Goal: Task Accomplishment & Management: Use online tool/utility

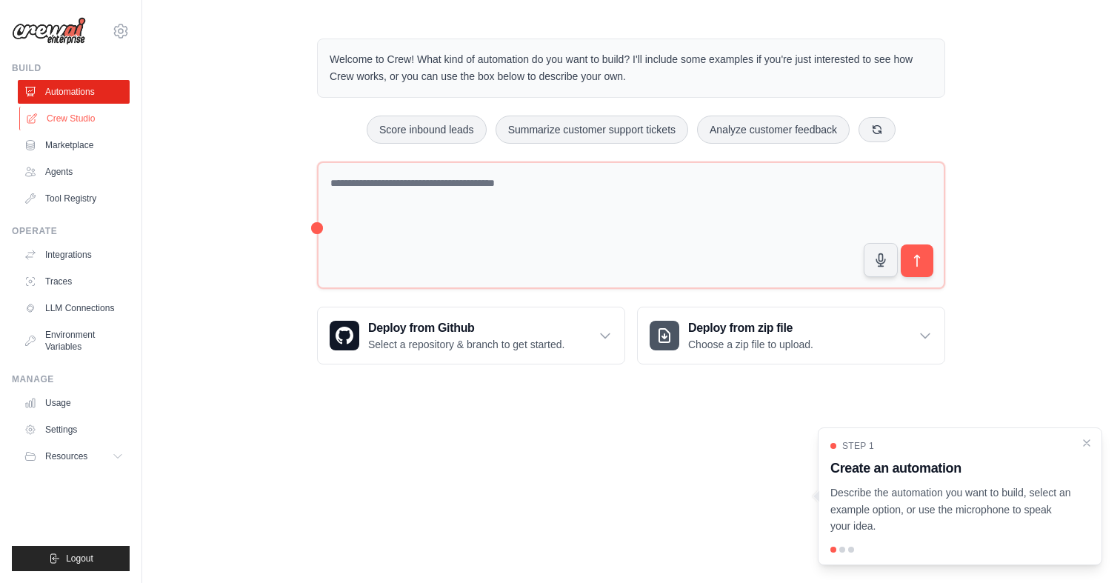
click at [76, 122] on link "Crew Studio" at bounding box center [75, 119] width 112 height 24
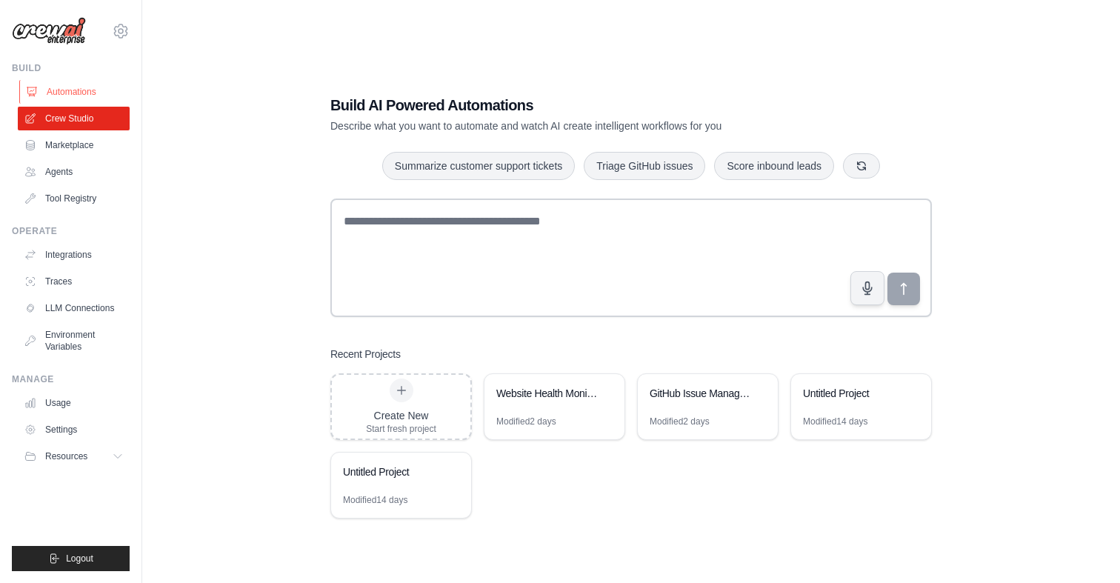
click at [75, 98] on link "Automations" at bounding box center [75, 92] width 112 height 24
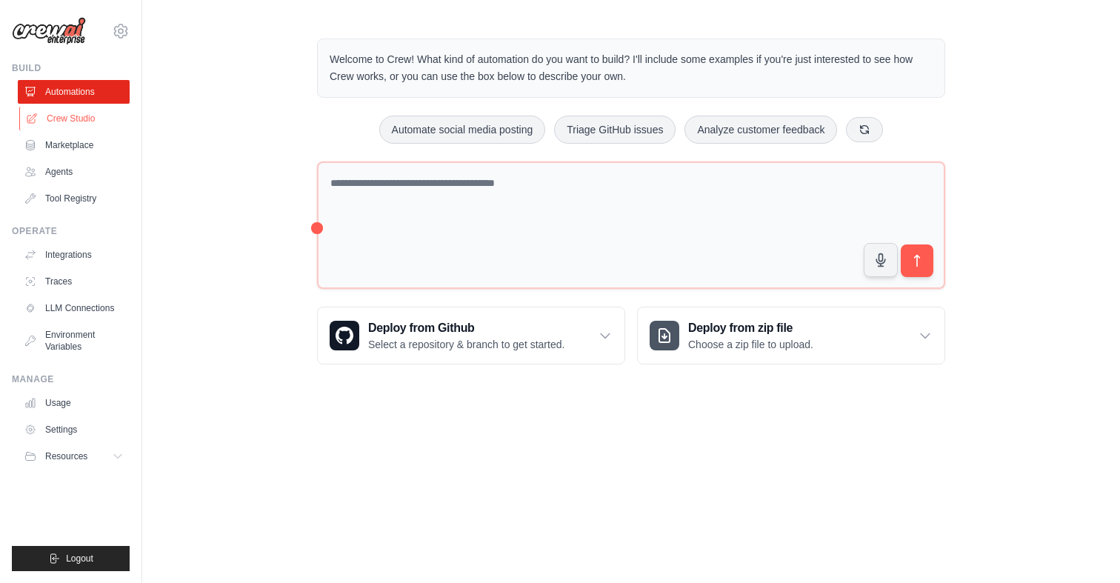
click at [87, 121] on link "Crew Studio" at bounding box center [75, 119] width 112 height 24
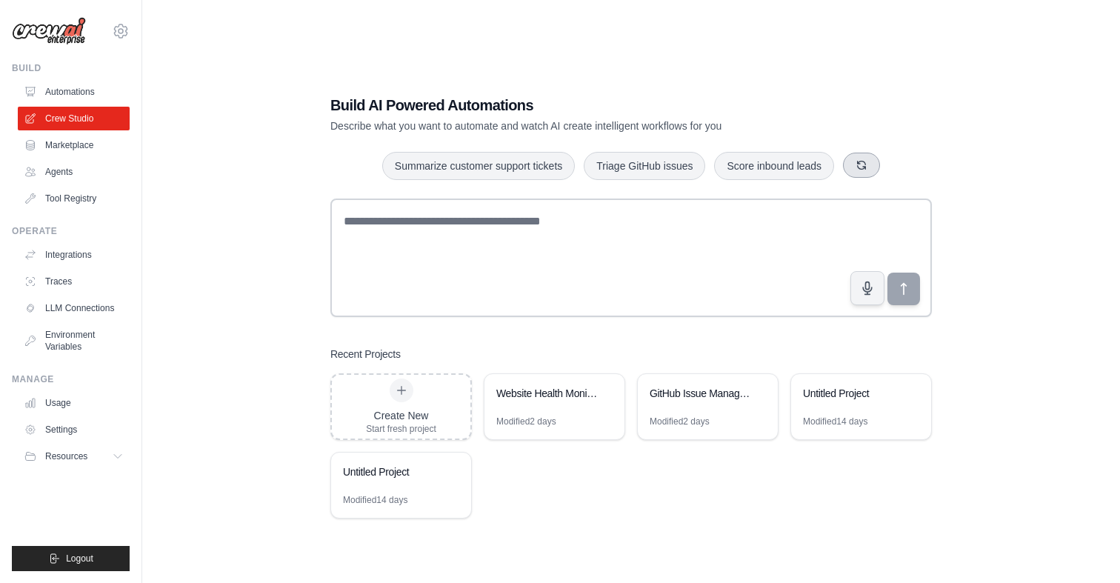
click at [859, 163] on icon "button" at bounding box center [862, 165] width 8 height 8
click at [884, 166] on button "button" at bounding box center [877, 165] width 37 height 25
click at [897, 166] on icon "button" at bounding box center [896, 165] width 12 height 12
click at [876, 169] on icon "button" at bounding box center [873, 165] width 12 height 12
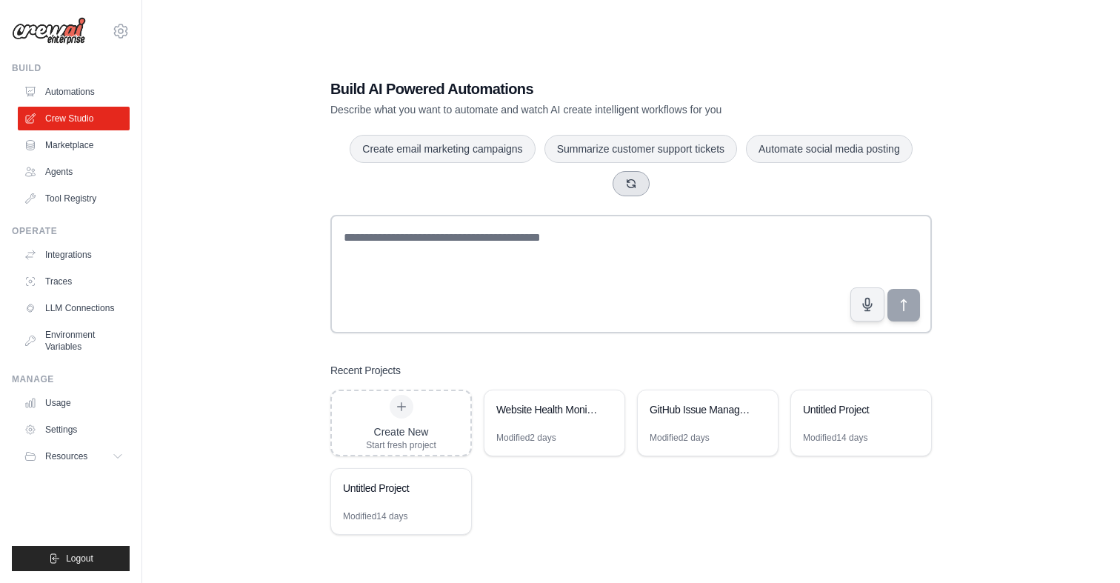
click at [634, 186] on icon "button" at bounding box center [631, 183] width 8 height 8
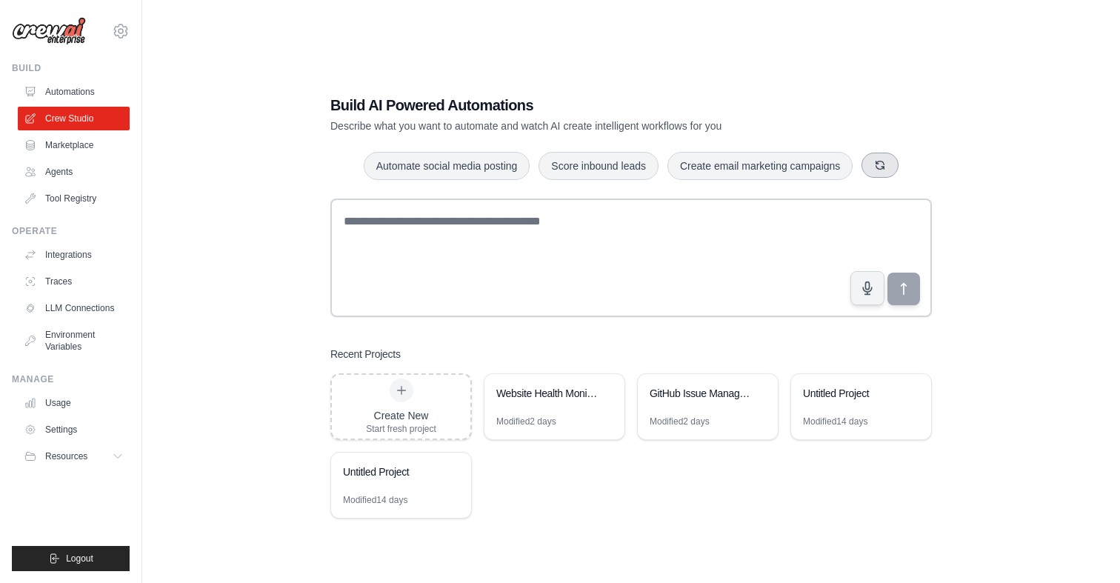
click at [876, 166] on icon "button" at bounding box center [880, 165] width 8 height 8
click at [904, 164] on icon "button" at bounding box center [910, 165] width 12 height 12
click at [896, 166] on button "button" at bounding box center [889, 165] width 37 height 25
click at [905, 166] on button "button" at bounding box center [896, 165] width 37 height 25
click at [905, 166] on icon "button" at bounding box center [903, 165] width 8 height 8
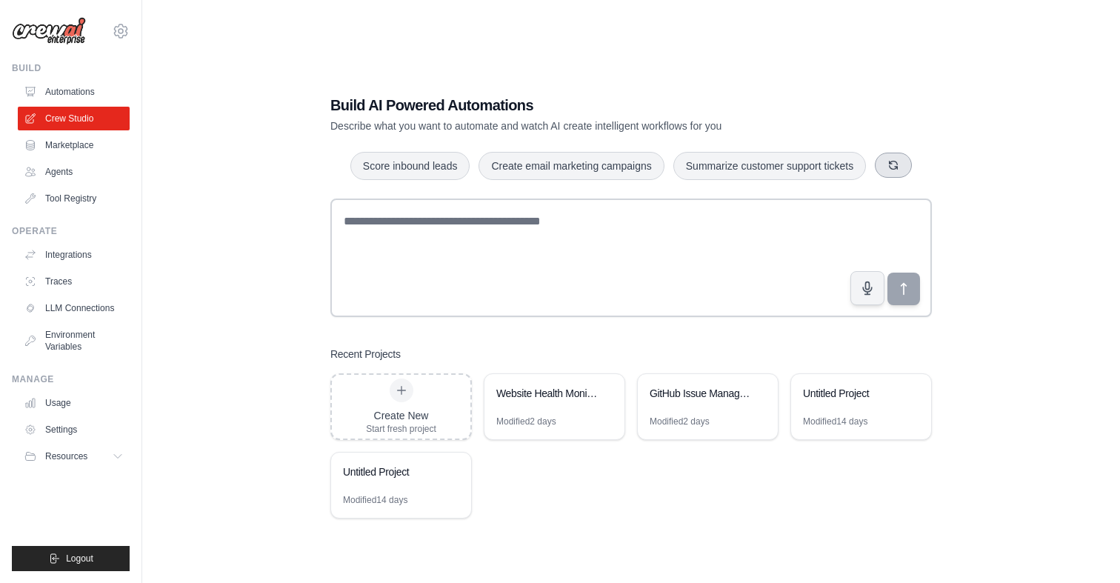
click at [905, 166] on button "button" at bounding box center [893, 165] width 37 height 25
click at [905, 166] on button "button" at bounding box center [899, 165] width 37 height 25
click at [905, 166] on button "button" at bounding box center [893, 165] width 37 height 25
click at [861, 167] on button "button" at bounding box center [847, 165] width 37 height 25
click at [886, 168] on icon "button" at bounding box center [885, 165] width 8 height 8
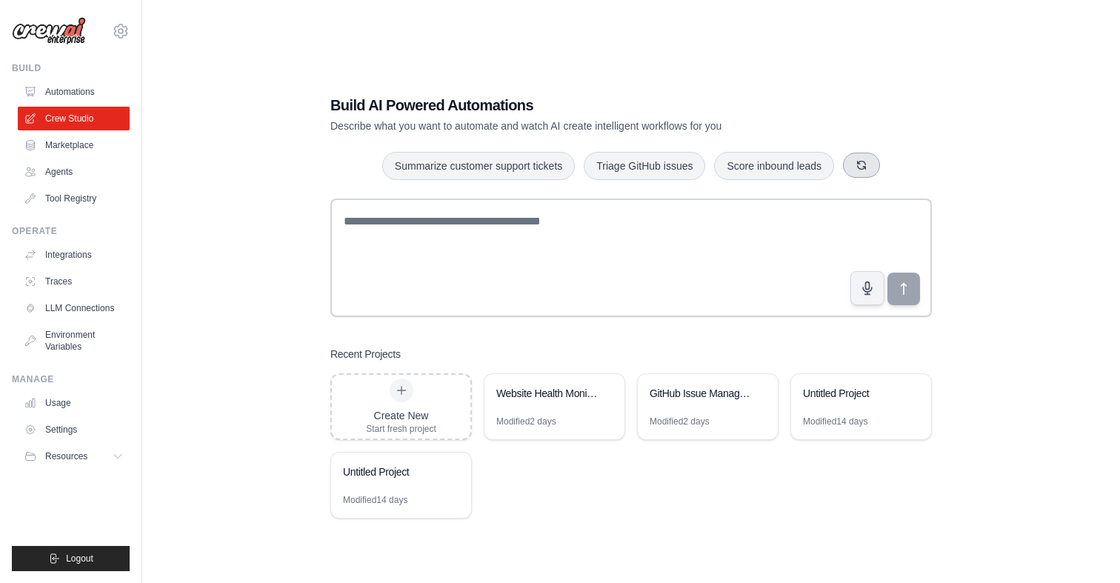
click at [860, 170] on button "button" at bounding box center [861, 165] width 37 height 25
click at [873, 169] on button "button" at bounding box center [866, 165] width 37 height 25
click at [860, 171] on button "button" at bounding box center [855, 165] width 37 height 25
click at [831, 170] on icon "button" at bounding box center [831, 165] width 12 height 12
click at [897, 167] on icon "button" at bounding box center [894, 165] width 8 height 8
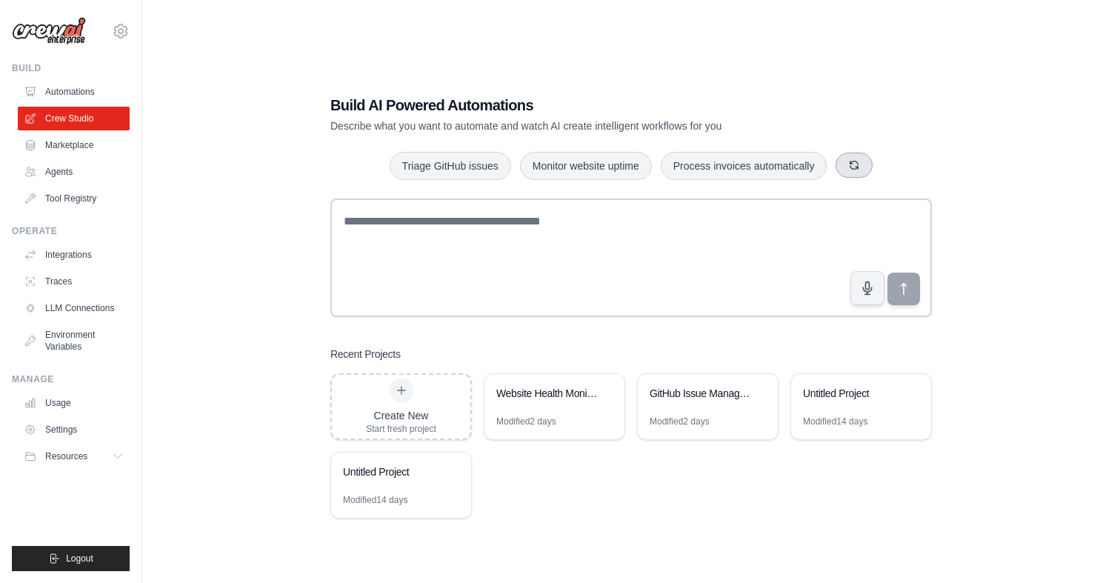
click at [853, 166] on icon "button" at bounding box center [854, 165] width 12 height 12
click at [873, 167] on icon "button" at bounding box center [877, 165] width 12 height 12
click at [905, 162] on icon "button" at bounding box center [901, 165] width 12 height 12
click at [880, 169] on div "Summarize customer support tickets Score inbound leads Triage GitHub issues" at bounding box center [630, 166] width 601 height 30
click at [868, 169] on button "button" at bounding box center [861, 165] width 37 height 25
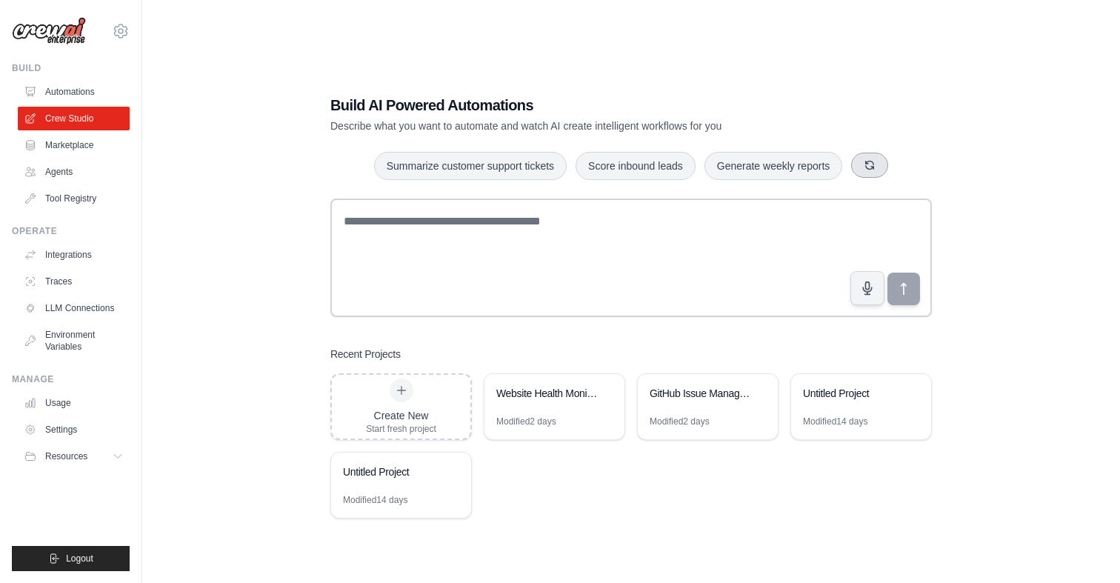
click at [868, 169] on icon "button" at bounding box center [870, 165] width 12 height 12
click at [445, 158] on button "Analyze customer feedback" at bounding box center [410, 165] width 153 height 28
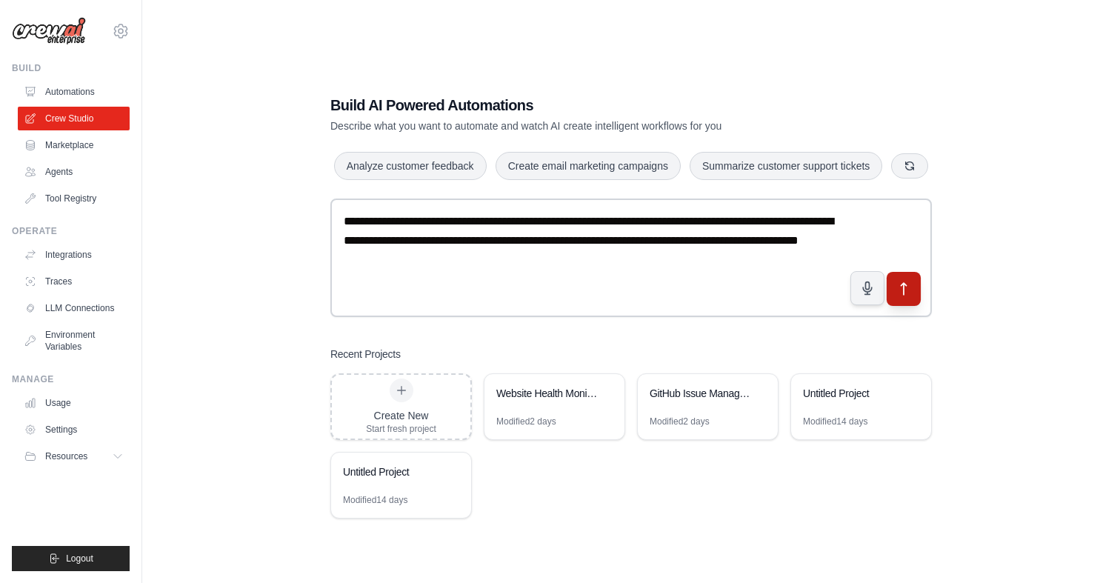
click at [909, 287] on icon "submit" at bounding box center [904, 289] width 16 height 16
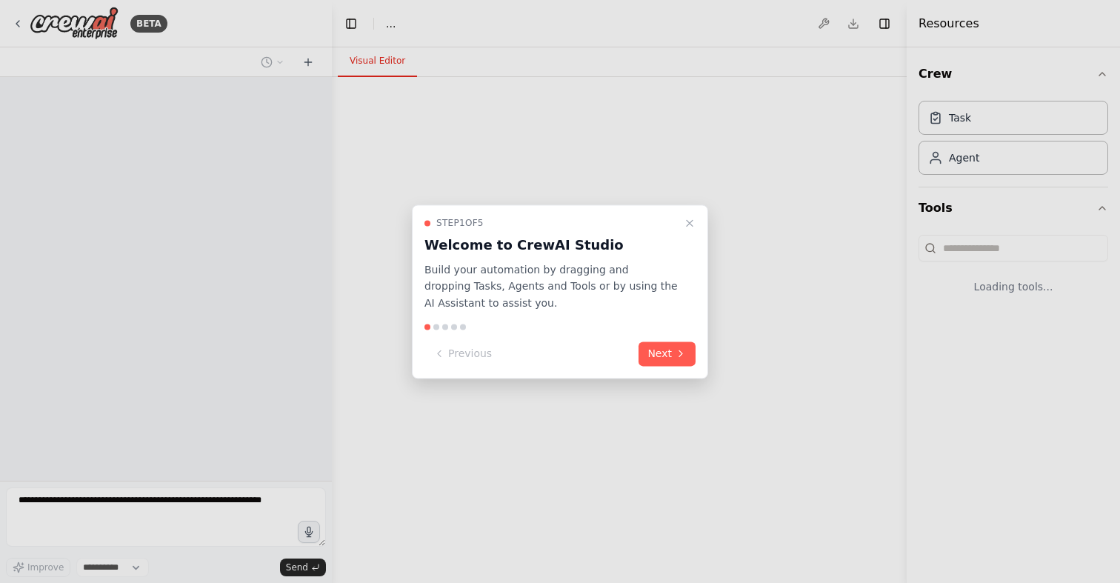
select select "****"
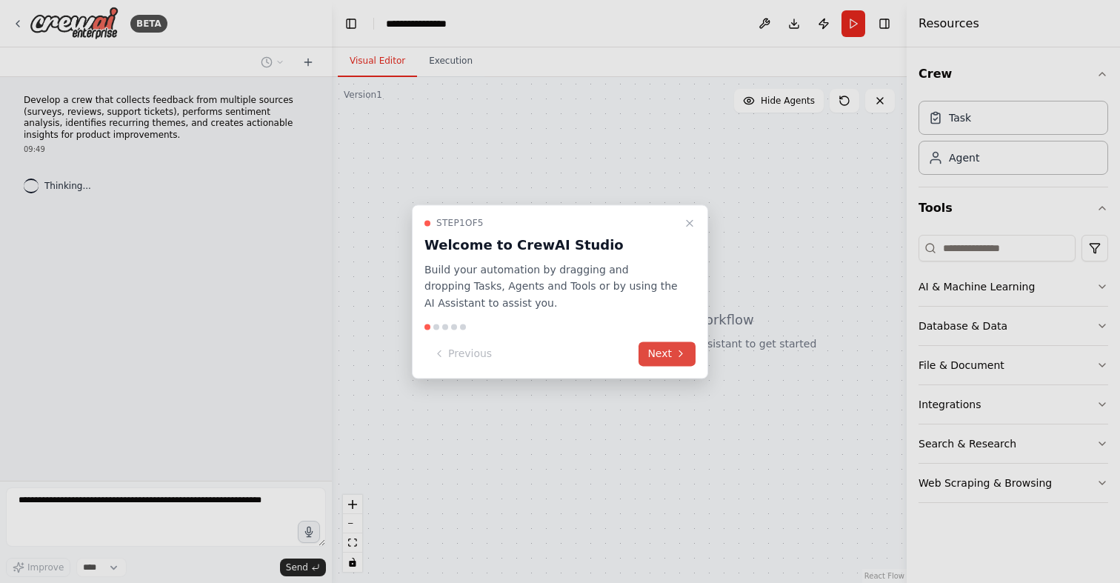
click at [670, 349] on button "Next" at bounding box center [667, 353] width 57 height 24
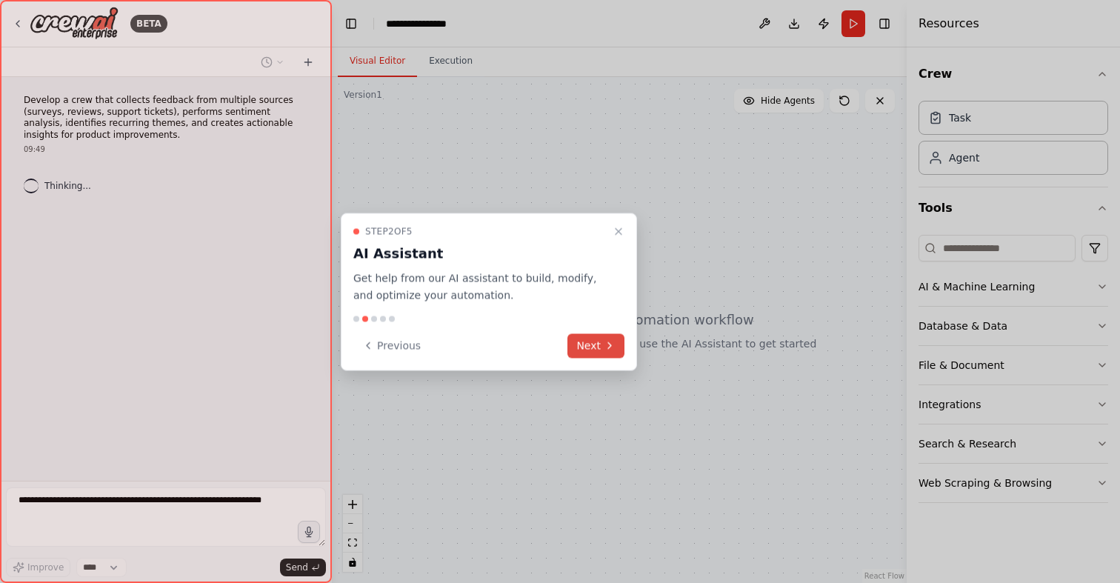
click at [612, 347] on icon at bounding box center [610, 346] width 12 height 12
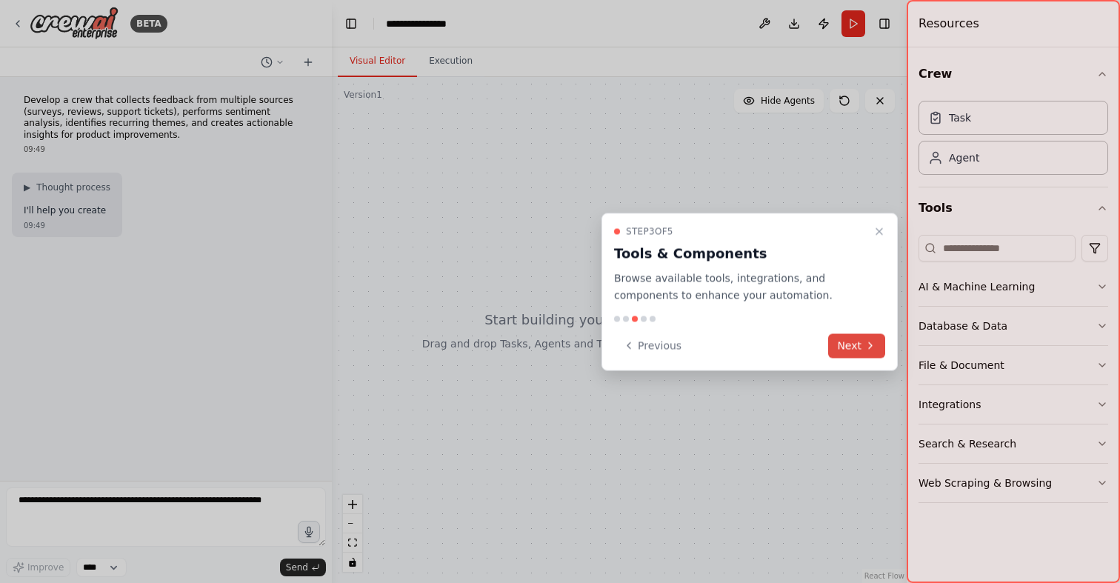
click at [853, 350] on button "Next" at bounding box center [856, 345] width 57 height 24
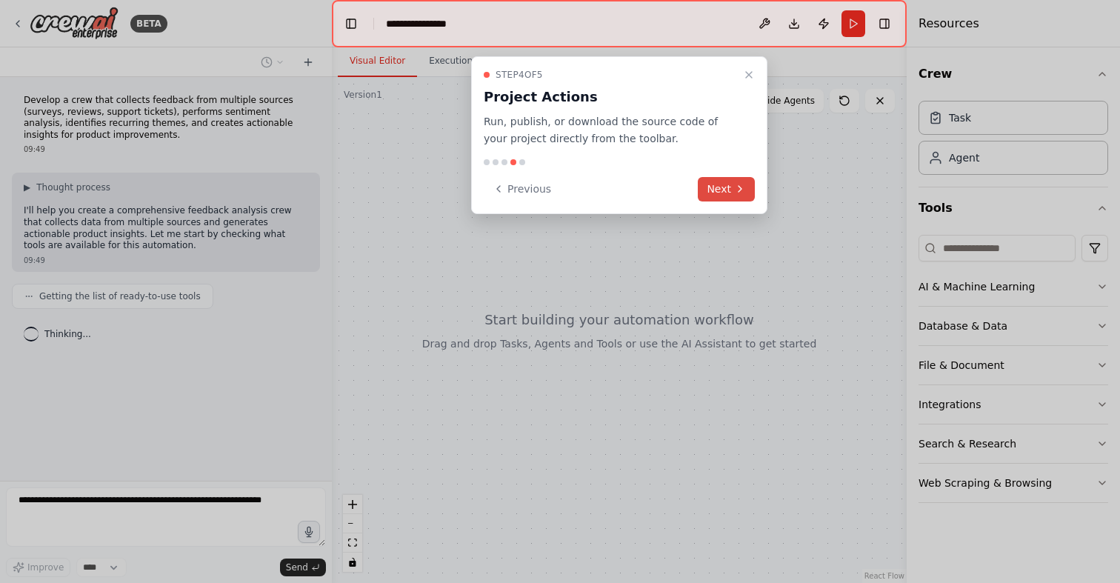
click at [731, 181] on button "Next" at bounding box center [726, 189] width 57 height 24
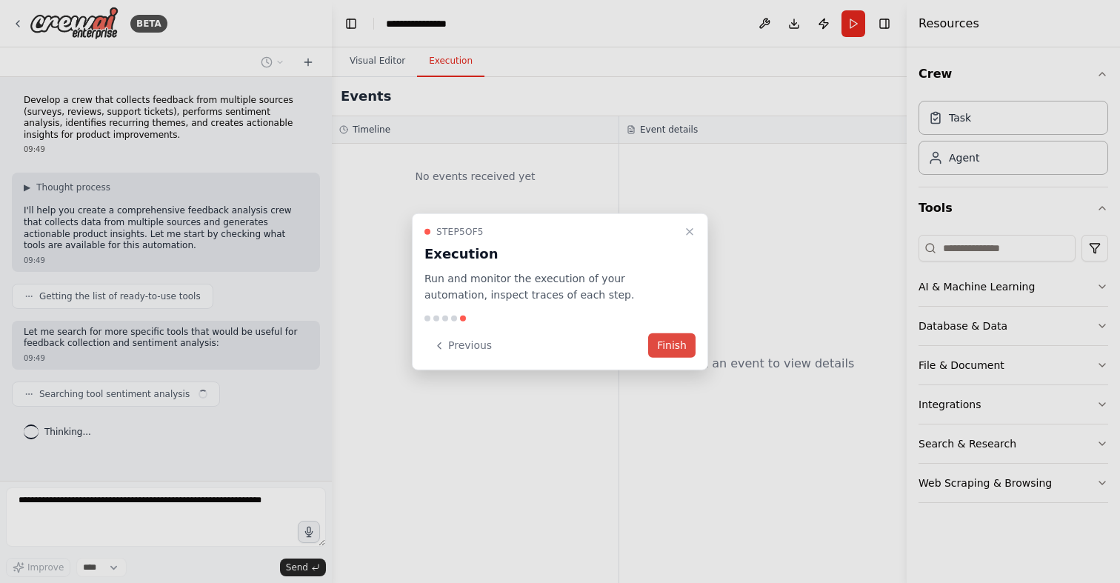
click at [667, 350] on button "Finish" at bounding box center [671, 345] width 47 height 24
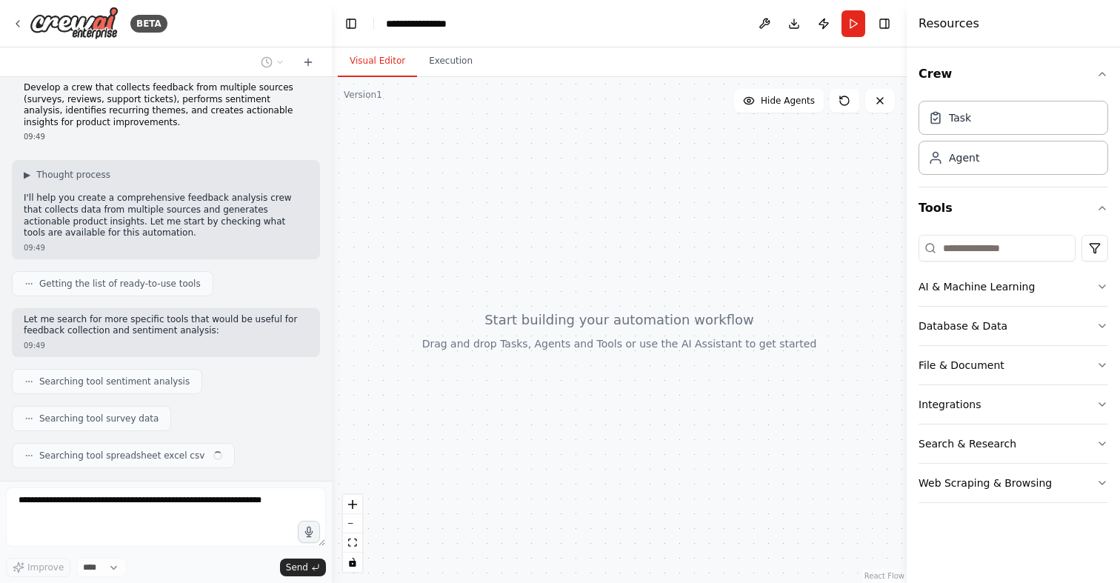
scroll to position [50, 0]
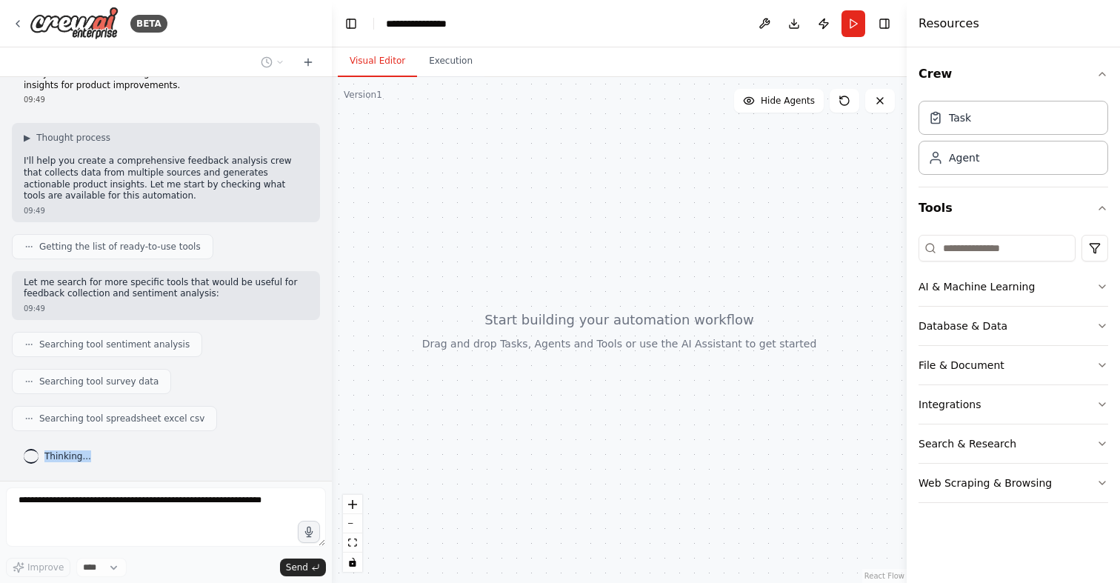
drag, startPoint x: 46, startPoint y: 455, endPoint x: 91, endPoint y: 455, distance: 45.2
click at [91, 455] on div "Thinking..." at bounding box center [57, 456] width 91 height 27
copy span "Thinking..."
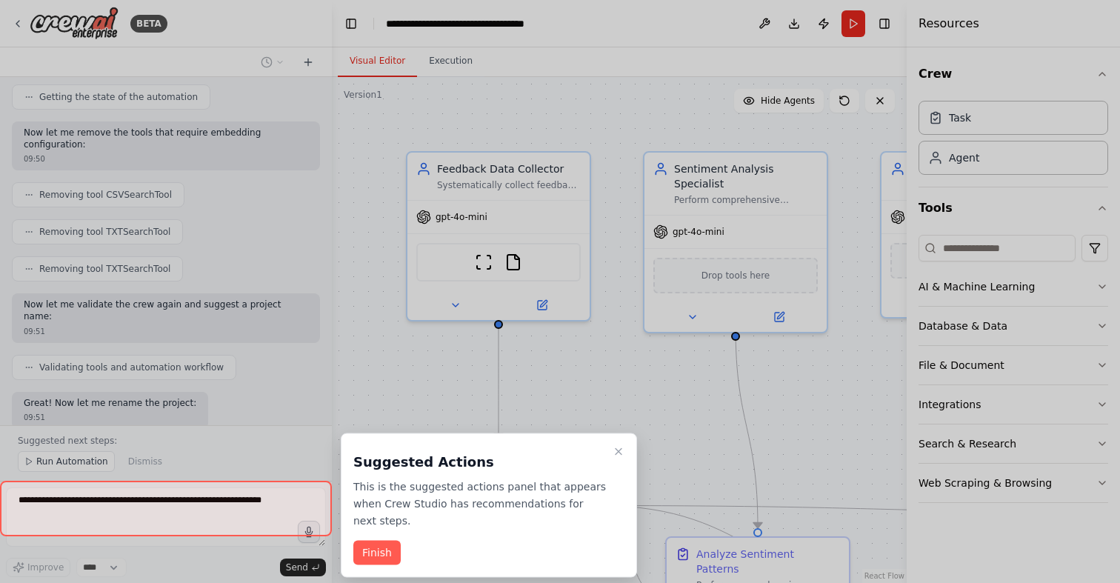
scroll to position [1130, 0]
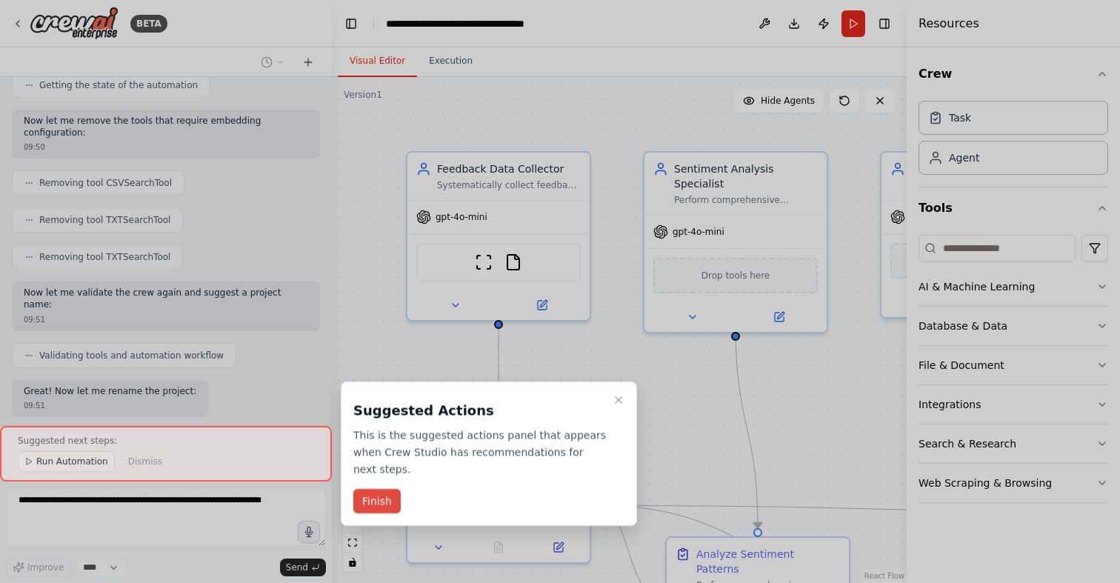
click at [387, 504] on button "Finish" at bounding box center [376, 501] width 47 height 24
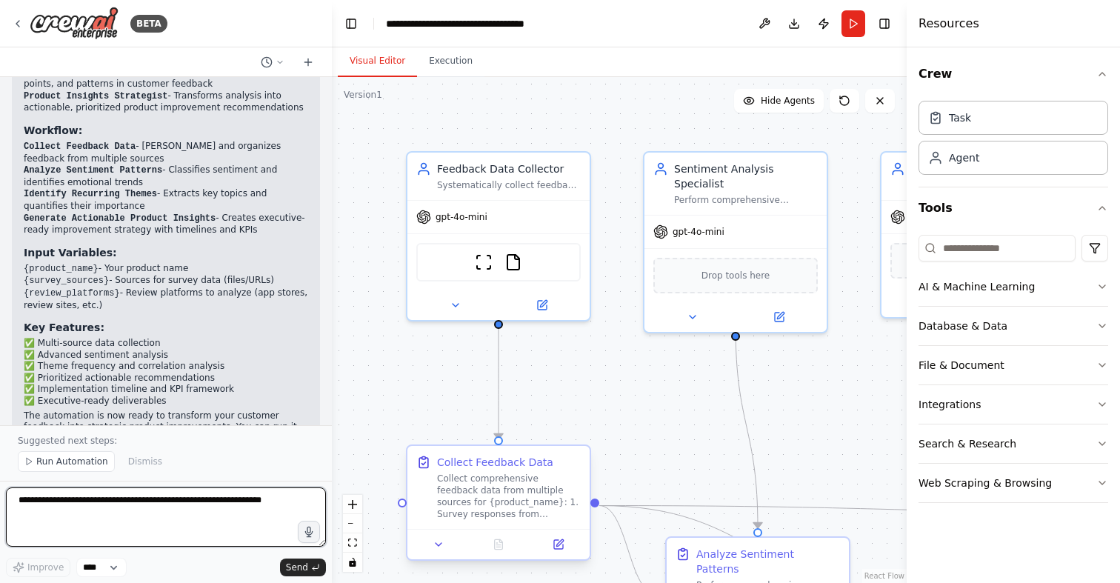
scroll to position [1694, 0]
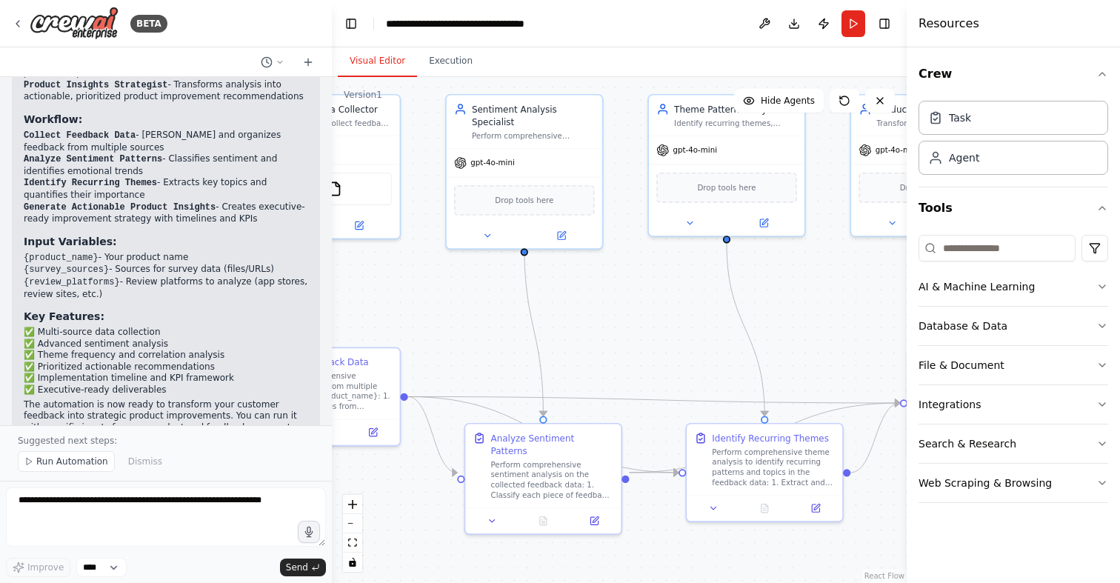
drag, startPoint x: 670, startPoint y: 423, endPoint x: 487, endPoint y: 346, distance: 198.5
click at [487, 346] on div ".deletable-edge-delete-btn { width: 20px; height: 20px; border: 0px solid #ffff…" at bounding box center [619, 330] width 575 height 506
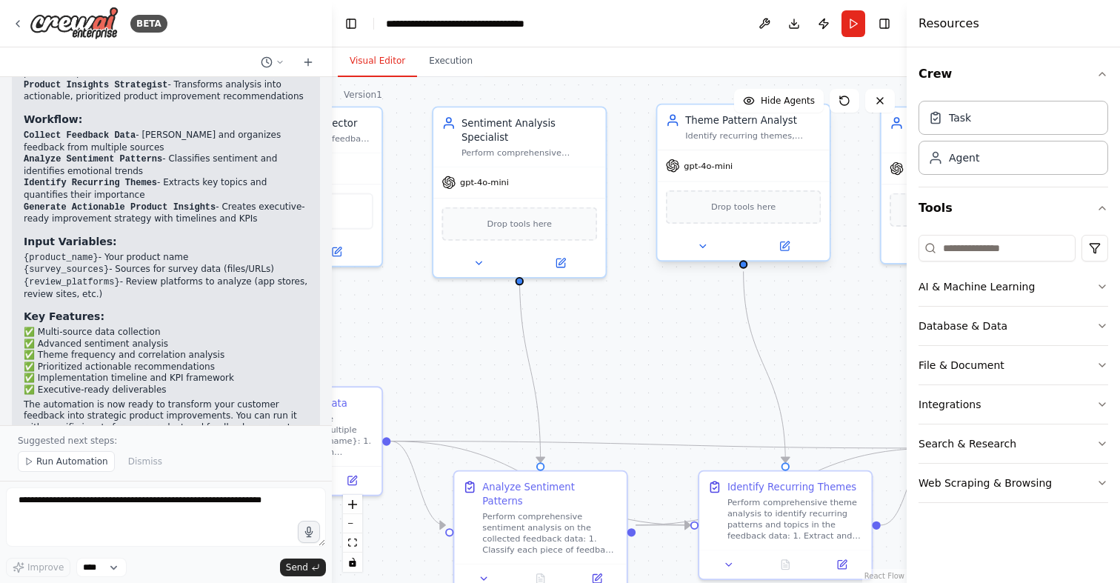
click at [730, 204] on span "Drop tools here" at bounding box center [743, 207] width 64 height 14
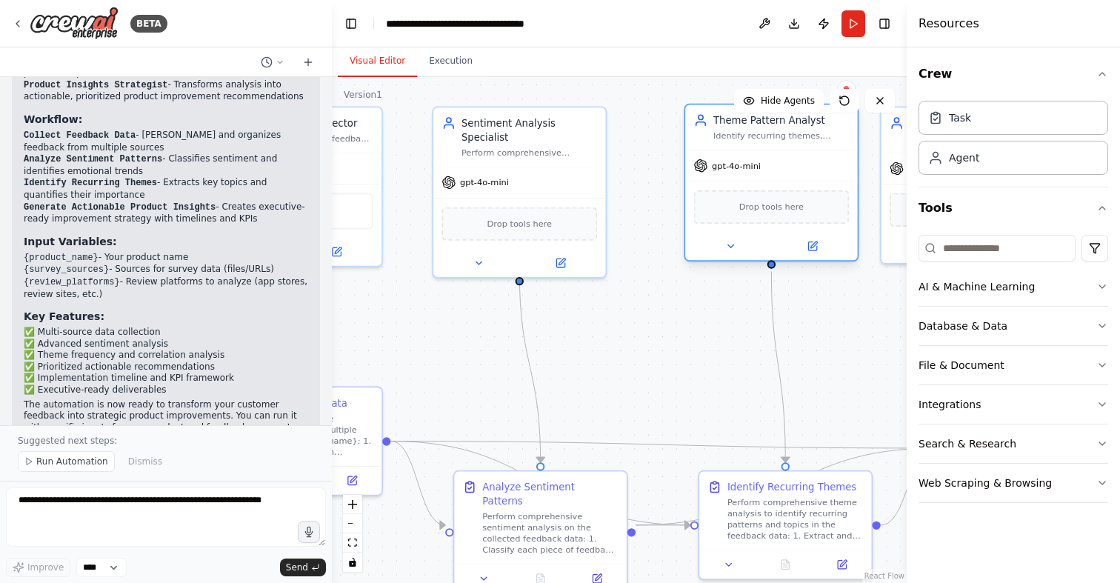
drag, startPoint x: 727, startPoint y: 207, endPoint x: 750, endPoint y: 211, distance: 22.7
click at [750, 211] on span "Drop tools here" at bounding box center [771, 207] width 64 height 14
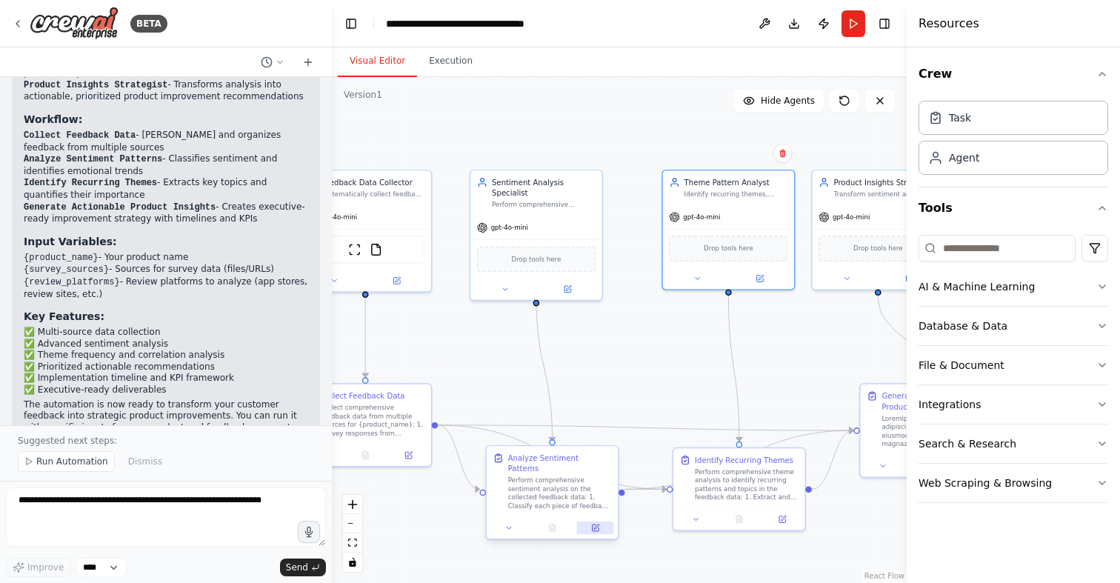
click at [595, 521] on button at bounding box center [595, 527] width 37 height 13
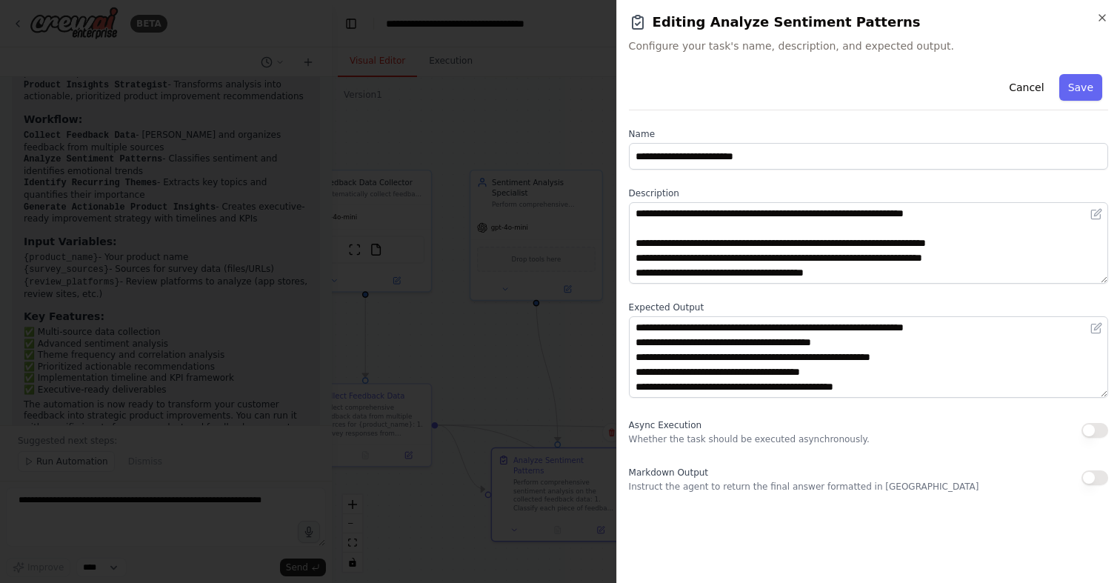
scroll to position [0, 0]
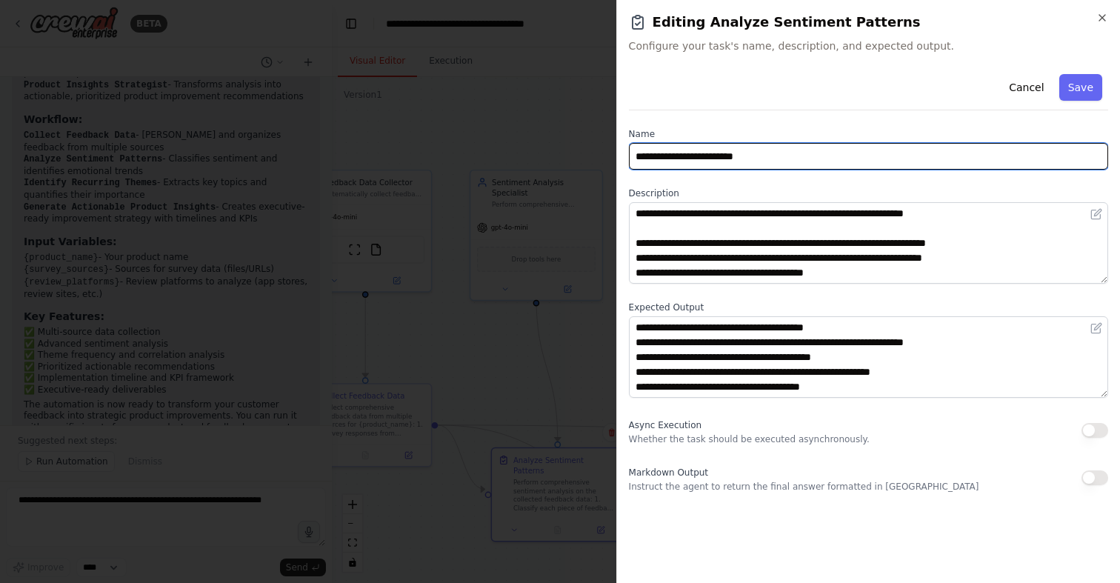
click at [760, 151] on input "**********" at bounding box center [868, 156] width 479 height 27
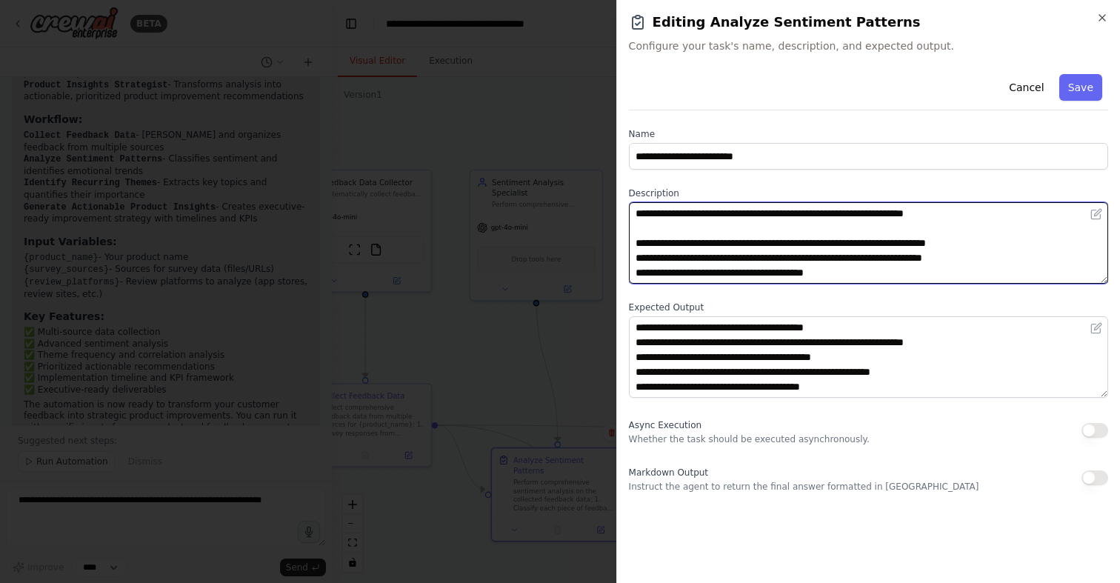
click at [694, 233] on textarea "**********" at bounding box center [868, 242] width 479 height 81
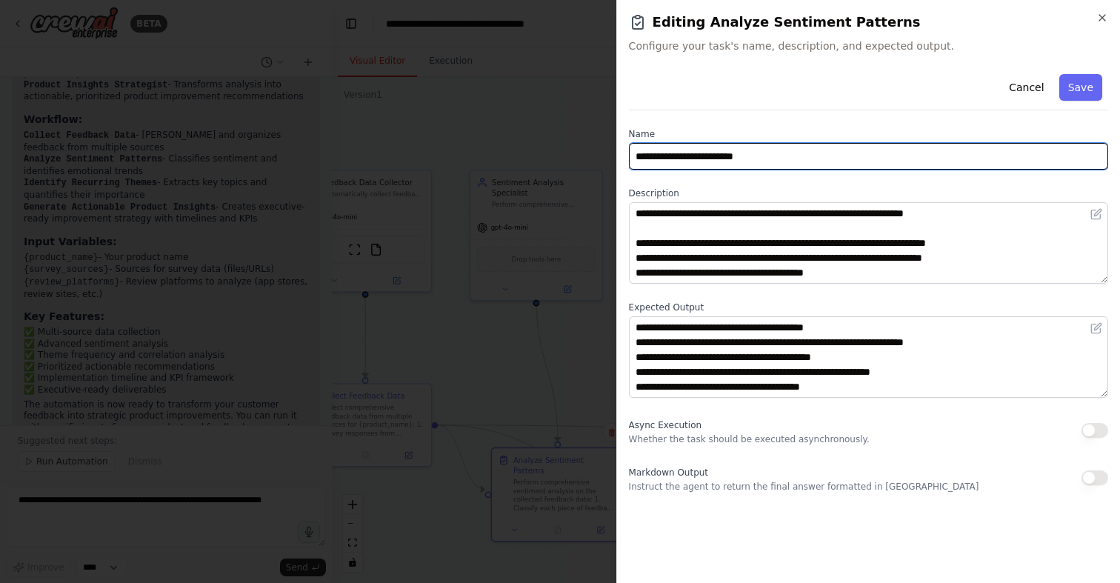
click at [797, 161] on input "**********" at bounding box center [868, 156] width 479 height 27
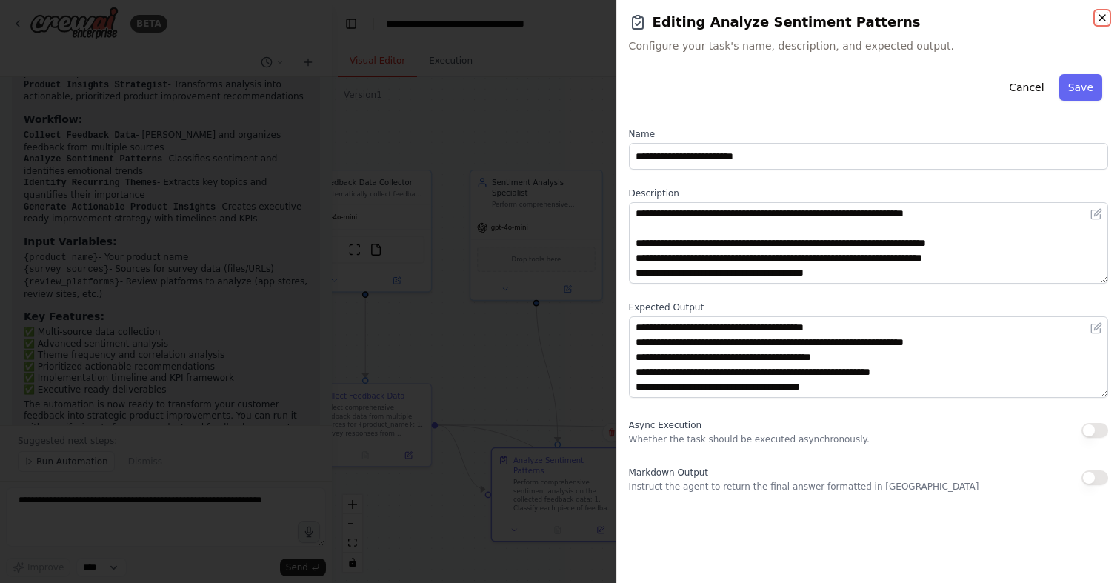
click at [1105, 15] on icon "button" at bounding box center [1102, 18] width 12 height 12
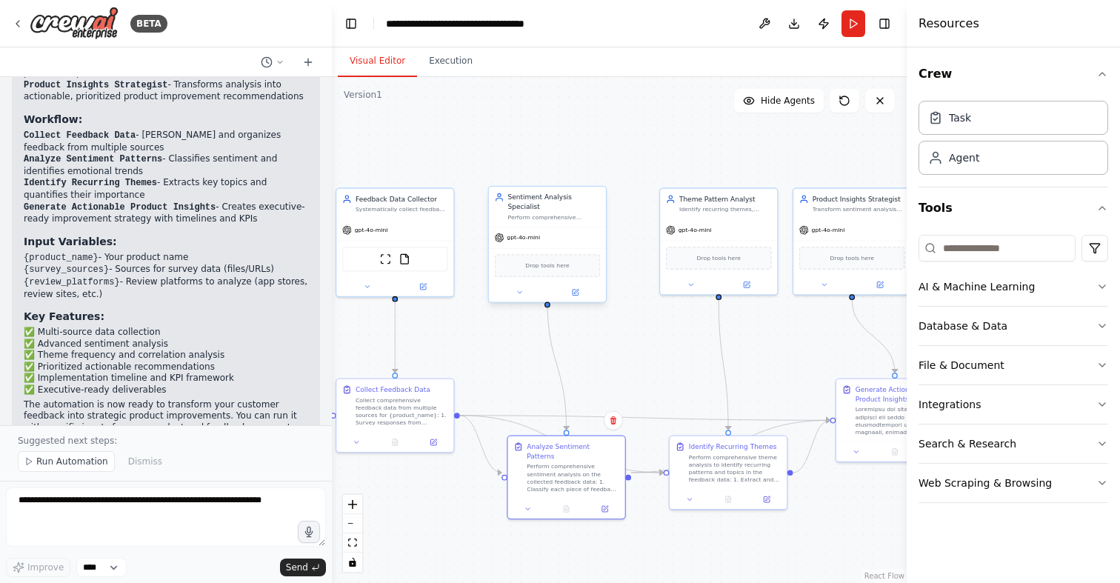
click at [537, 234] on span "gpt-4o-mini" at bounding box center [523, 237] width 33 height 7
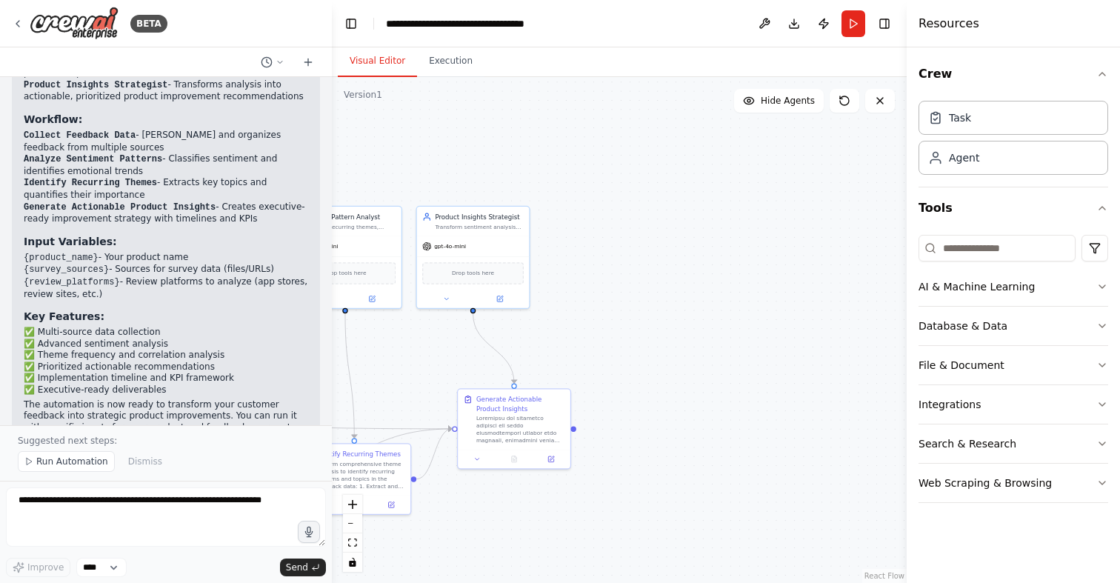
drag, startPoint x: 804, startPoint y: 340, endPoint x: 433, endPoint y: 352, distance: 371.3
click at [433, 352] on div ".deletable-edge-delete-btn { width: 20px; height: 20px; border: 0px solid #ffff…" at bounding box center [619, 330] width 575 height 506
click at [742, 287] on span "Drop tools here" at bounding box center [729, 289] width 42 height 9
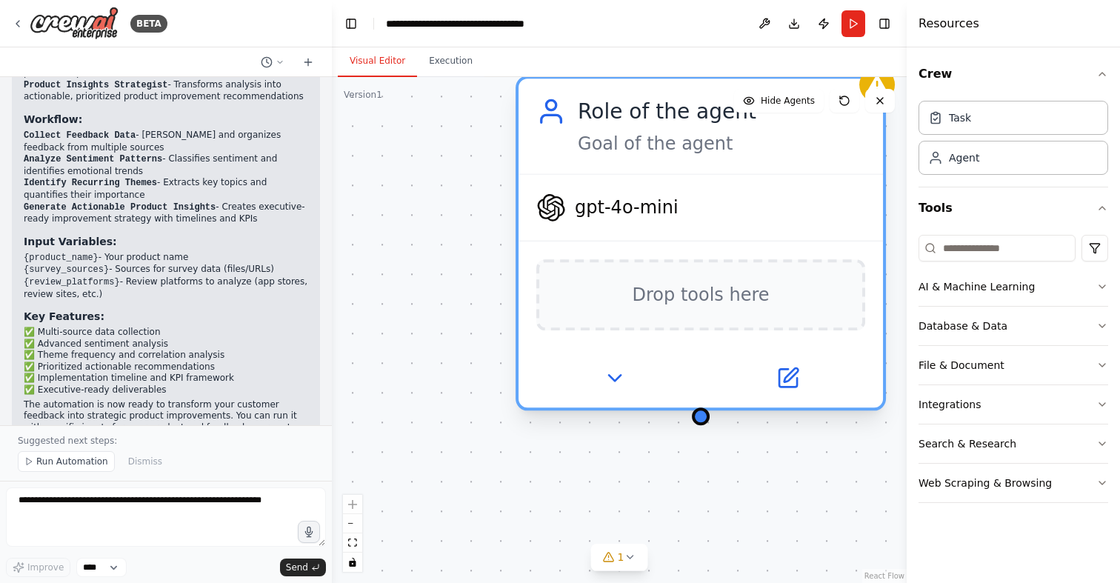
click at [730, 296] on span "Drop tools here" at bounding box center [701, 295] width 137 height 30
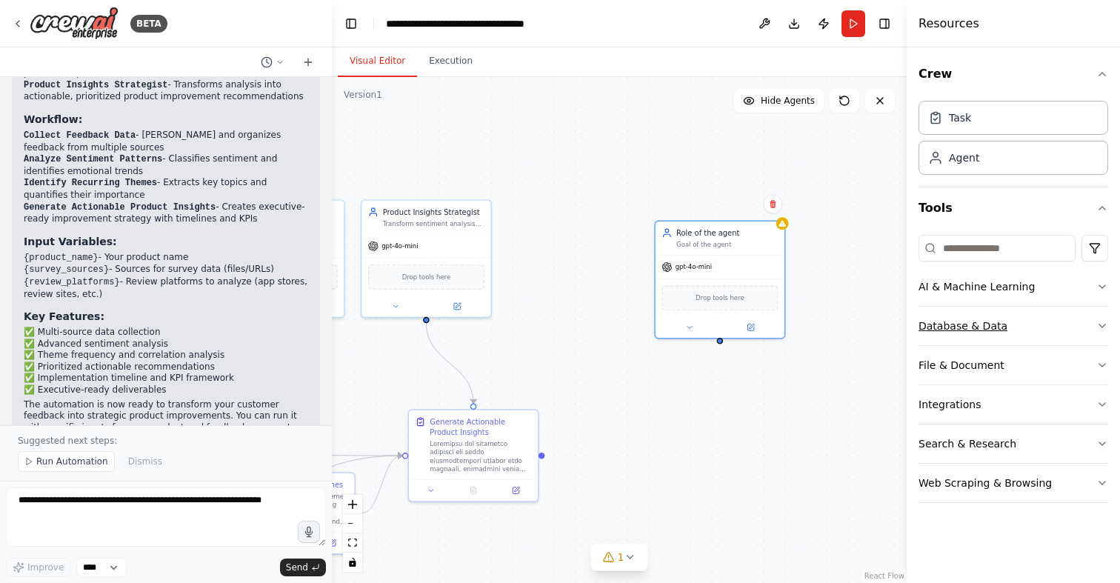
click at [972, 325] on button "Database & Data" at bounding box center [1014, 326] width 190 height 39
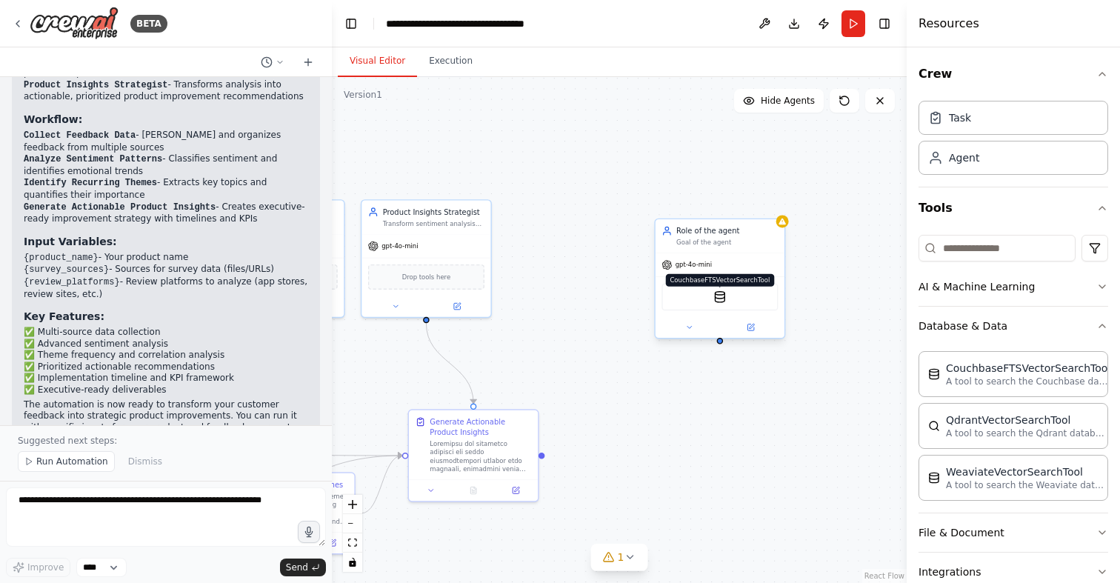
click at [720, 301] on img at bounding box center [719, 296] width 13 height 13
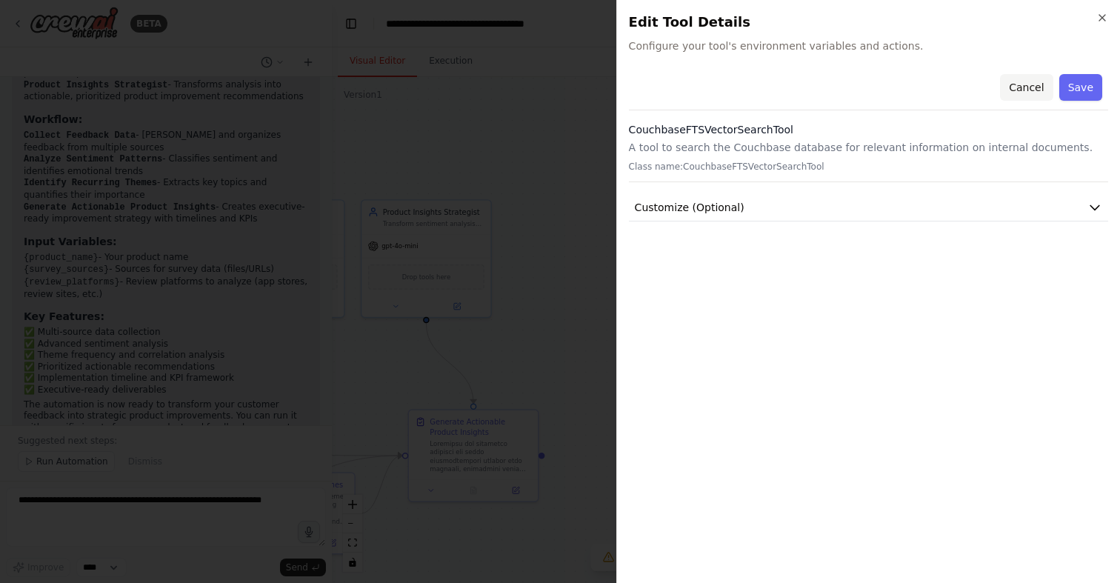
click at [1029, 84] on button "Cancel" at bounding box center [1026, 87] width 53 height 27
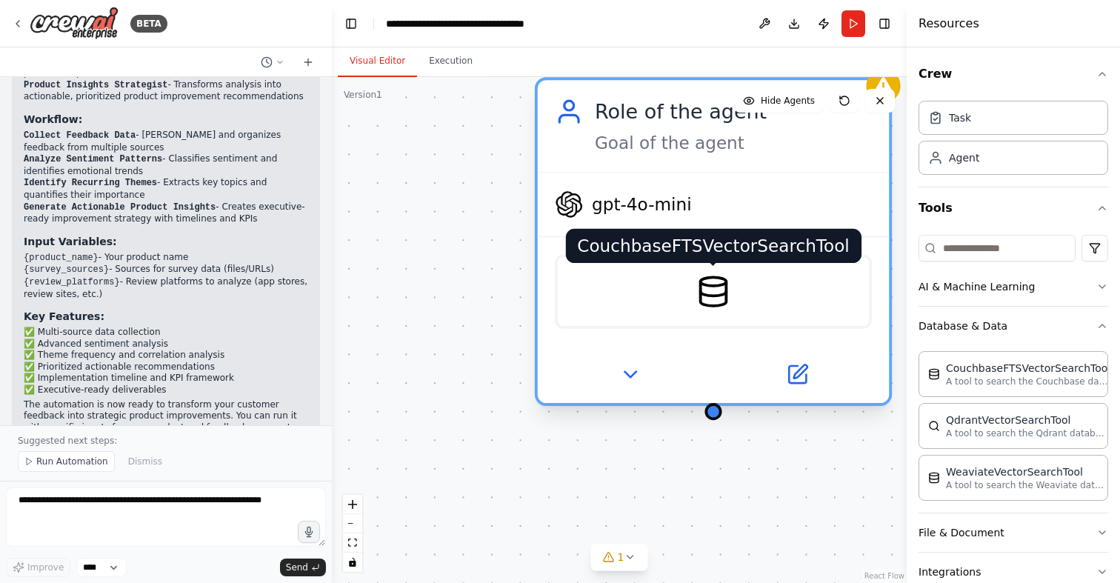
click at [696, 290] on img at bounding box center [713, 291] width 34 height 34
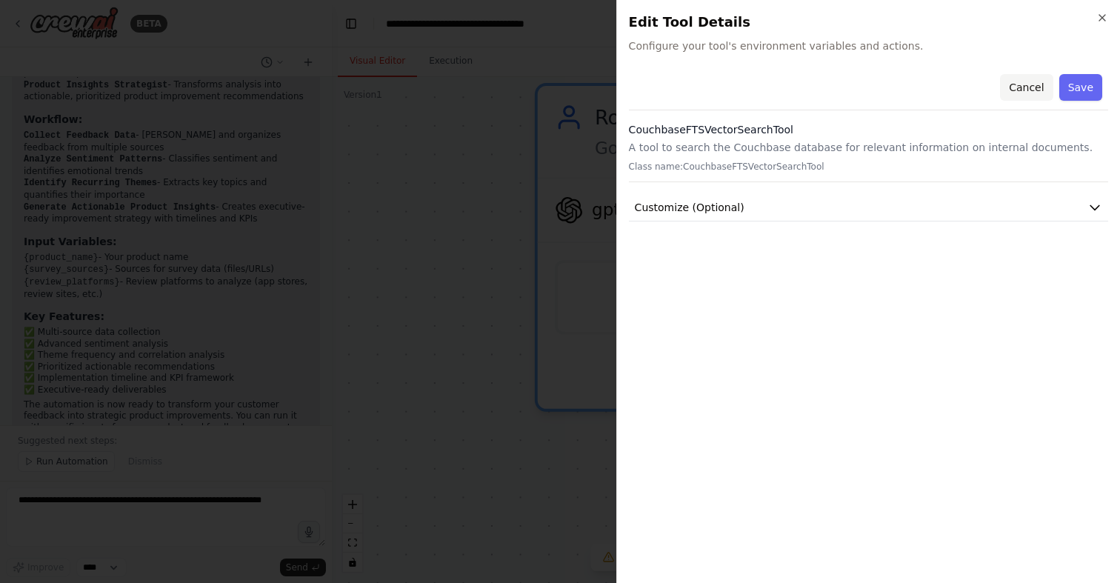
click at [1045, 85] on button "Cancel" at bounding box center [1026, 87] width 53 height 27
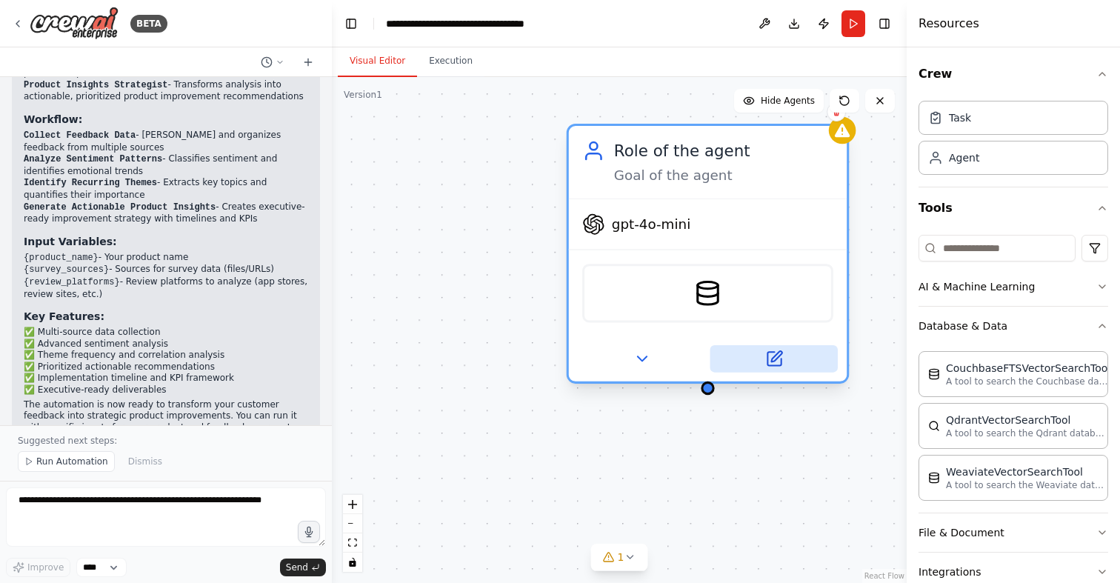
click at [776, 362] on icon at bounding box center [773, 358] width 13 height 13
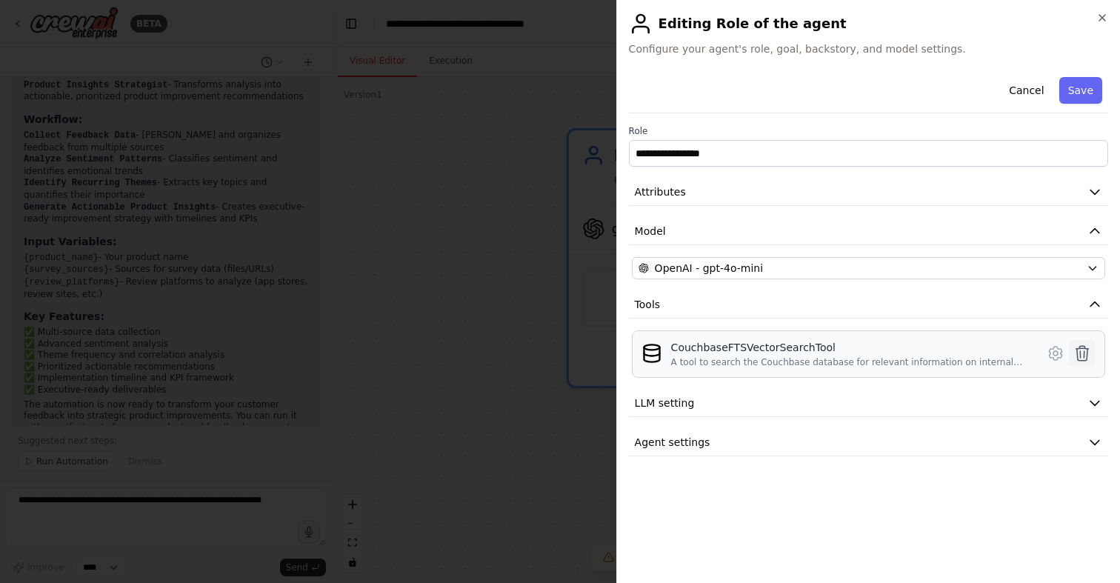
click at [1079, 356] on icon at bounding box center [1082, 353] width 18 height 18
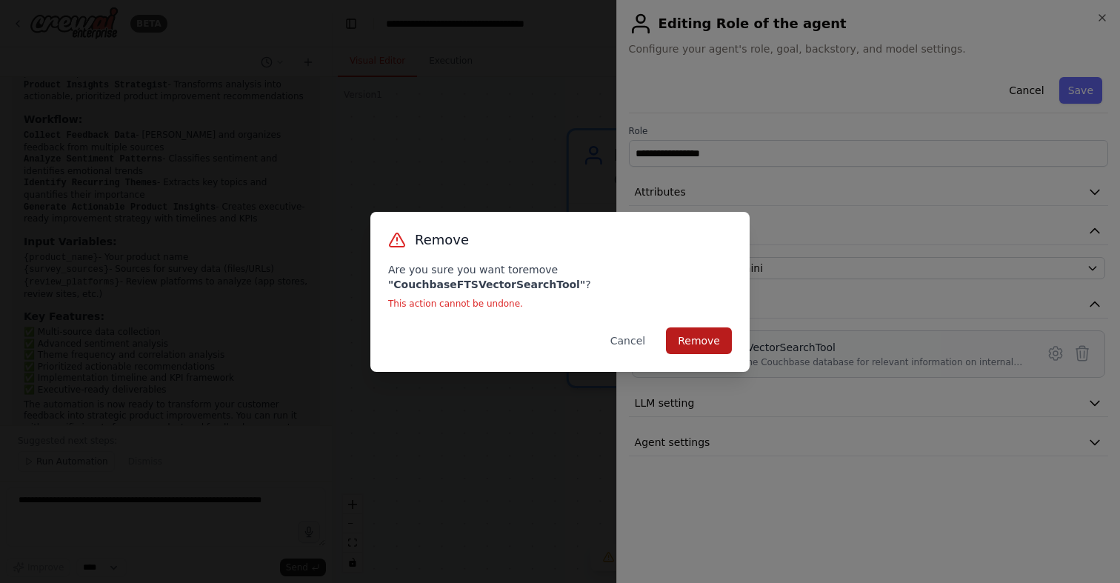
click at [692, 344] on button "Remove" at bounding box center [699, 340] width 66 height 27
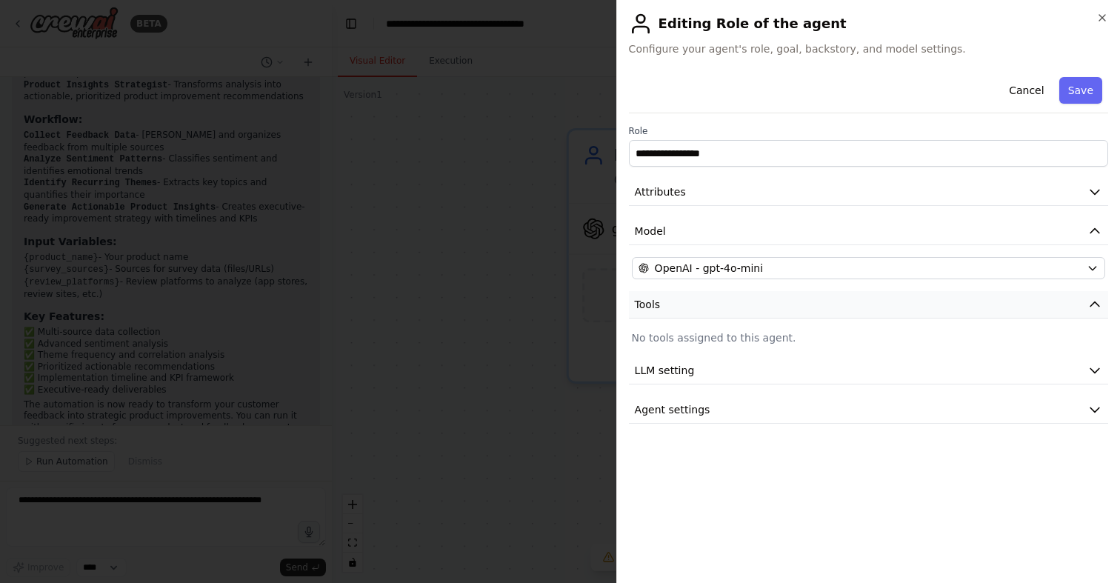
click at [656, 310] on span "Tools" at bounding box center [648, 304] width 26 height 15
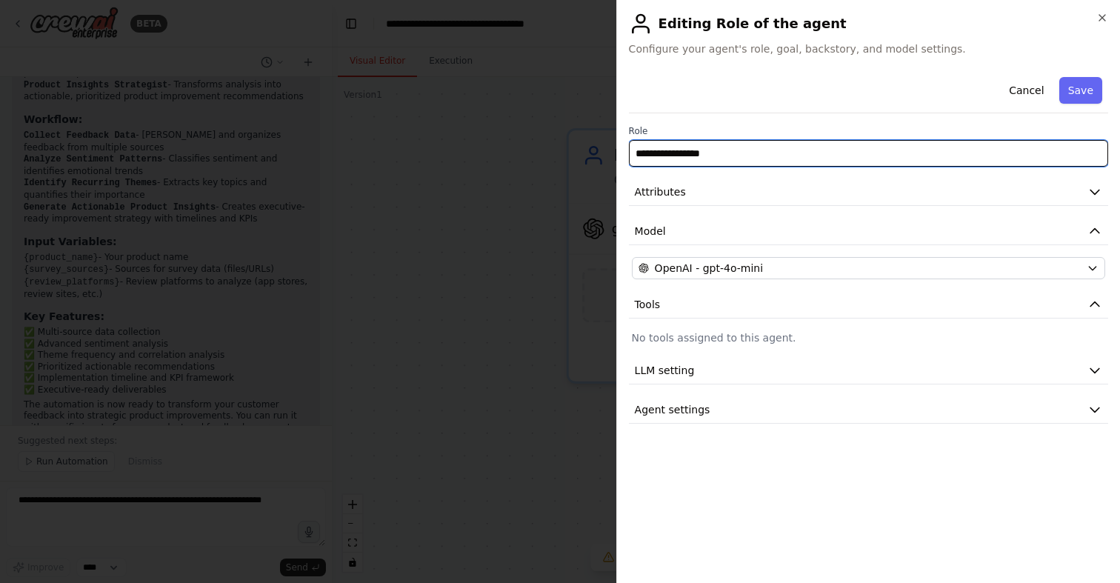
click at [751, 155] on input "**********" at bounding box center [868, 153] width 479 height 27
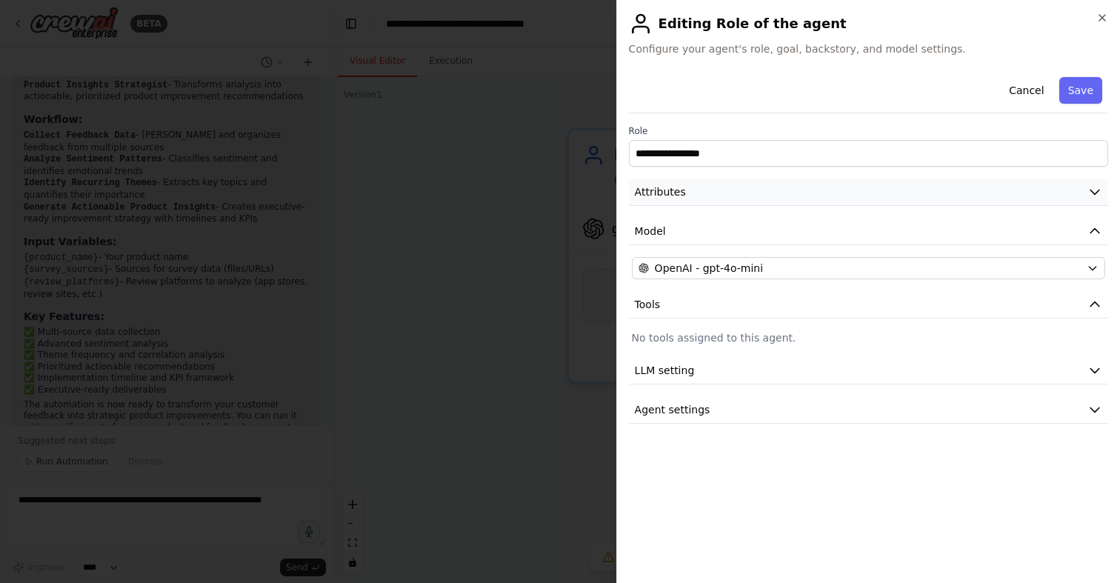
click at [692, 184] on button "Attributes" at bounding box center [868, 192] width 479 height 27
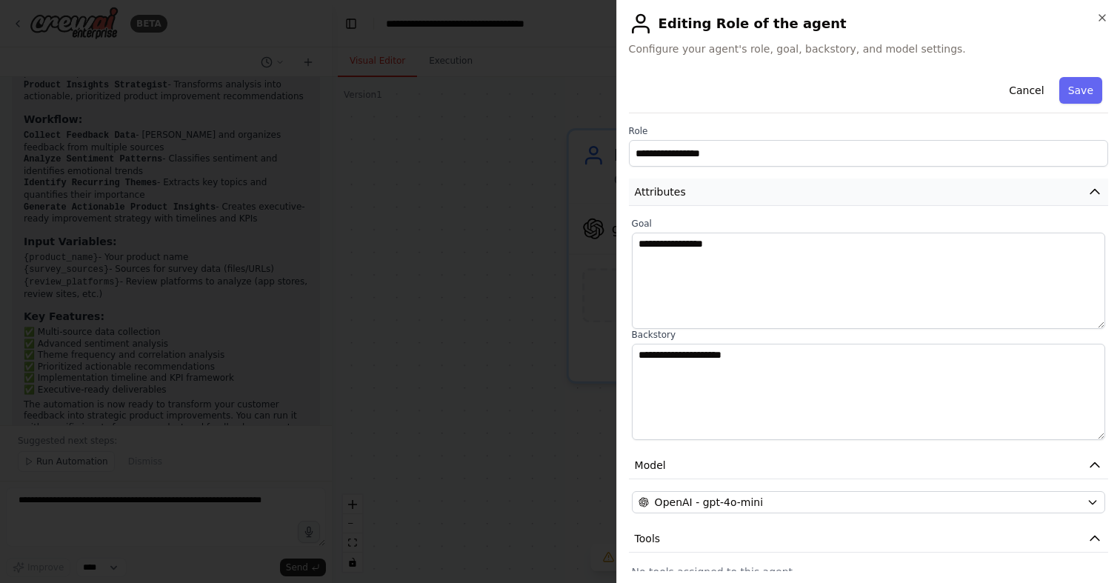
click at [692, 184] on button "Attributes" at bounding box center [868, 192] width 479 height 27
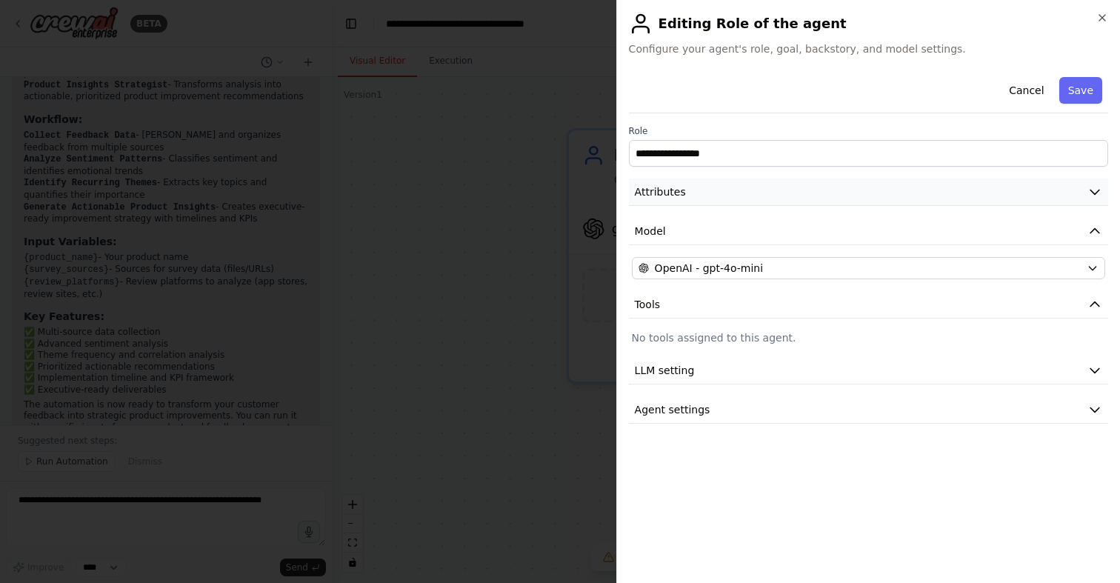
click at [692, 184] on button "Attributes" at bounding box center [868, 192] width 479 height 27
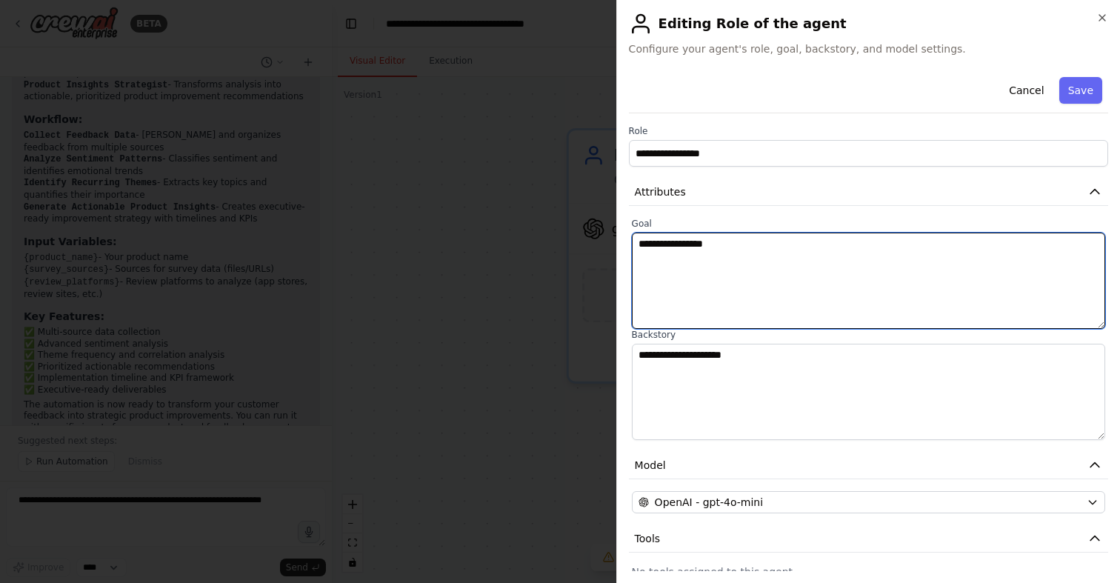
click at [666, 256] on textarea "**********" at bounding box center [868, 281] width 473 height 96
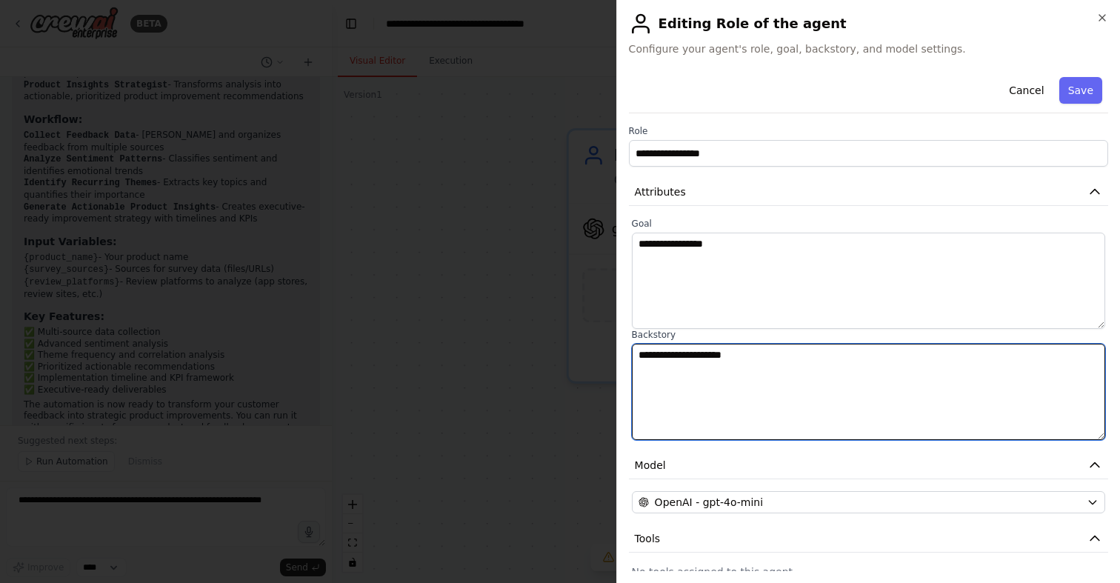
click at [702, 366] on textarea "**********" at bounding box center [868, 392] width 473 height 96
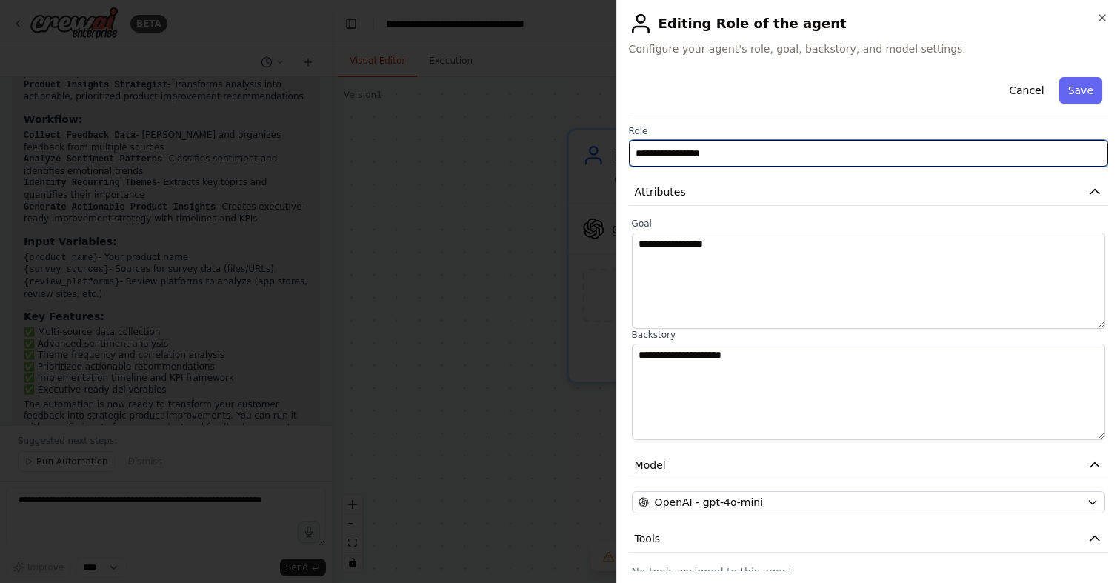
click at [693, 150] on input "**********" at bounding box center [868, 153] width 479 height 27
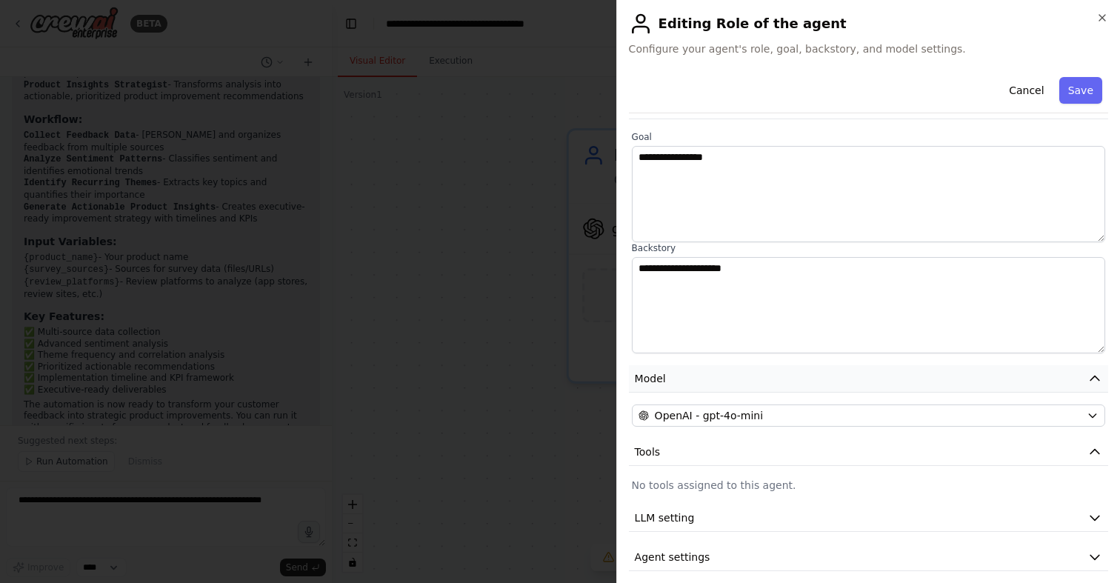
scroll to position [99, 0]
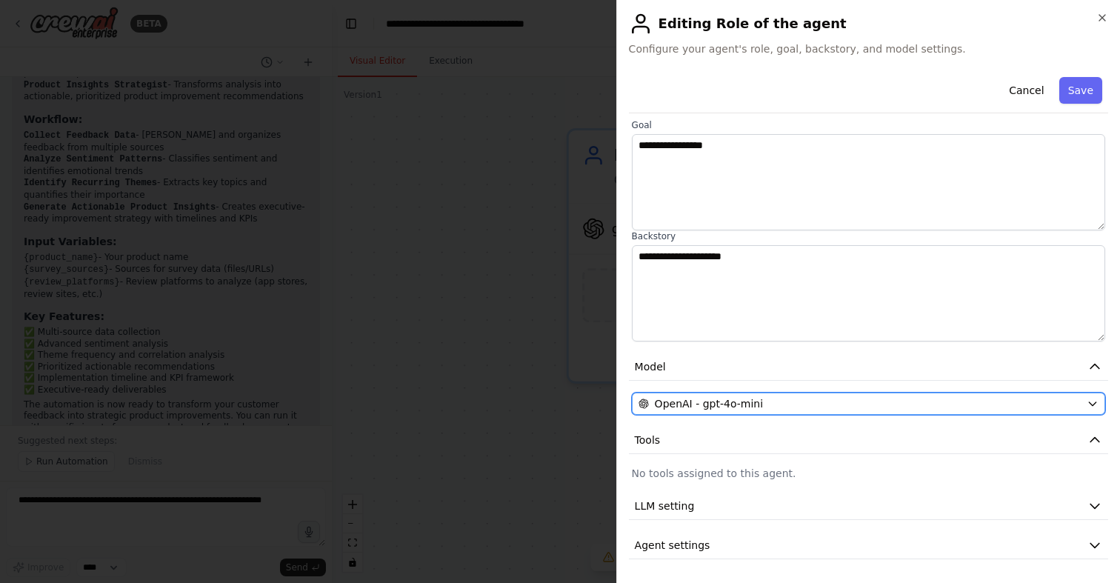
click at [714, 413] on button "OpenAI - gpt-4o-mini" at bounding box center [868, 404] width 473 height 22
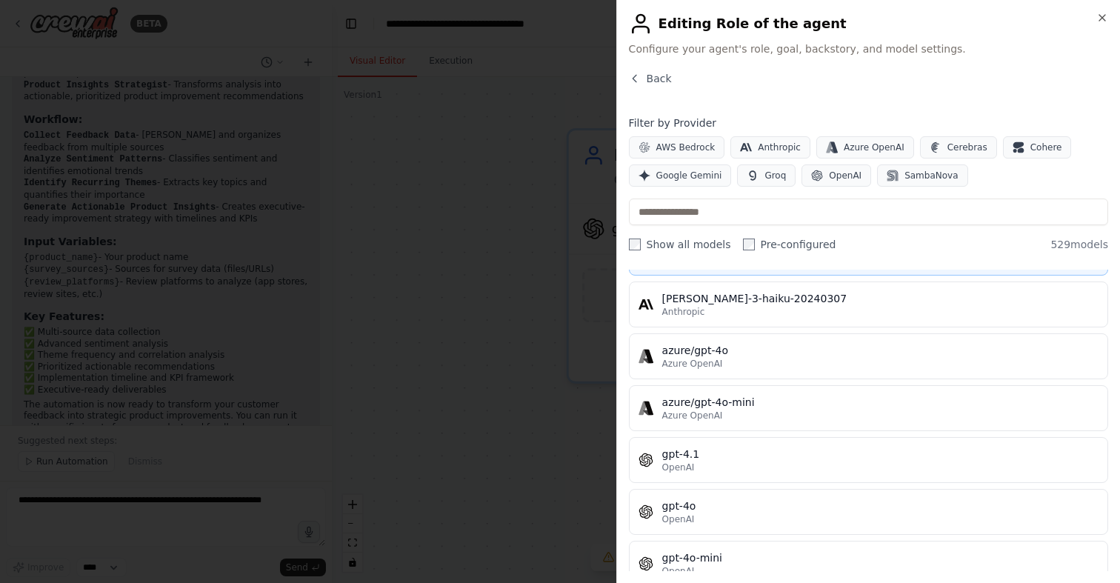
scroll to position [0, 0]
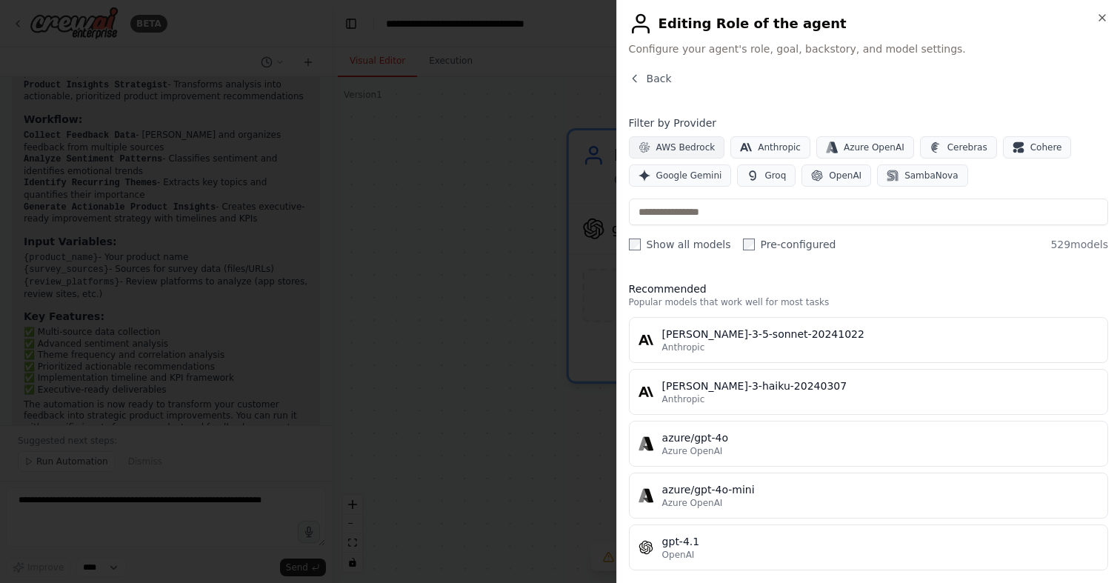
click at [690, 141] on span "AWS Bedrock" at bounding box center [685, 147] width 59 height 12
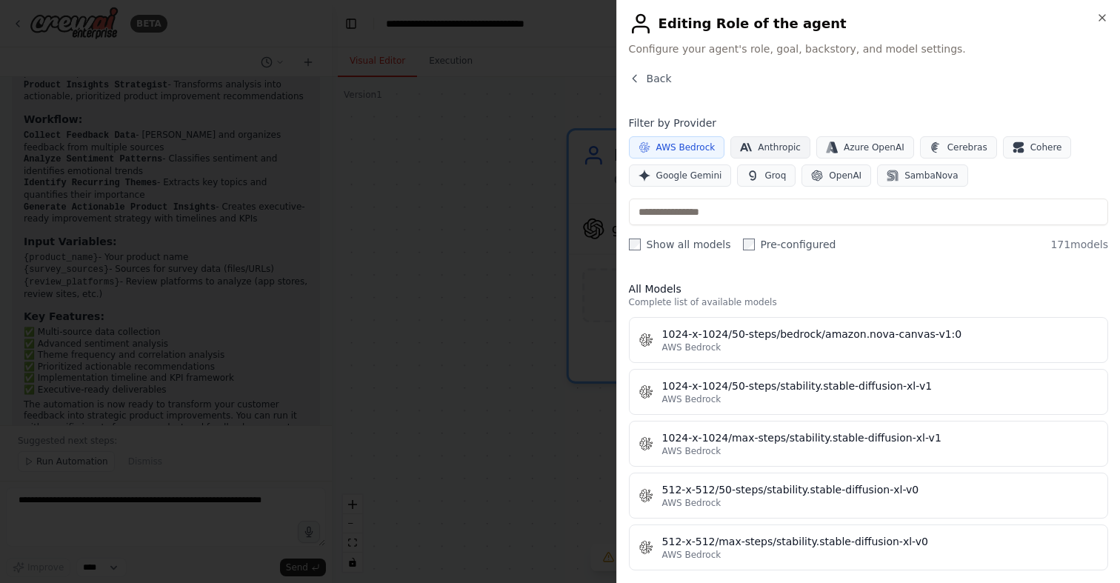
click at [742, 145] on icon "button" at bounding box center [746, 147] width 12 height 8
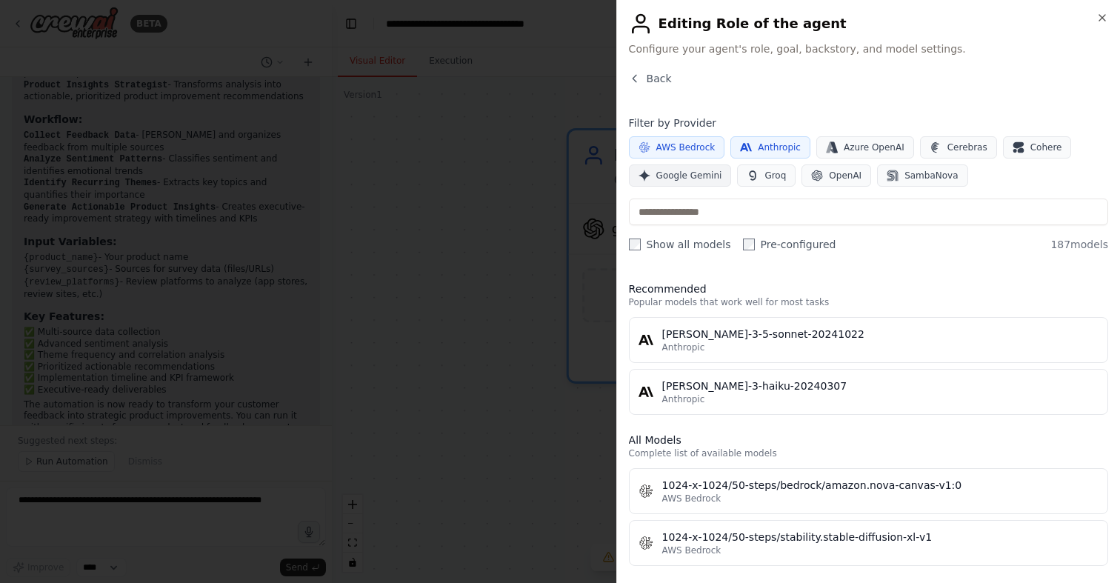
click at [677, 179] on span "Google Gemini" at bounding box center [689, 176] width 66 height 12
click at [756, 172] on button "Groq" at bounding box center [766, 175] width 59 height 22
click at [690, 172] on span "Google Gemini" at bounding box center [689, 176] width 66 height 12
click at [690, 149] on span "AWS Bedrock" at bounding box center [685, 147] width 59 height 12
click at [758, 149] on span "Anthropic" at bounding box center [779, 147] width 43 height 12
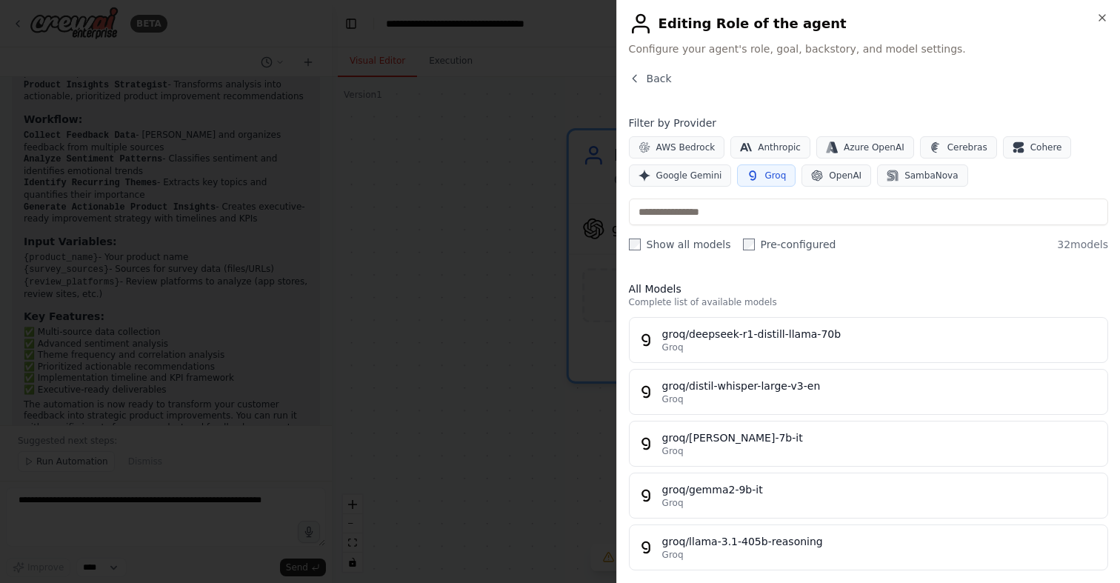
click at [757, 171] on button "Groq" at bounding box center [766, 175] width 59 height 22
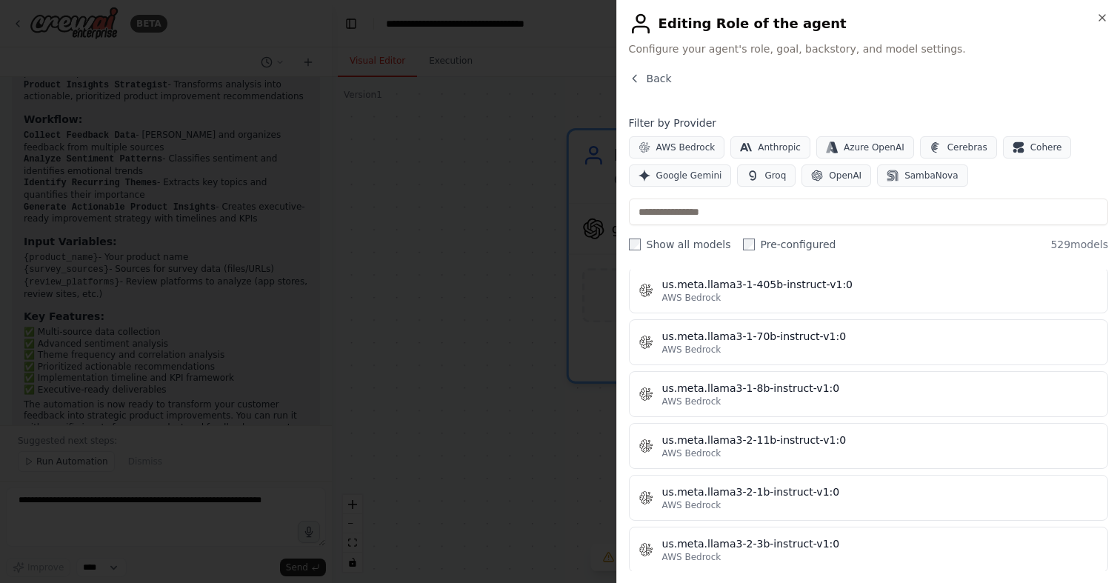
scroll to position [9125, 0]
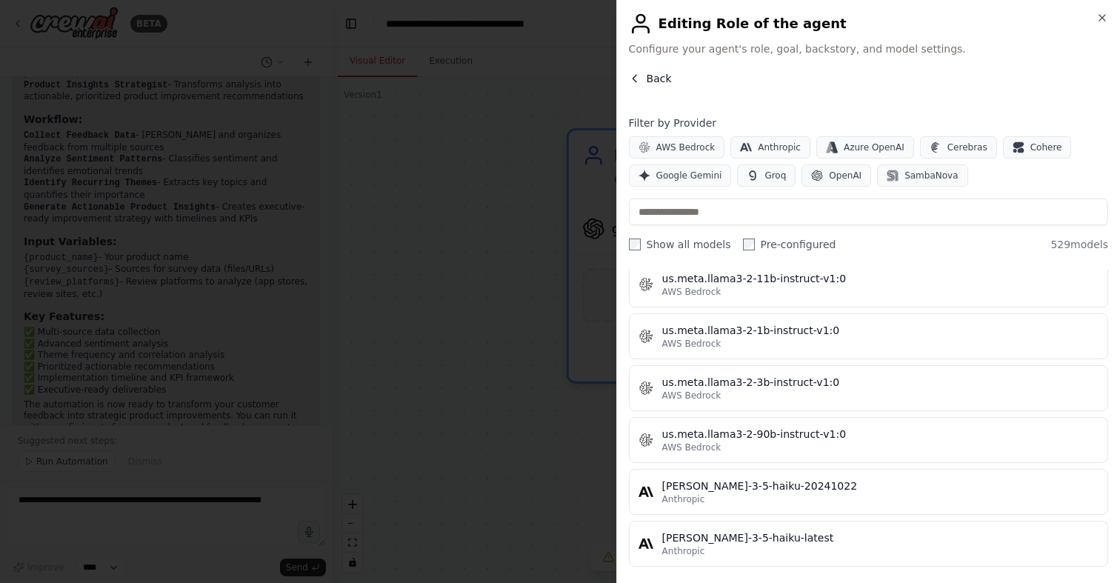
click at [634, 78] on icon "button" at bounding box center [635, 79] width 12 height 12
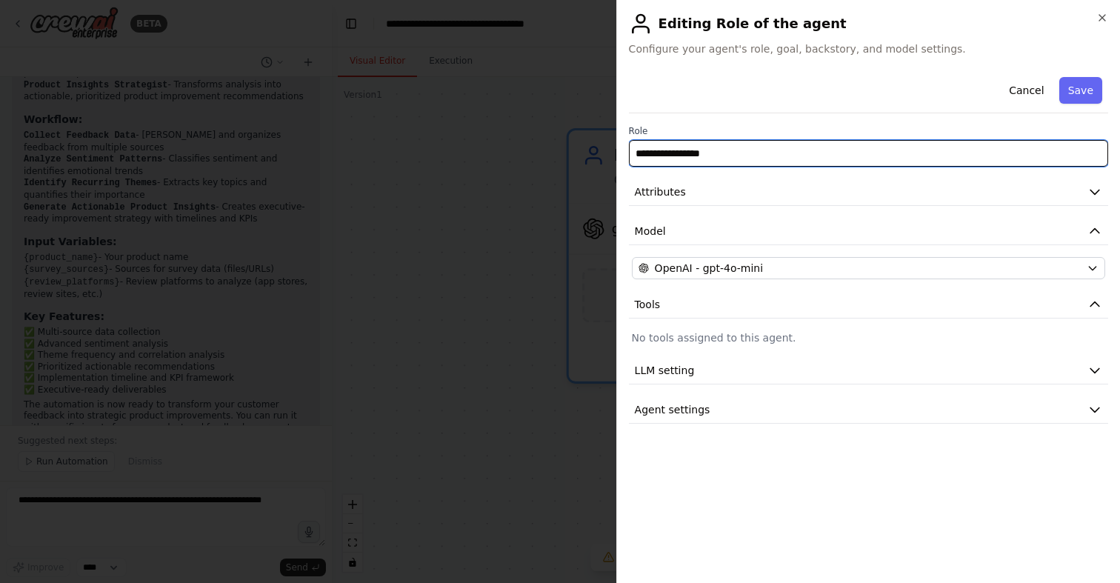
click at [702, 147] on input "**********" at bounding box center [868, 153] width 479 height 27
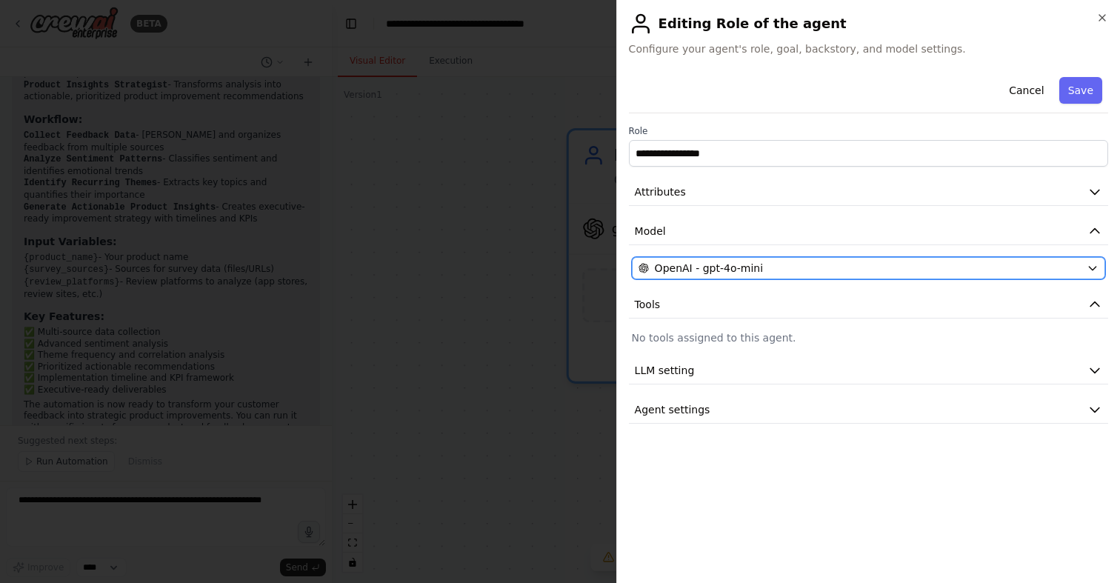
click at [684, 266] on span "OpenAI - gpt-4o-mini" at bounding box center [709, 268] width 108 height 15
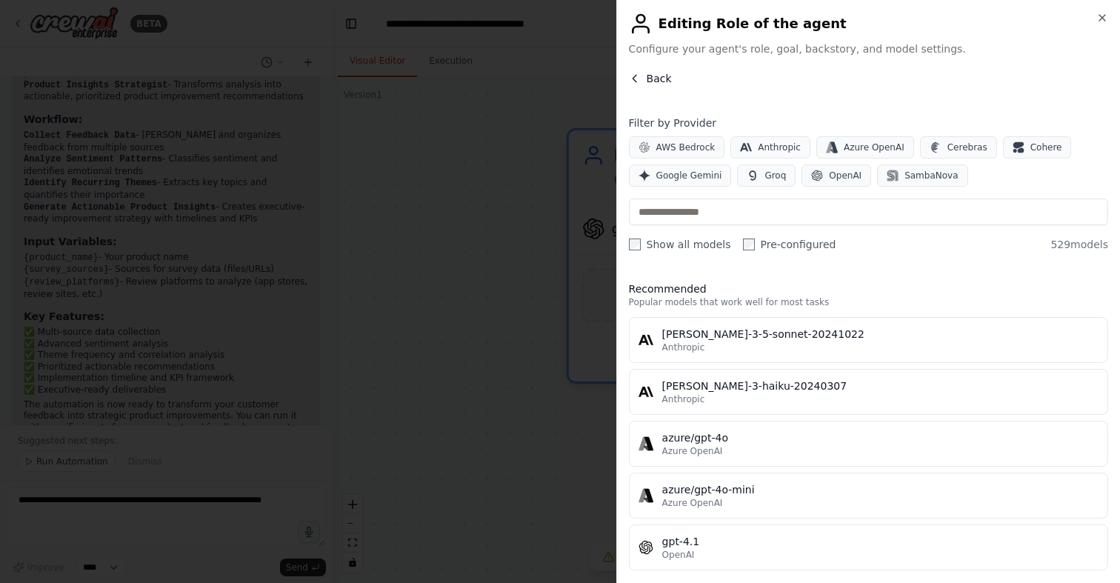
click at [633, 81] on icon "button" at bounding box center [635, 79] width 12 height 12
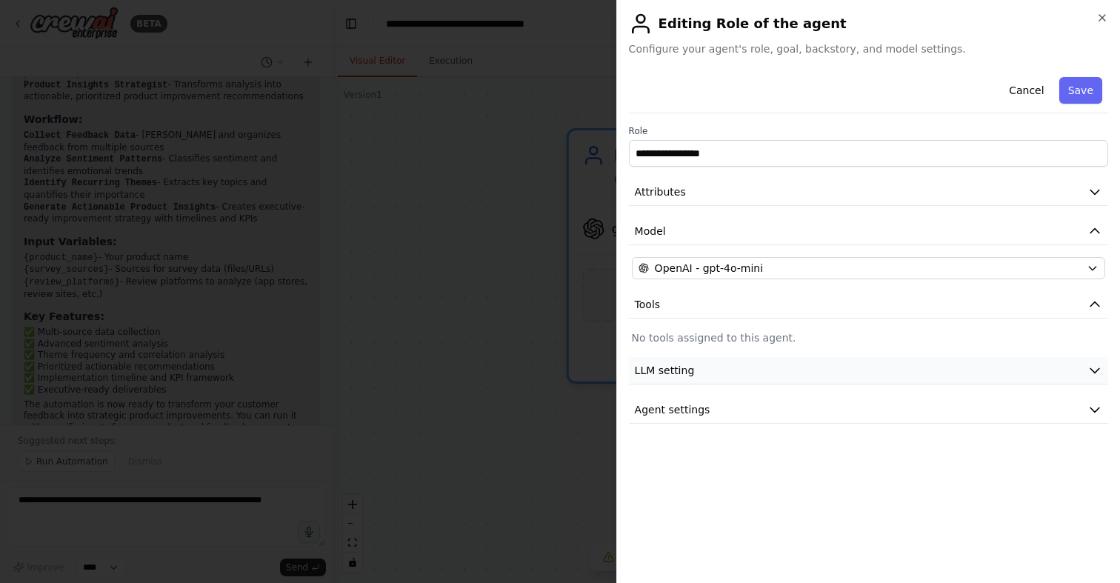
click at [675, 366] on span "LLM setting" at bounding box center [665, 370] width 60 height 15
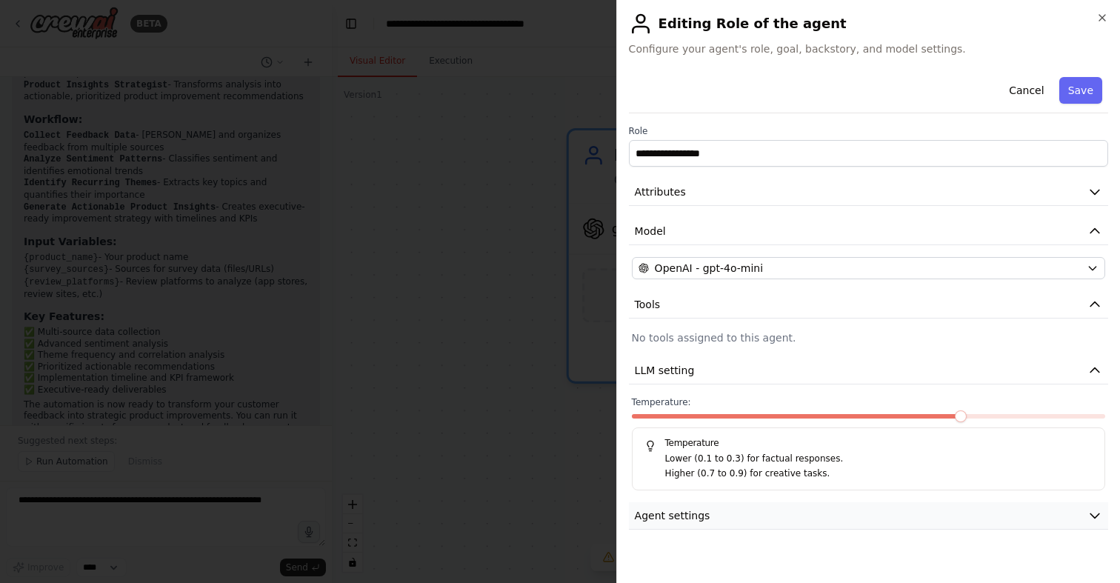
click at [676, 520] on span "Agent settings" at bounding box center [673, 515] width 76 height 15
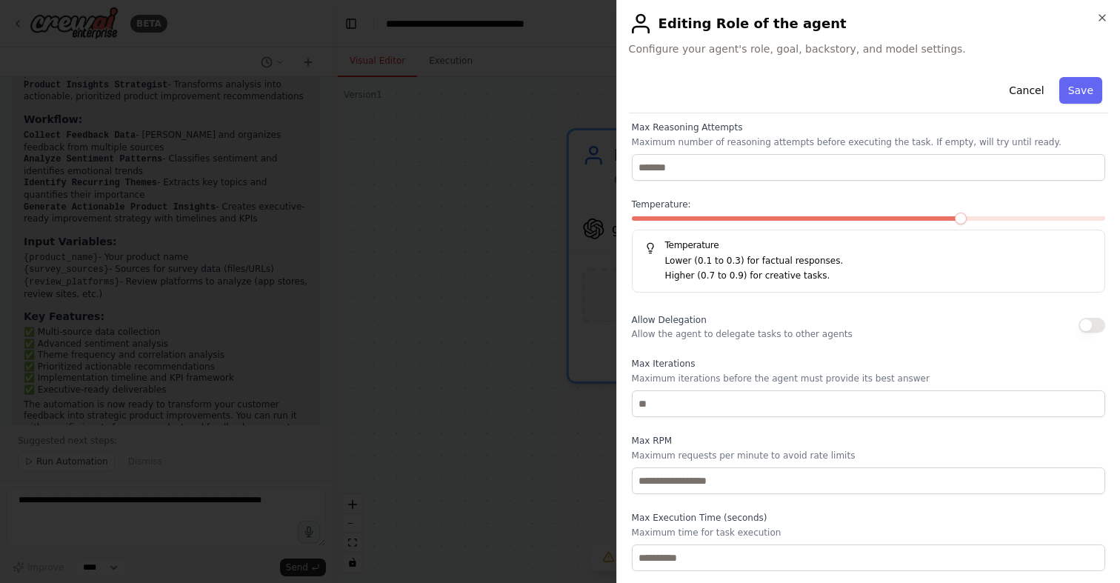
scroll to position [0, 0]
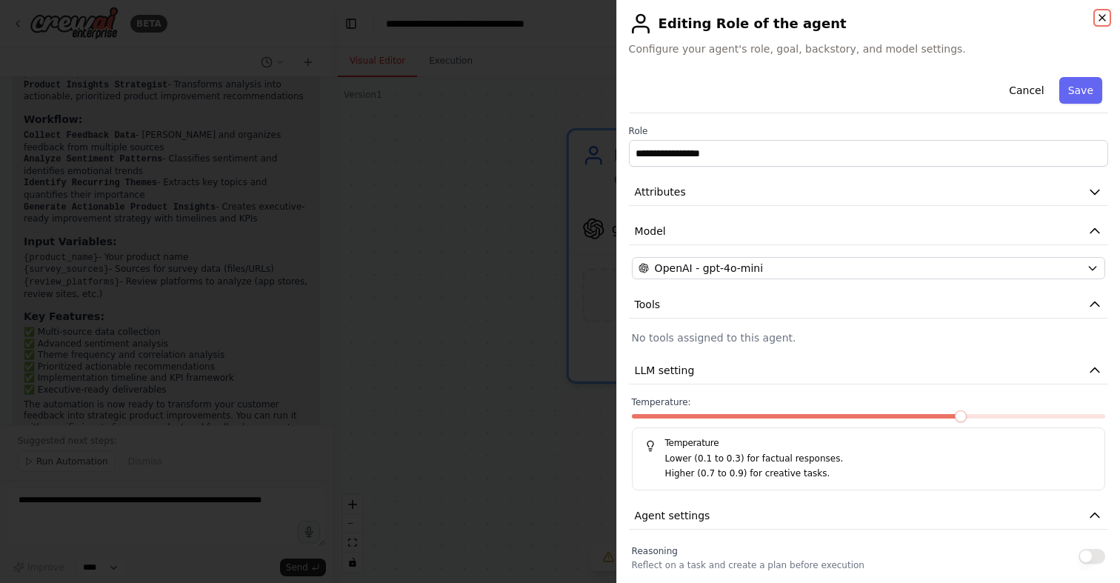
click at [1104, 15] on icon "button" at bounding box center [1102, 18] width 6 height 6
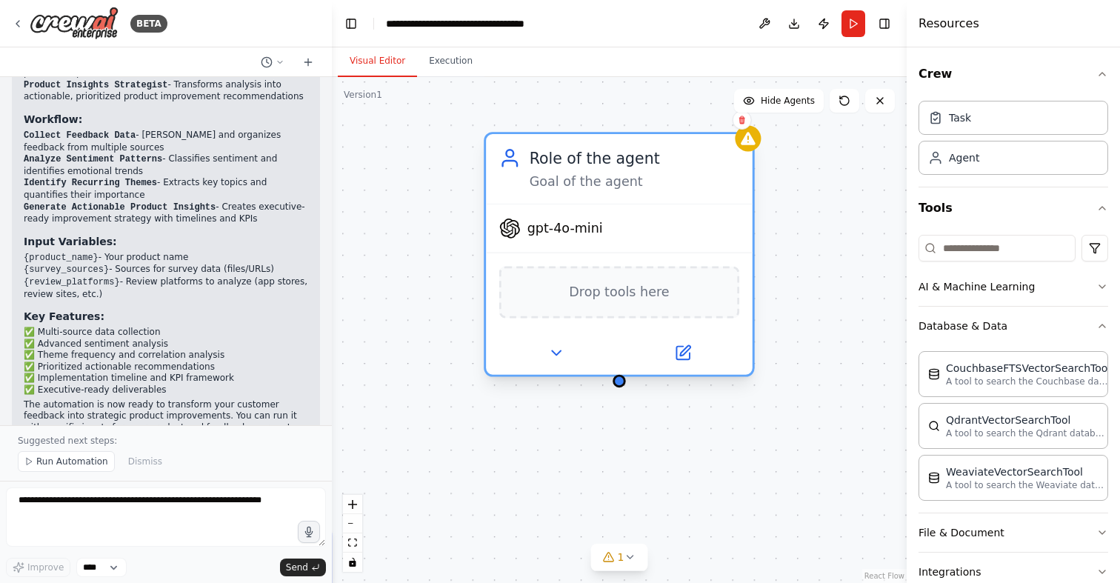
drag, startPoint x: 724, startPoint y: 178, endPoint x: 629, endPoint y: 186, distance: 95.9
click at [629, 186] on div "Goal of the agent" at bounding box center [635, 181] width 210 height 17
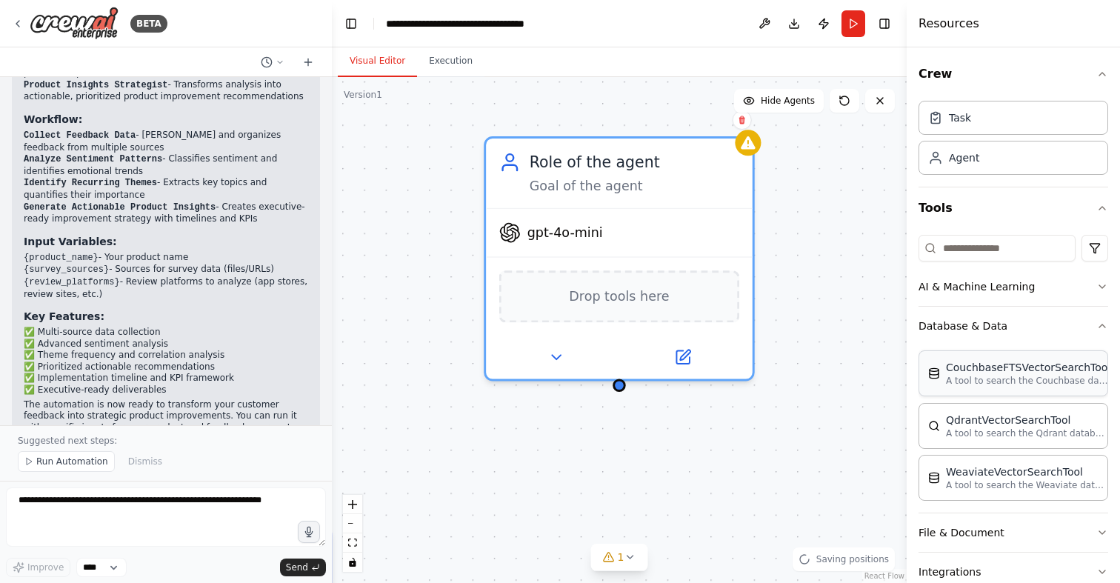
scroll to position [111, 0]
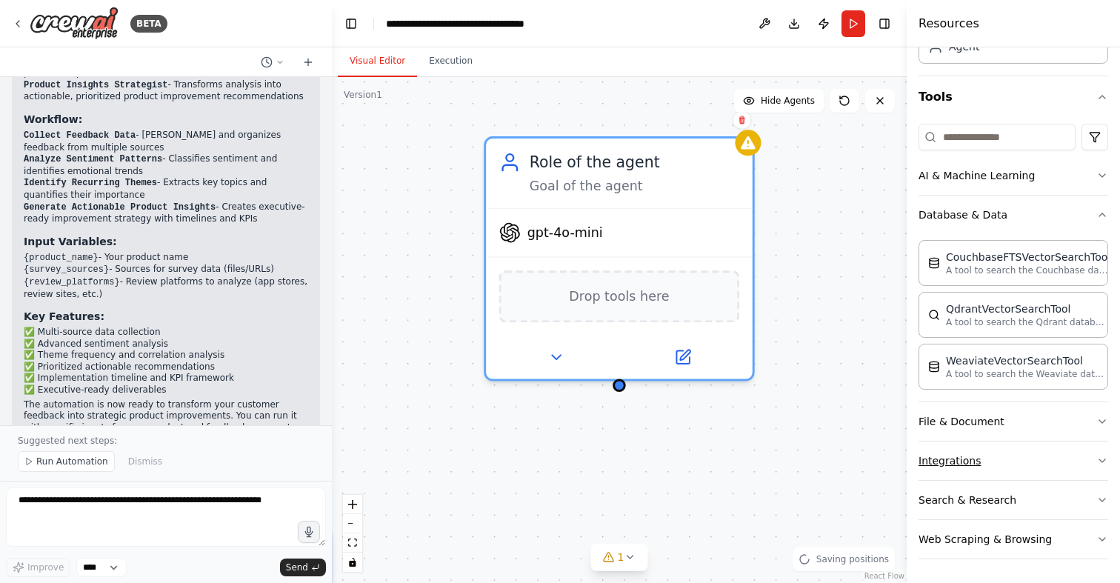
click at [990, 461] on button "Integrations" at bounding box center [1014, 460] width 190 height 39
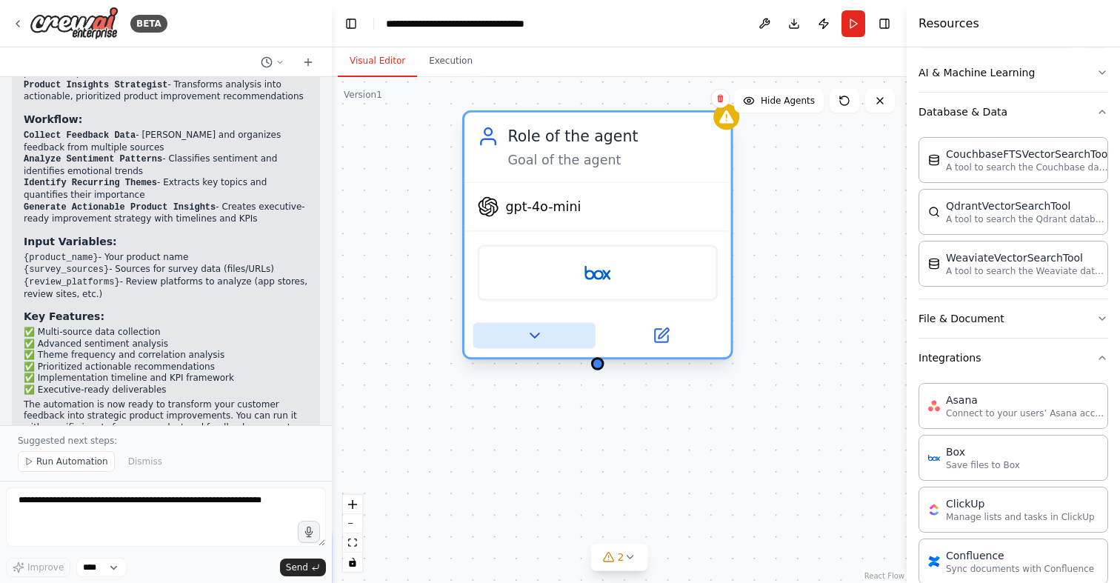
drag, startPoint x: 640, startPoint y: 342, endPoint x: 534, endPoint y: 327, distance: 107.0
click at [534, 327] on div at bounding box center [597, 335] width 267 height 43
click at [661, 338] on icon at bounding box center [663, 333] width 10 height 10
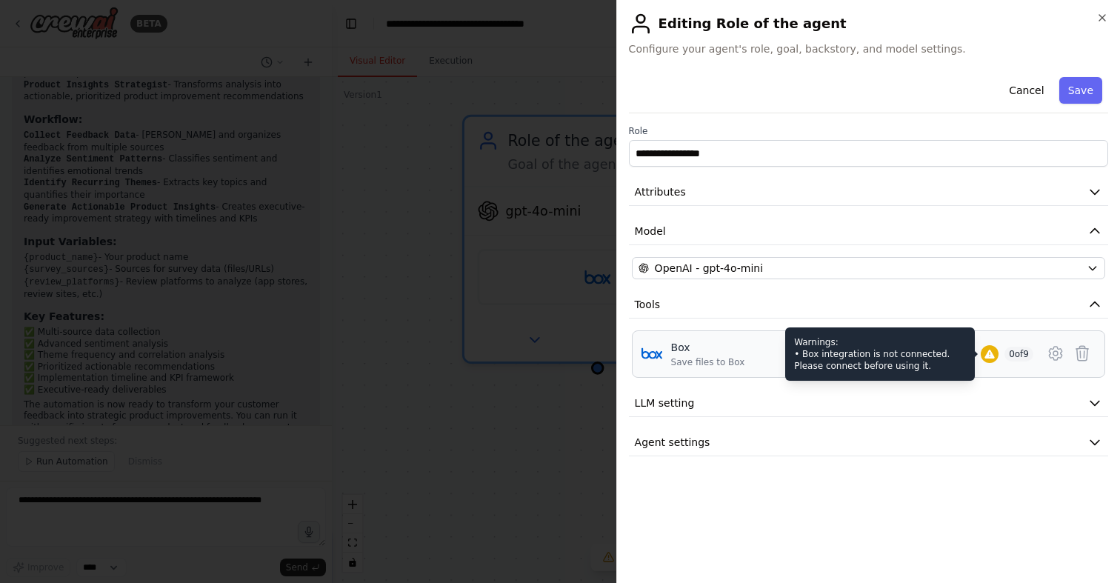
click at [984, 353] on icon at bounding box center [990, 354] width 12 height 12
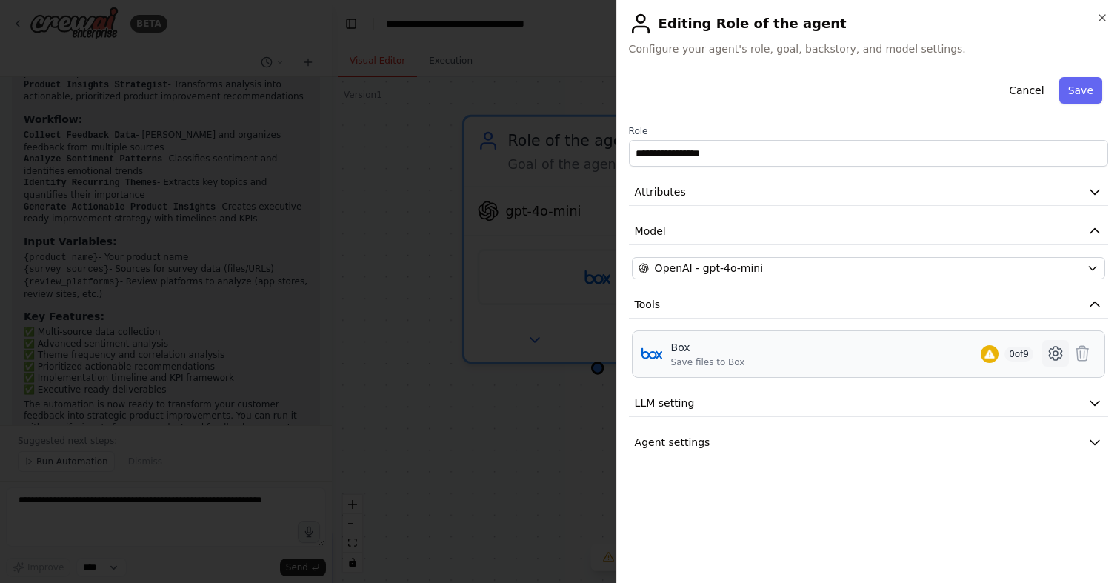
click at [1060, 356] on icon at bounding box center [1055, 353] width 13 height 13
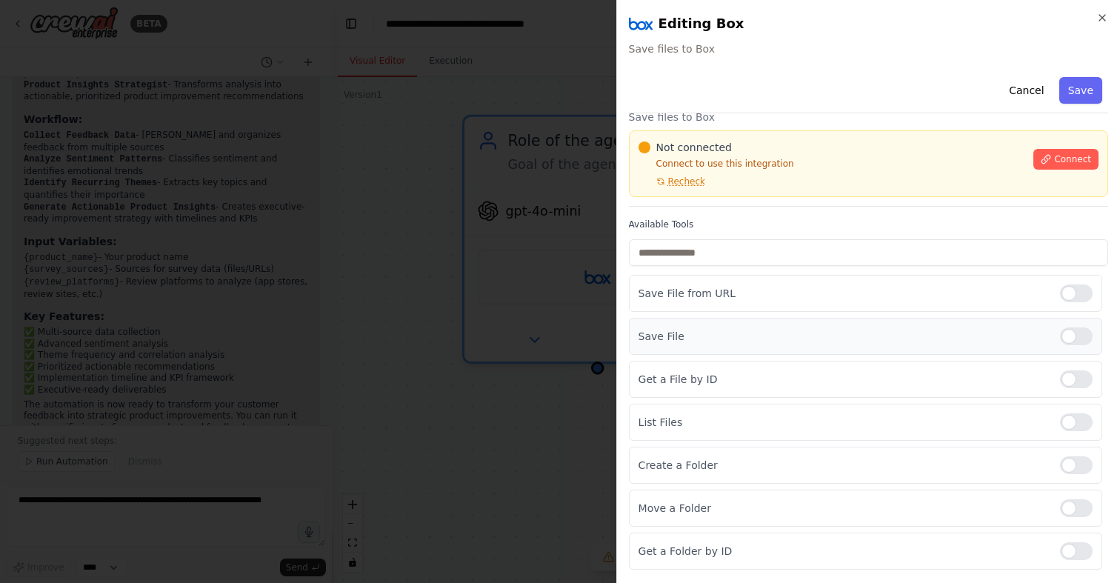
scroll to position [0, 0]
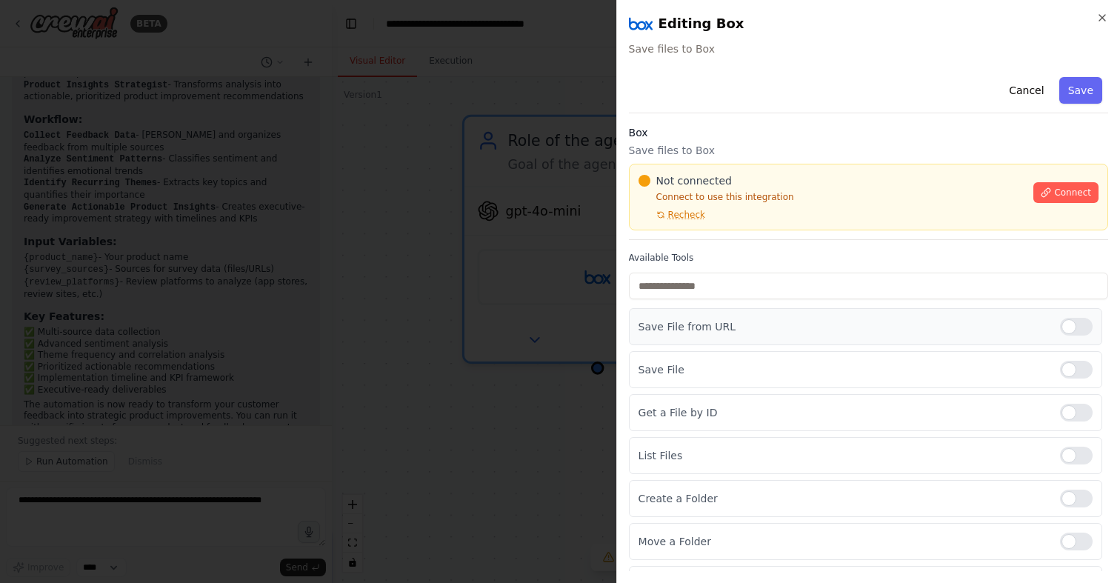
click at [745, 321] on p "Save File from URL" at bounding box center [844, 326] width 410 height 15
click at [1037, 88] on button "Cancel" at bounding box center [1026, 90] width 53 height 27
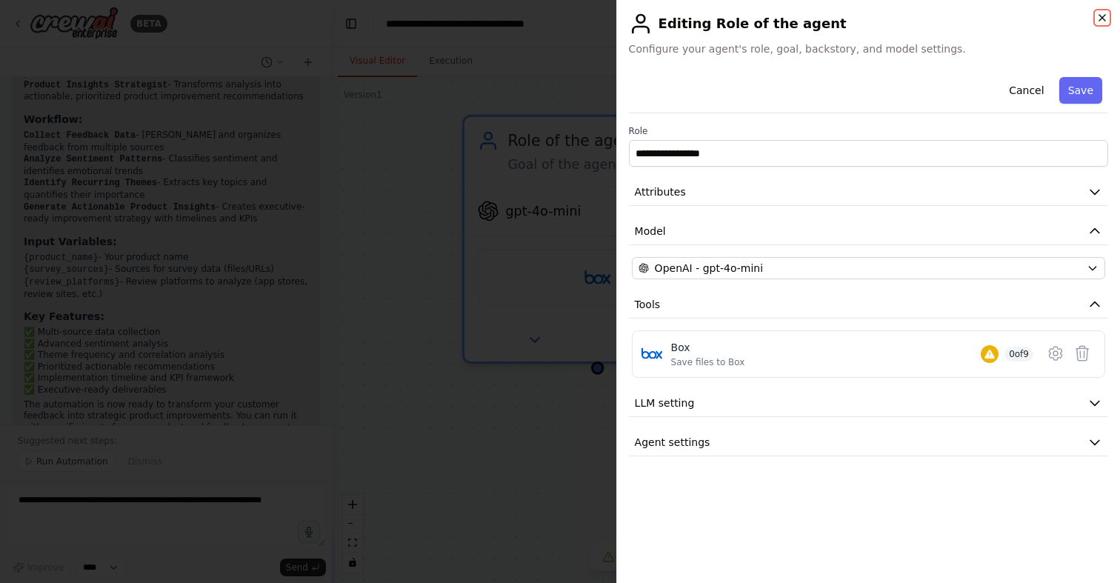
click at [1102, 15] on icon "button" at bounding box center [1102, 18] width 12 height 12
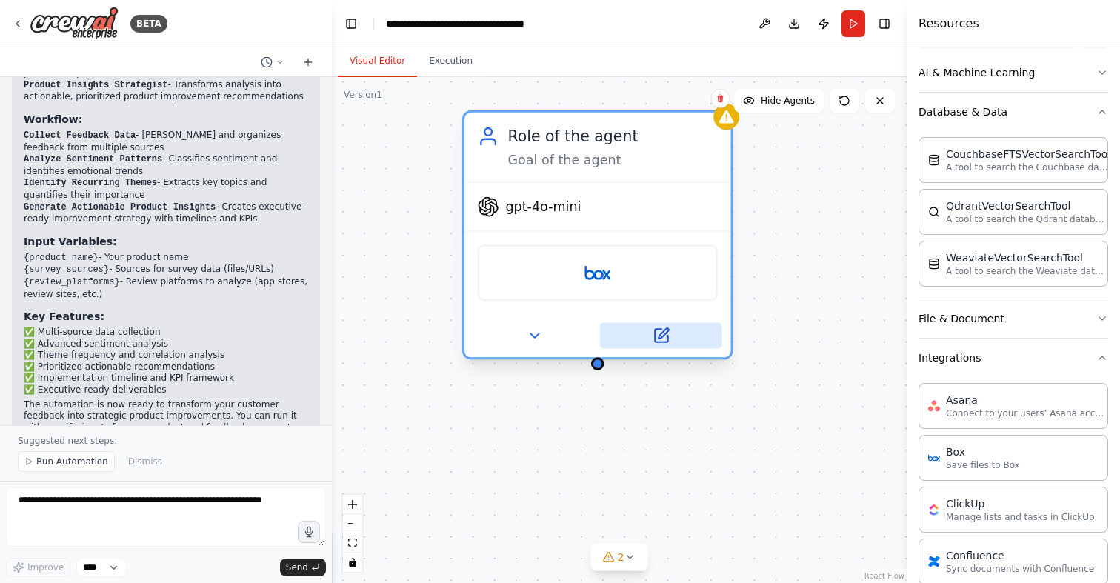
click at [662, 338] on icon at bounding box center [660, 335] width 13 height 13
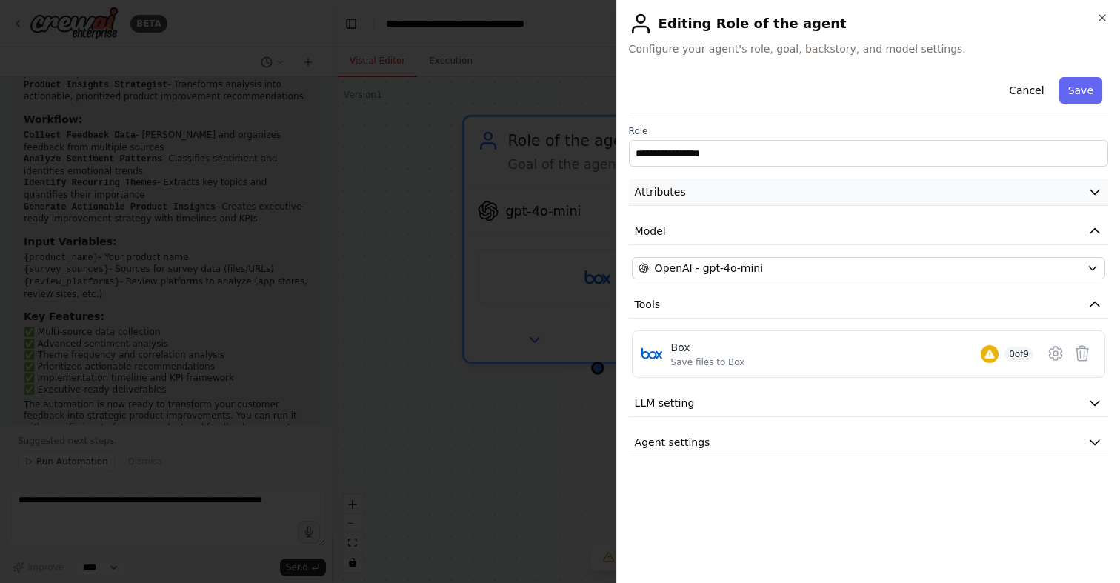
click at [686, 194] on button "Attributes" at bounding box center [868, 192] width 479 height 27
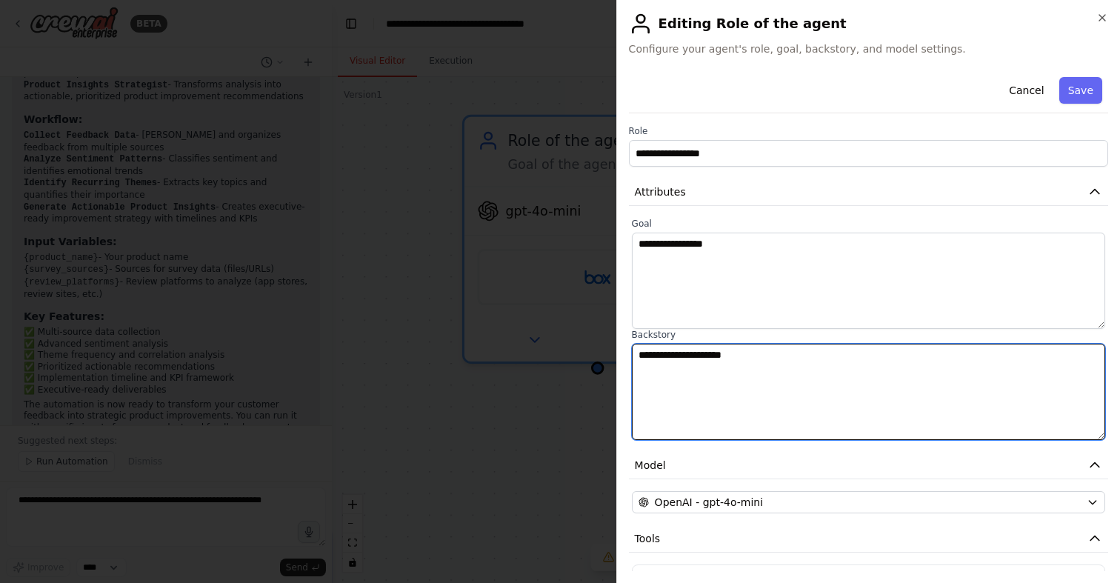
click at [721, 387] on textarea "**********" at bounding box center [868, 392] width 473 height 96
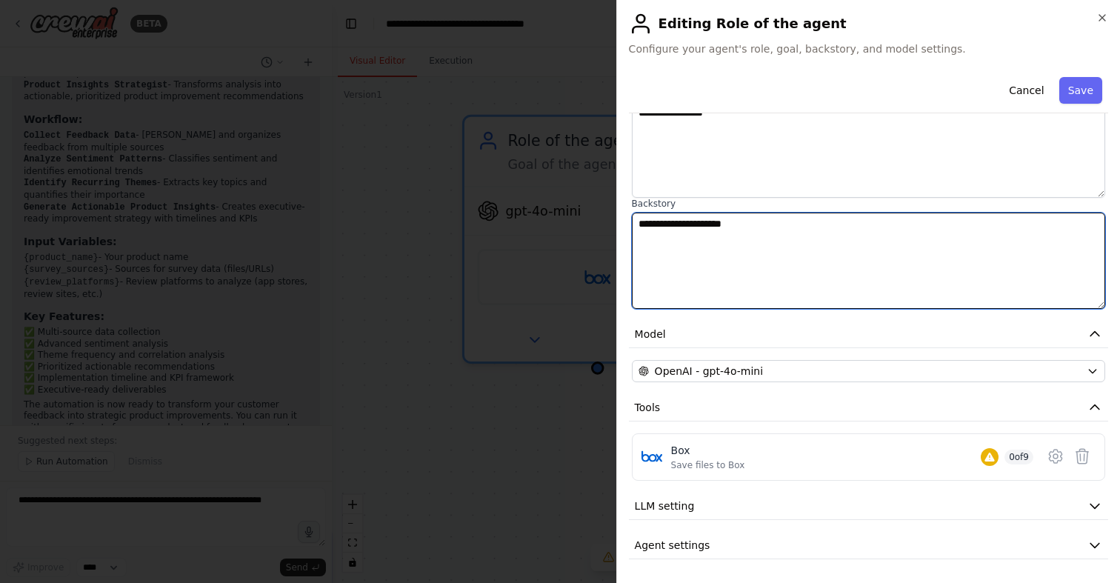
scroll to position [122, 0]
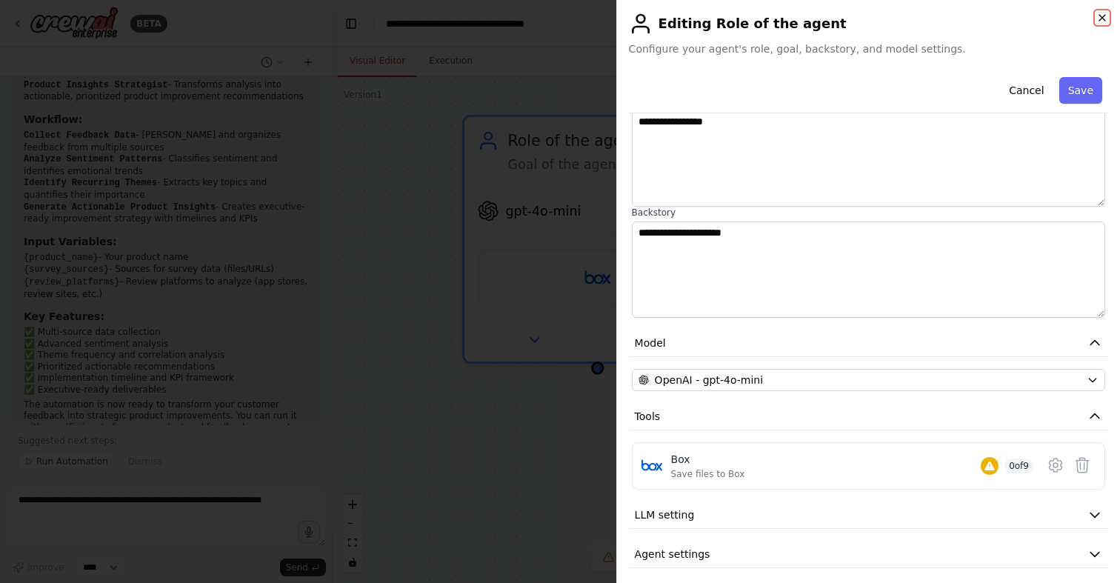
click at [1102, 19] on icon "button" at bounding box center [1102, 18] width 12 height 12
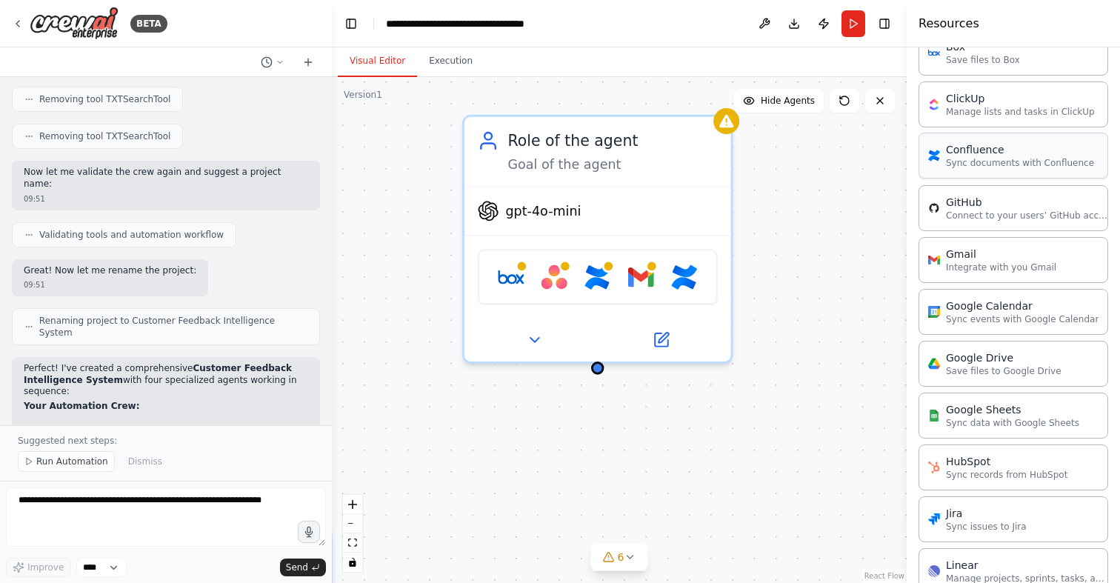
scroll to position [621, 0]
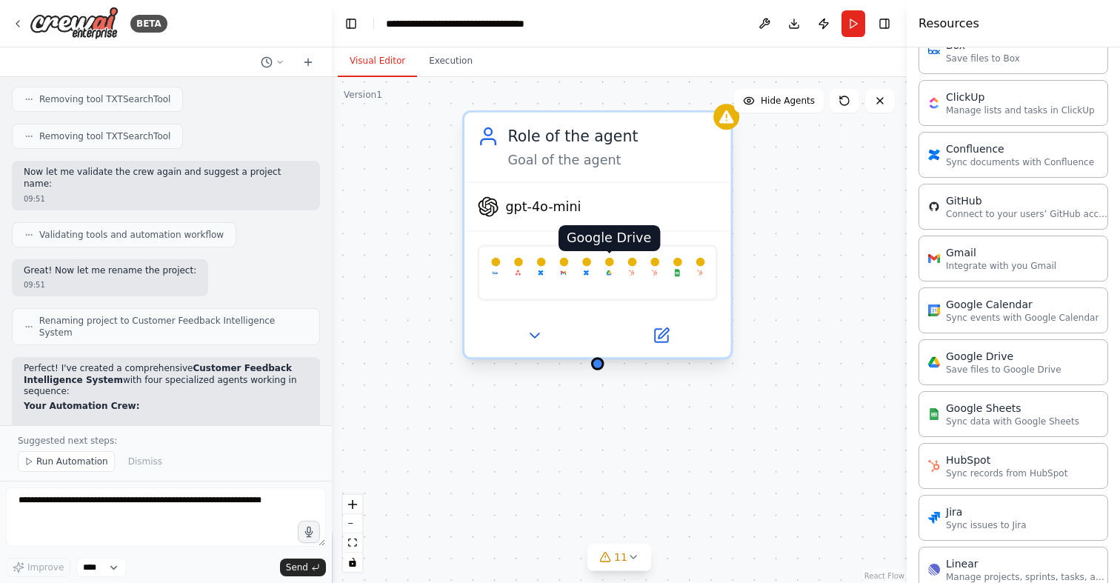
click at [606, 276] on img at bounding box center [608, 273] width 5 height 26
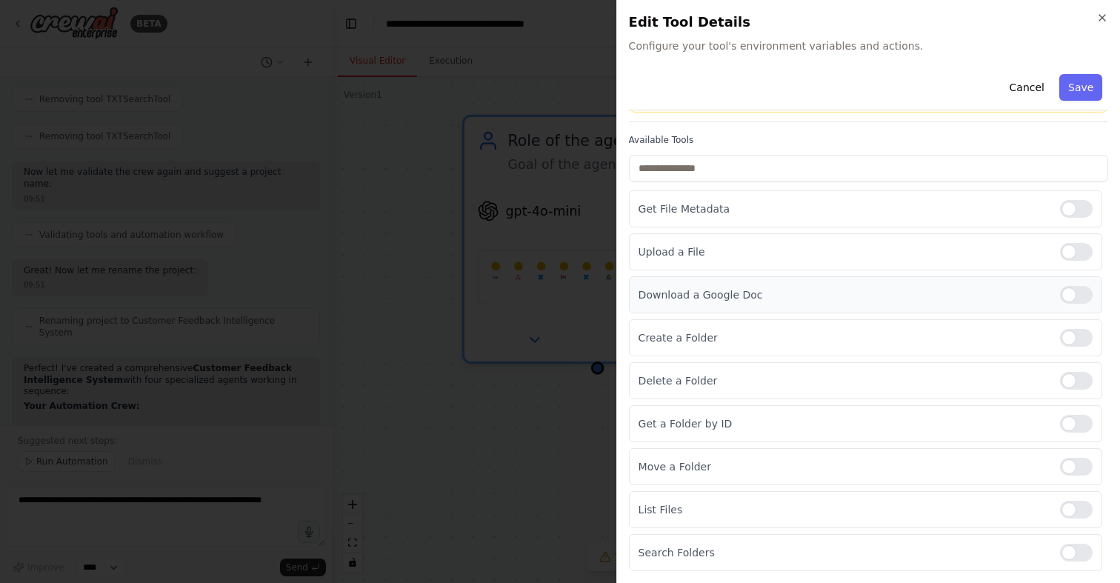
scroll to position [0, 0]
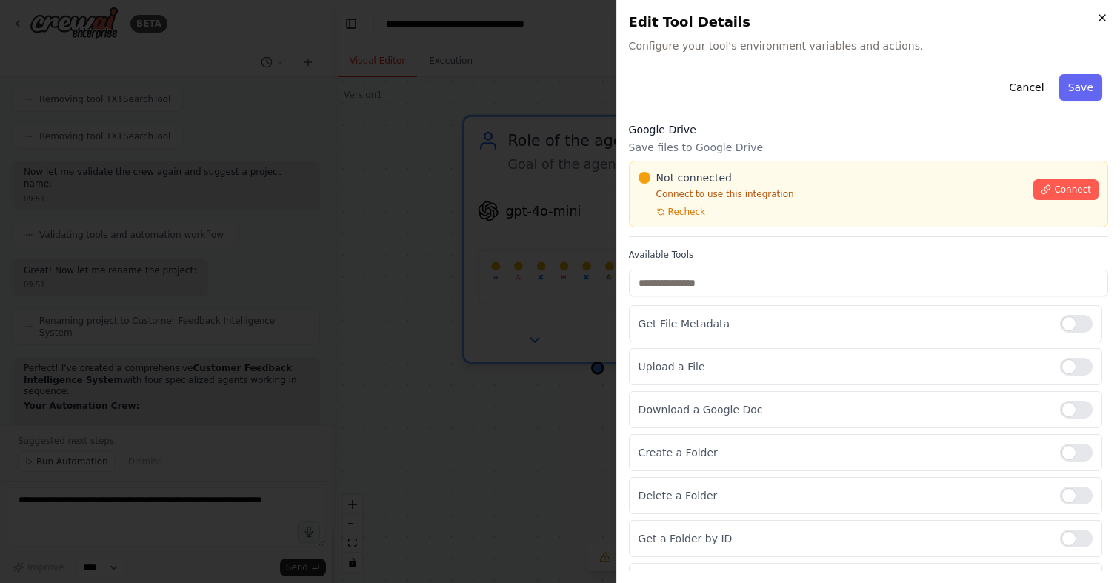
click at [1101, 14] on icon "button" at bounding box center [1102, 18] width 12 height 12
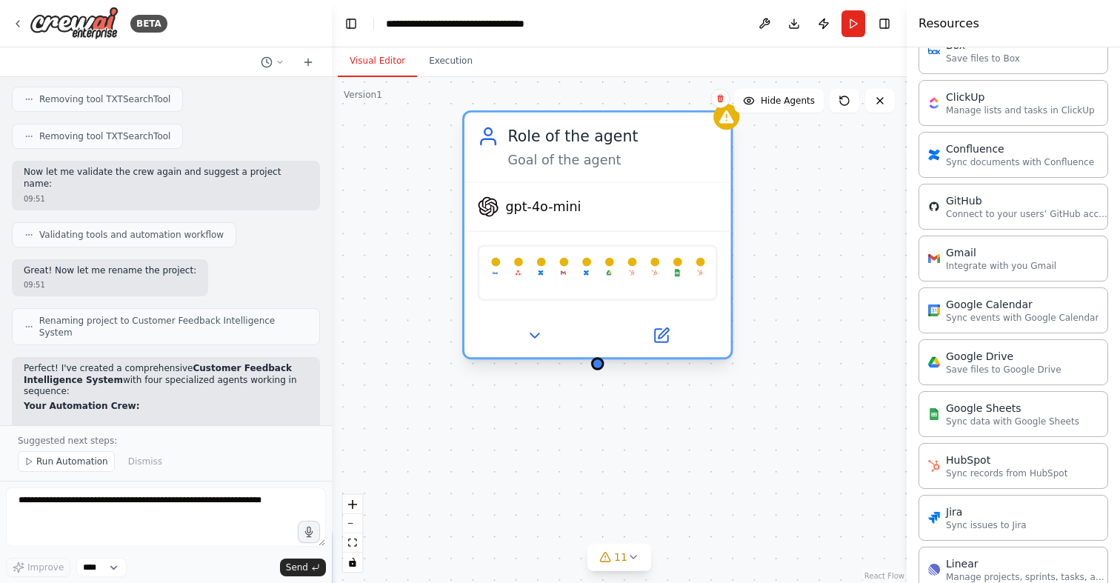
click at [656, 356] on div at bounding box center [597, 335] width 267 height 43
click at [670, 345] on button at bounding box center [661, 335] width 122 height 26
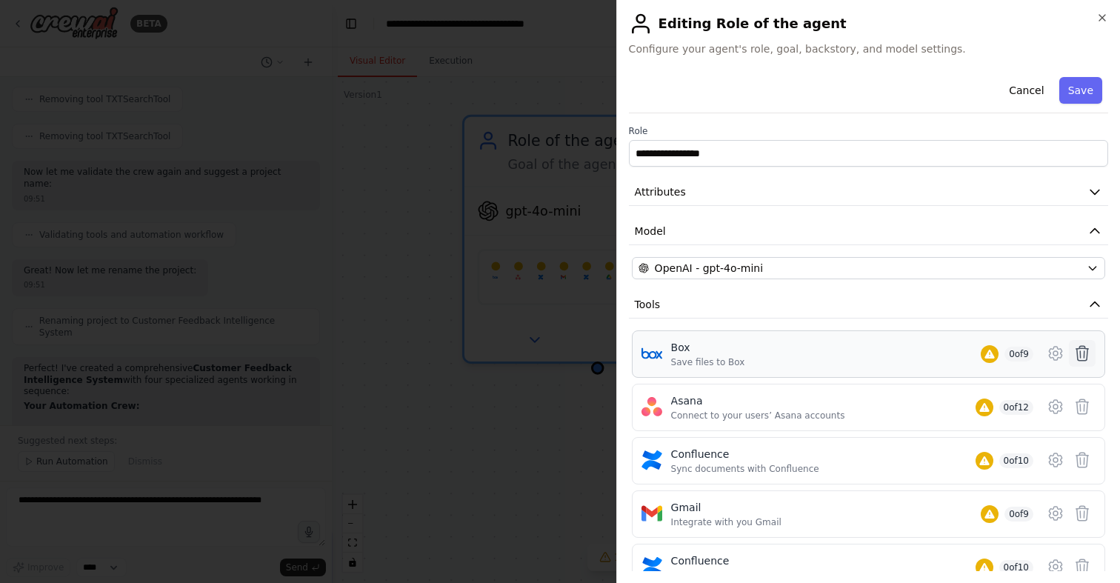
click at [1084, 352] on icon at bounding box center [1082, 353] width 18 height 18
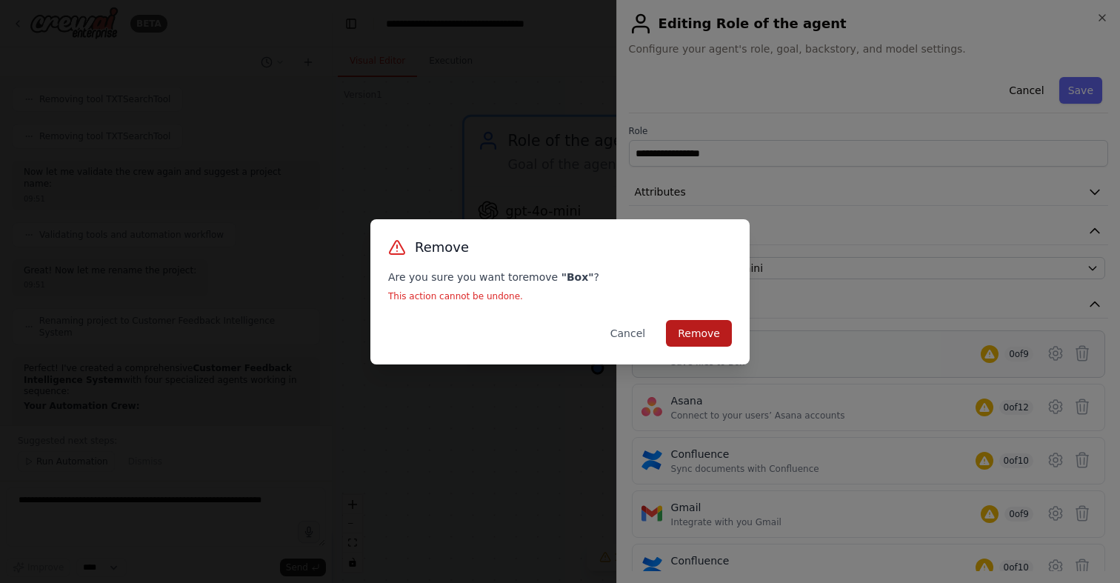
click at [691, 333] on button "Remove" at bounding box center [699, 333] width 66 height 27
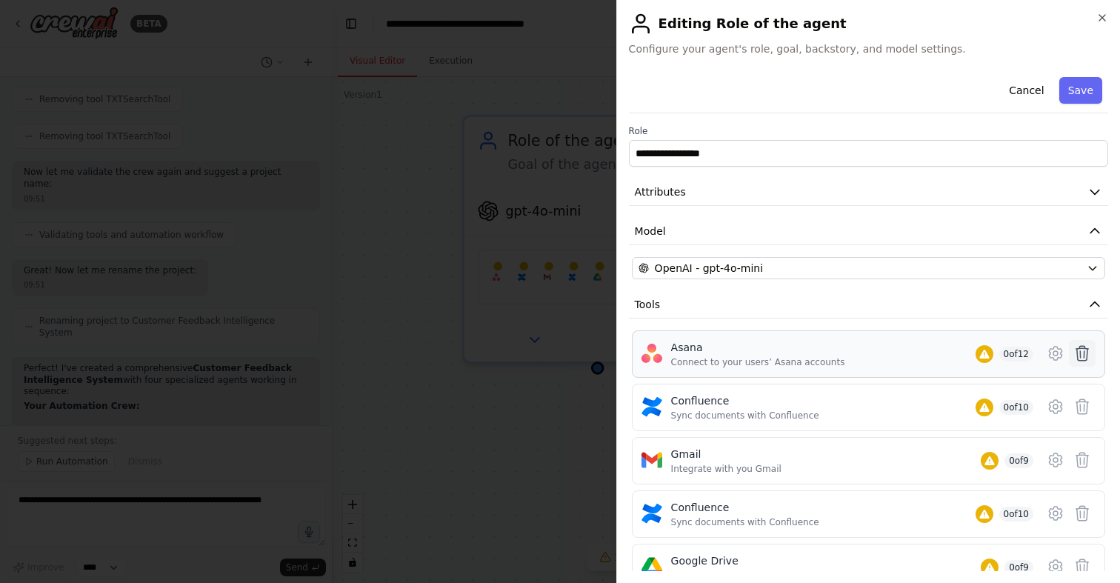
click at [1079, 352] on icon at bounding box center [1082, 353] width 13 height 15
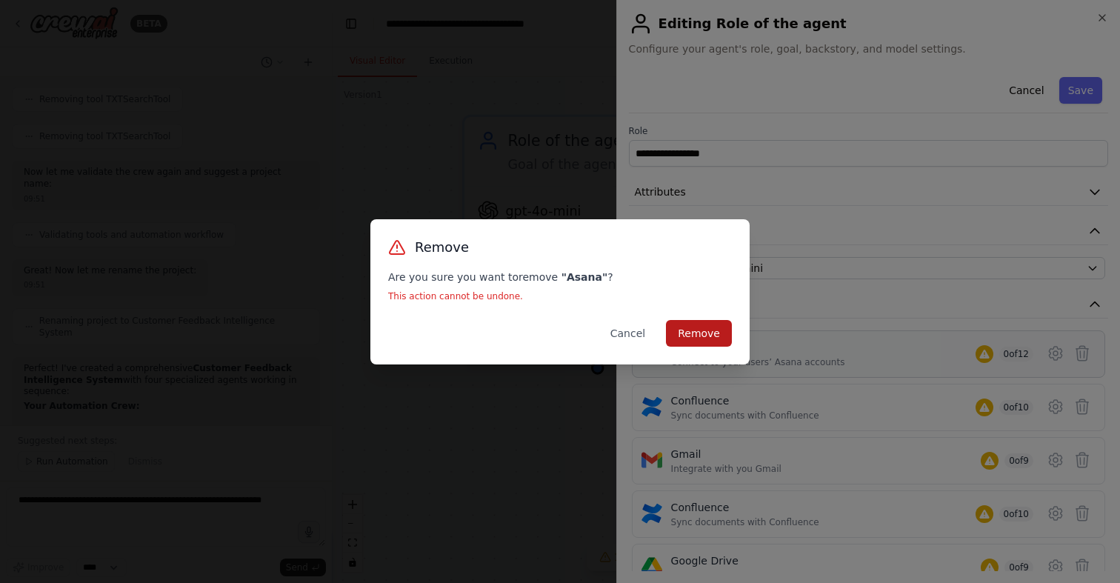
click at [693, 327] on button "Remove" at bounding box center [699, 333] width 66 height 27
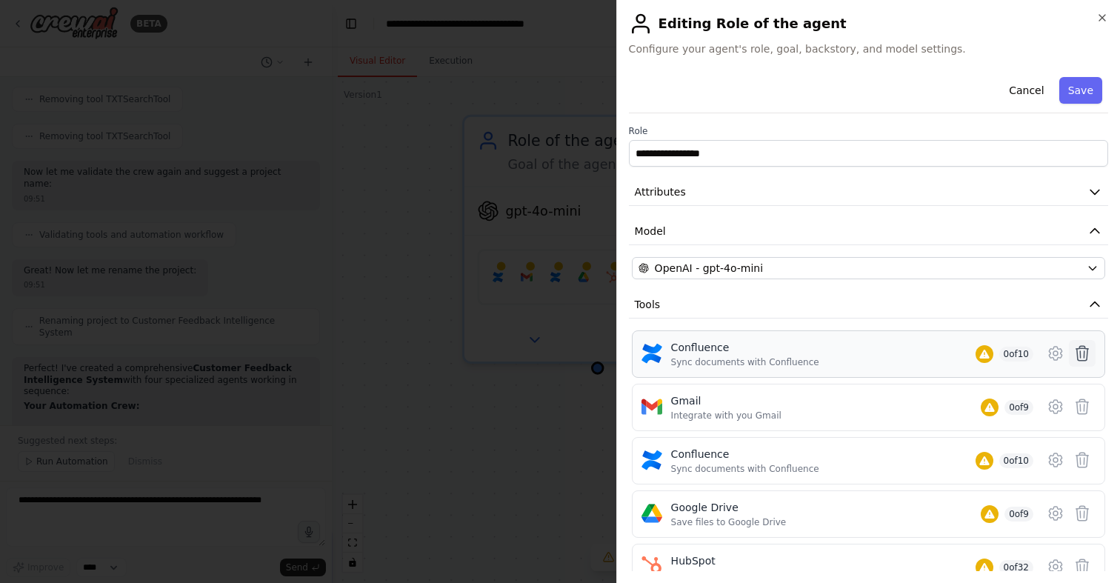
click at [1088, 361] on icon at bounding box center [1082, 353] width 18 height 18
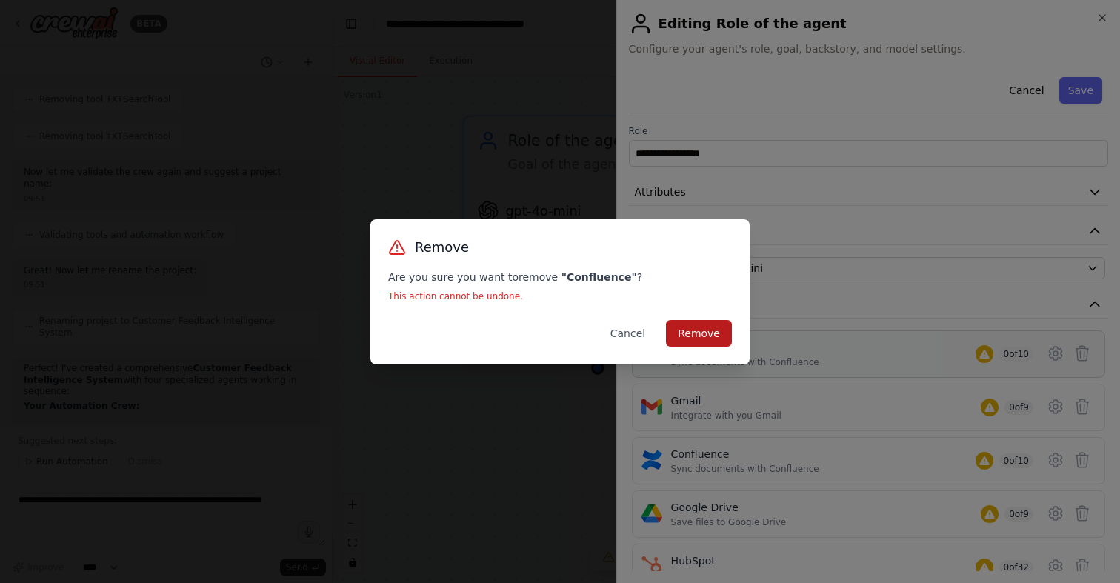
click at [695, 342] on button "Remove" at bounding box center [699, 333] width 66 height 27
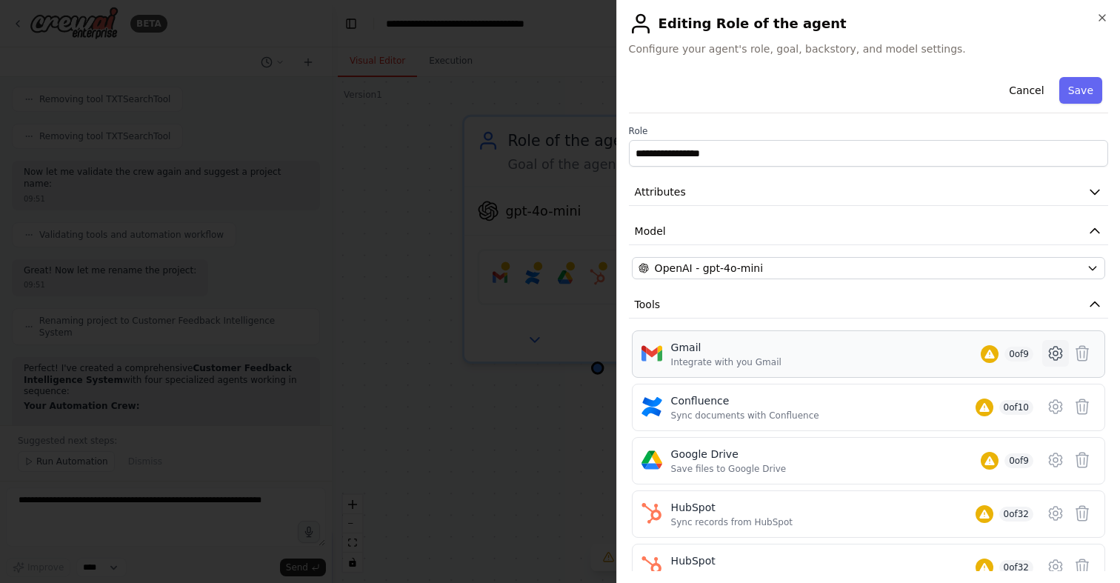
click at [1051, 352] on icon at bounding box center [1056, 353] width 18 height 18
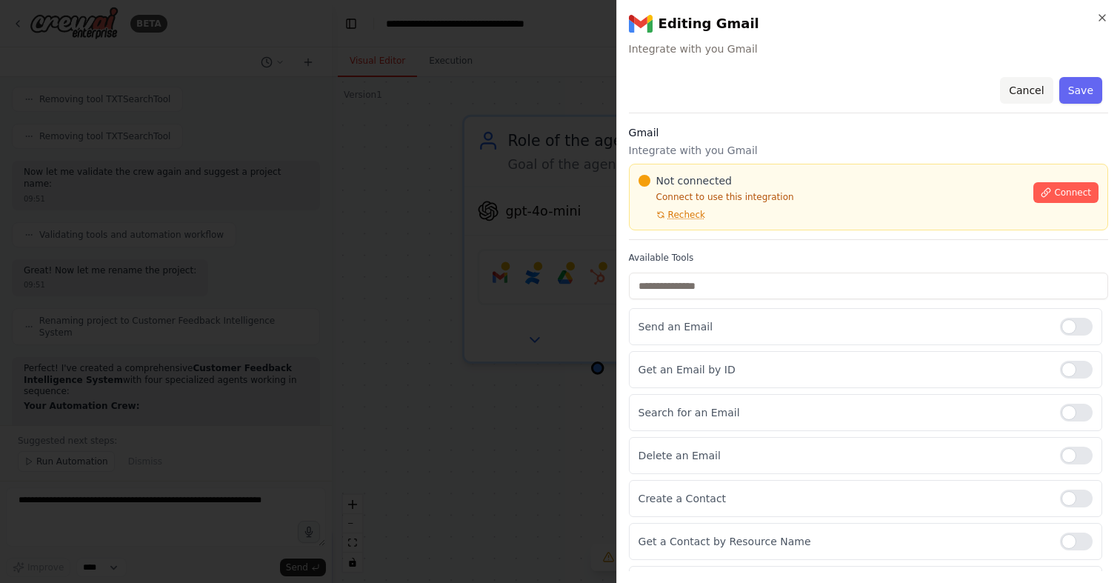
click at [1022, 90] on button "Cancel" at bounding box center [1026, 90] width 53 height 27
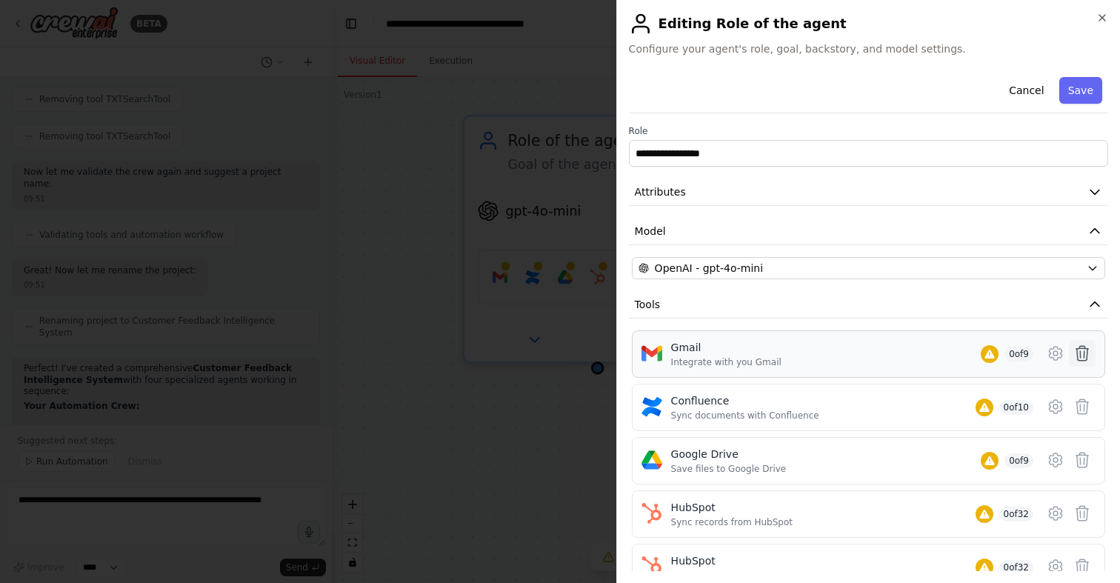
click at [1082, 358] on icon at bounding box center [1082, 353] width 18 height 18
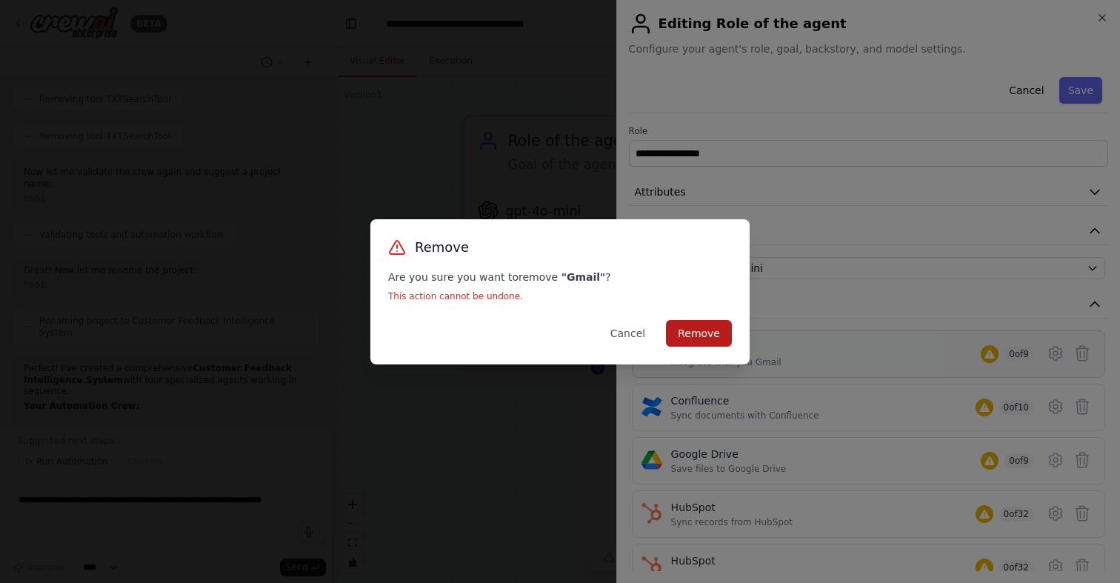
click at [706, 336] on button "Remove" at bounding box center [699, 333] width 66 height 27
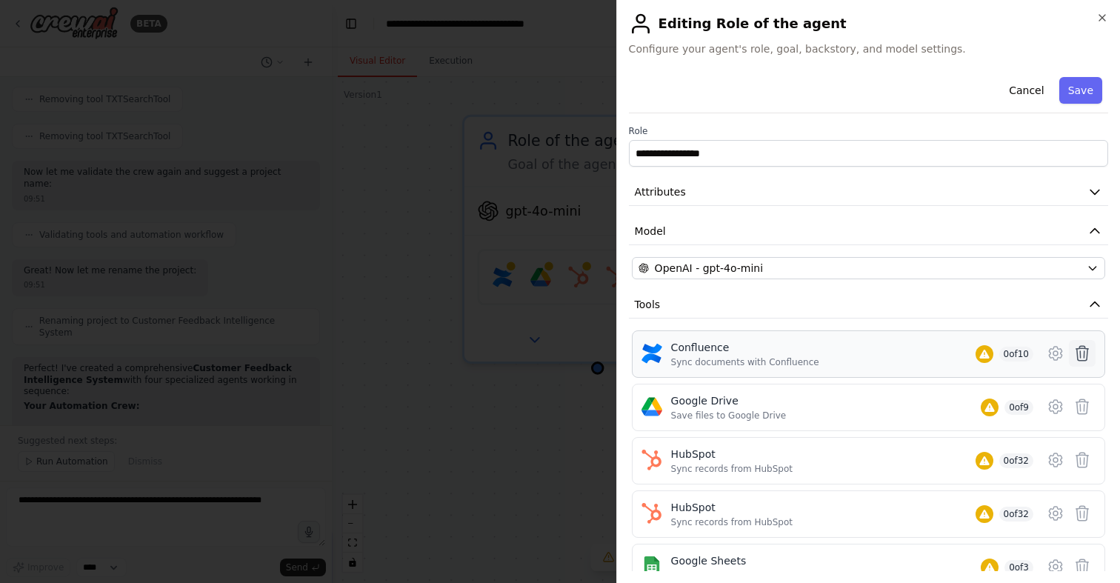
click at [1076, 346] on icon at bounding box center [1082, 353] width 18 height 18
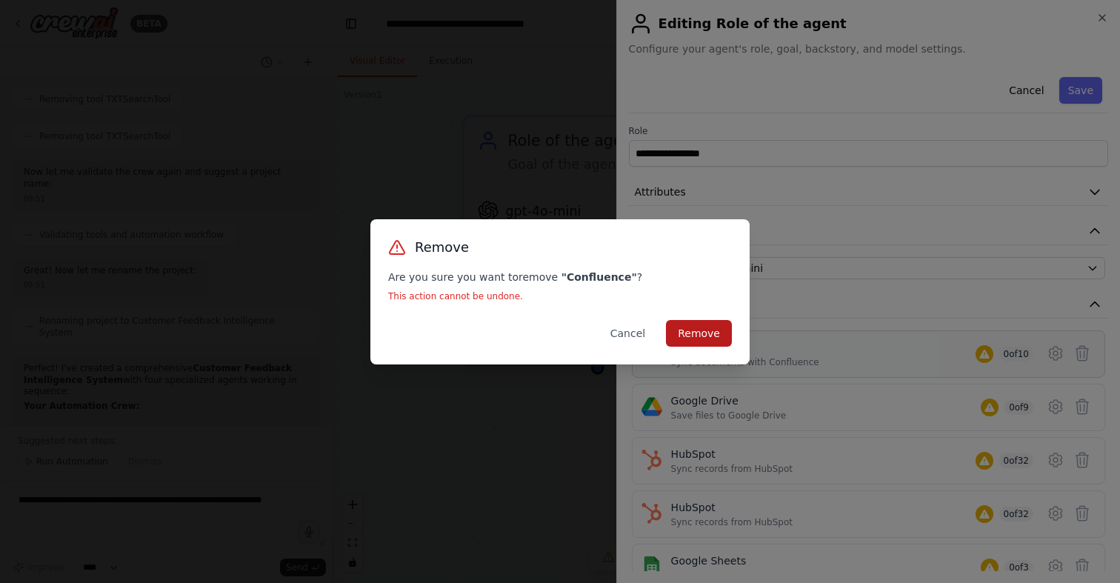
click at [722, 334] on button "Remove" at bounding box center [699, 333] width 66 height 27
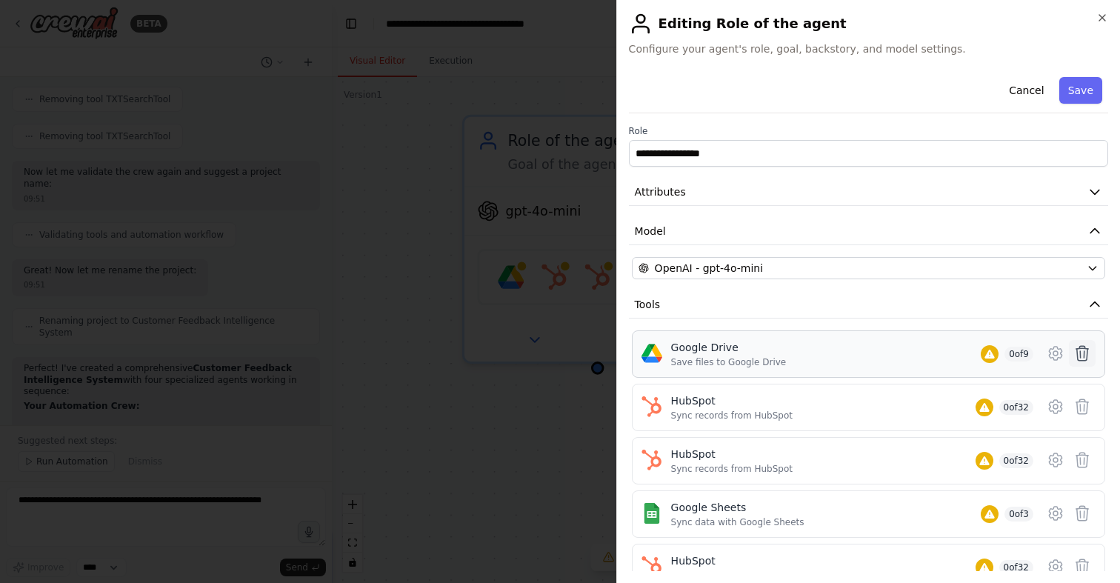
click at [1092, 358] on button at bounding box center [1082, 353] width 27 height 27
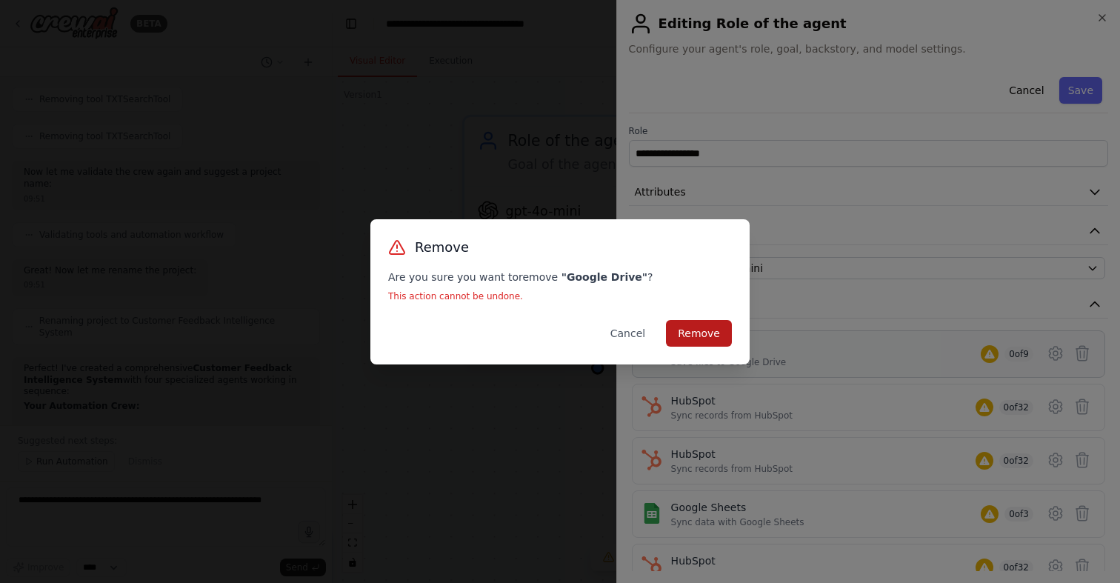
click at [710, 337] on button "Remove" at bounding box center [699, 333] width 66 height 27
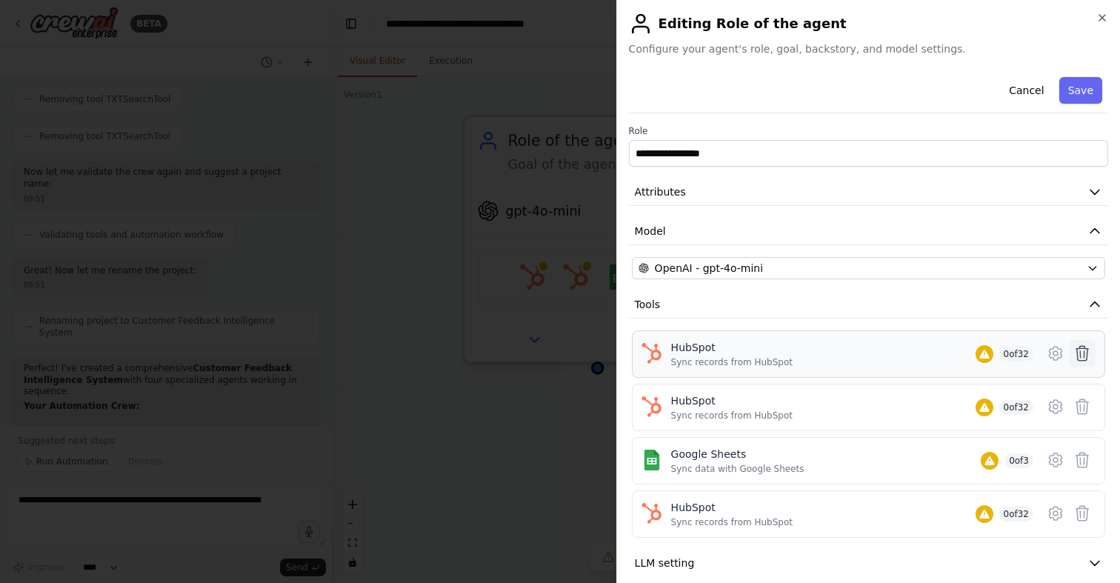
click at [1075, 352] on icon at bounding box center [1082, 353] width 18 height 18
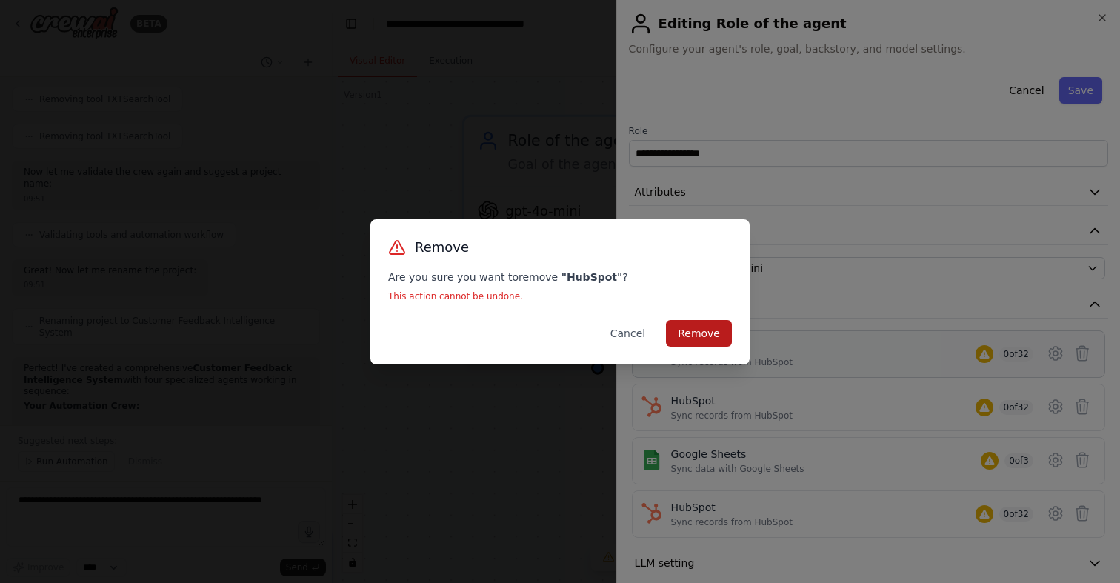
click at [704, 330] on button "Remove" at bounding box center [699, 333] width 66 height 27
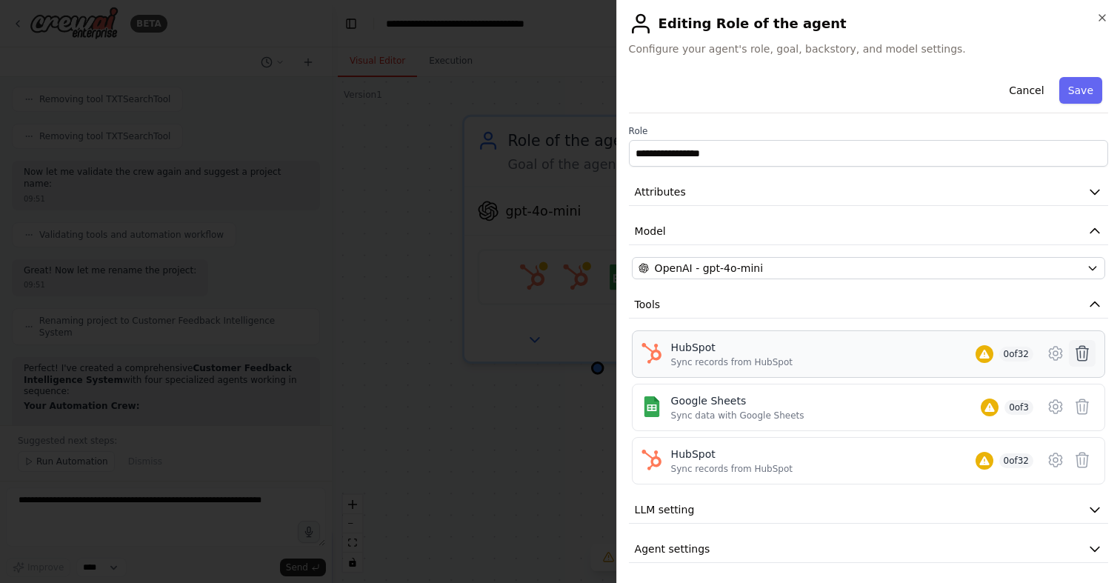
click at [1087, 350] on icon at bounding box center [1082, 353] width 13 height 15
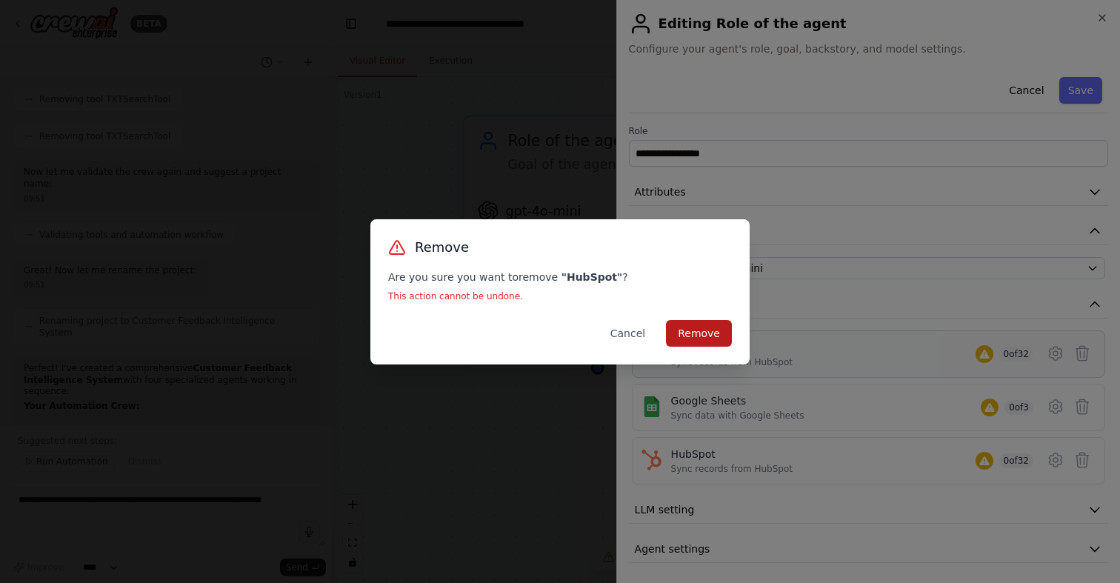
click at [724, 333] on button "Remove" at bounding box center [699, 333] width 66 height 27
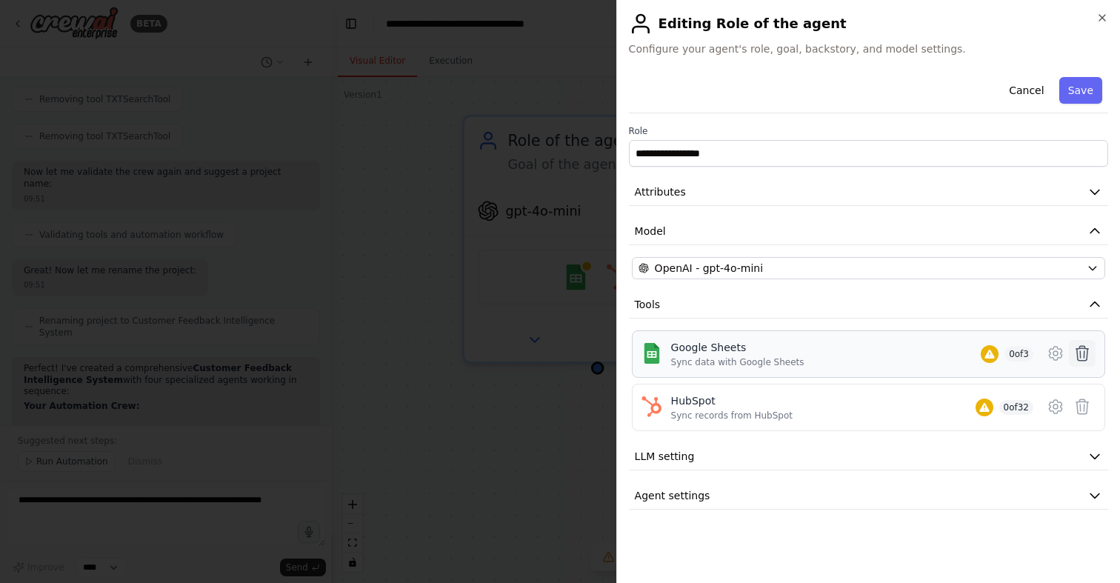
click at [1082, 351] on icon at bounding box center [1082, 353] width 18 height 18
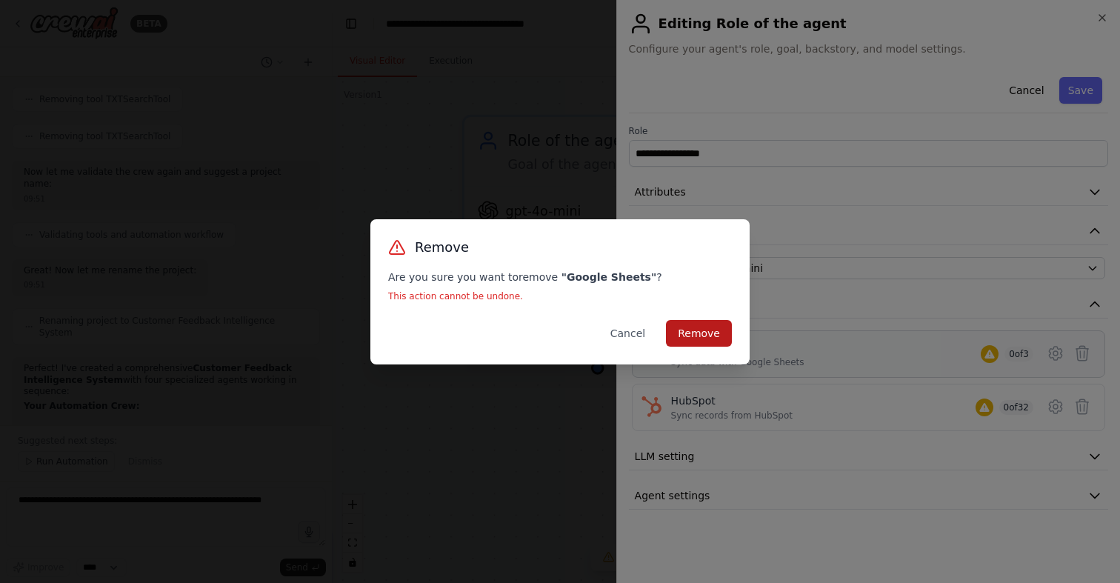
click at [718, 340] on button "Remove" at bounding box center [699, 333] width 66 height 27
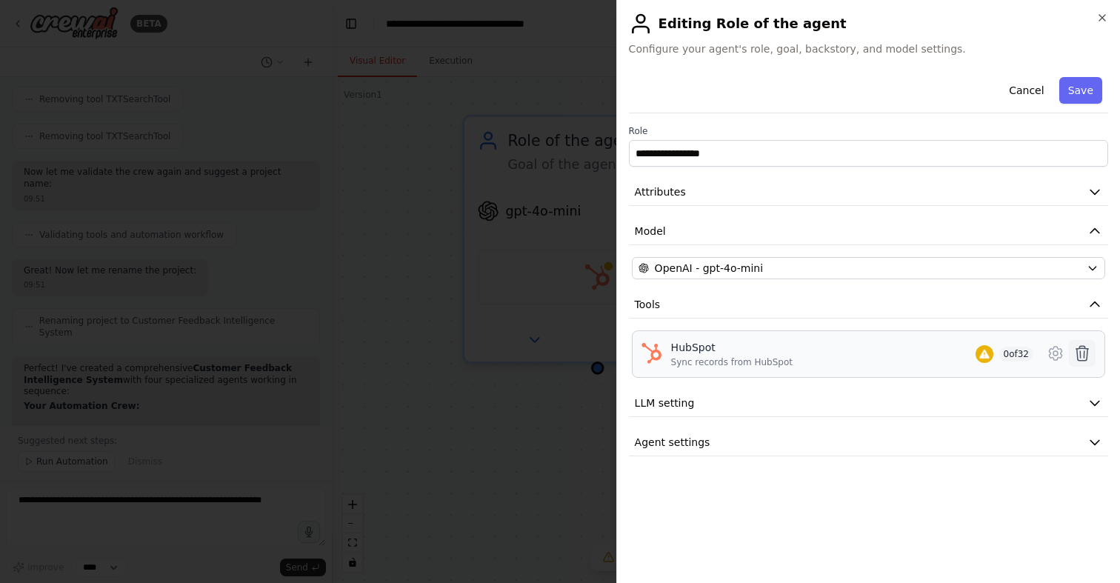
click at [1082, 349] on icon at bounding box center [1082, 353] width 18 height 18
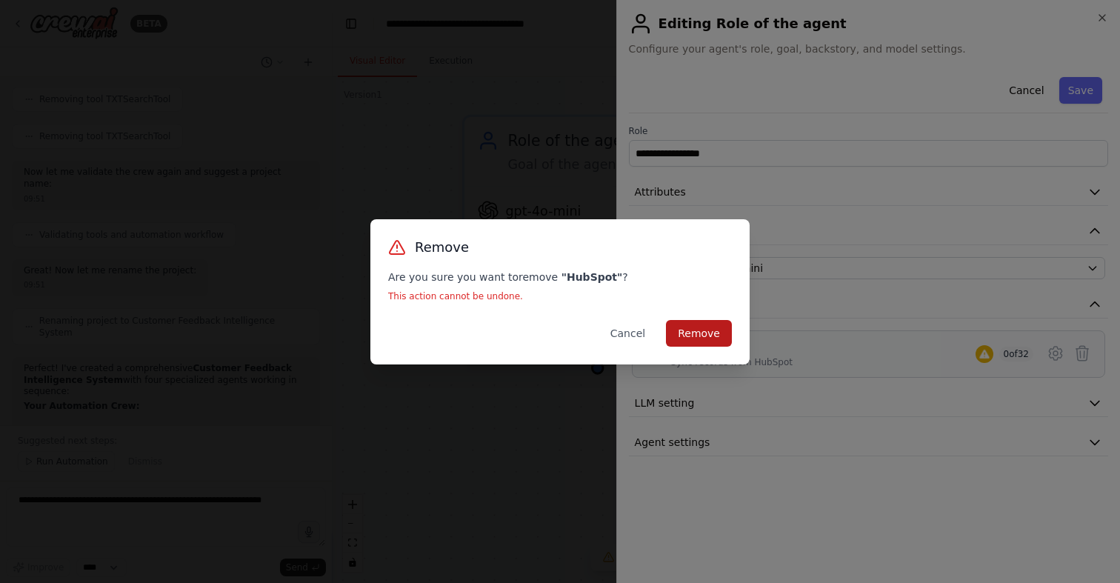
click at [693, 333] on button "Remove" at bounding box center [699, 333] width 66 height 27
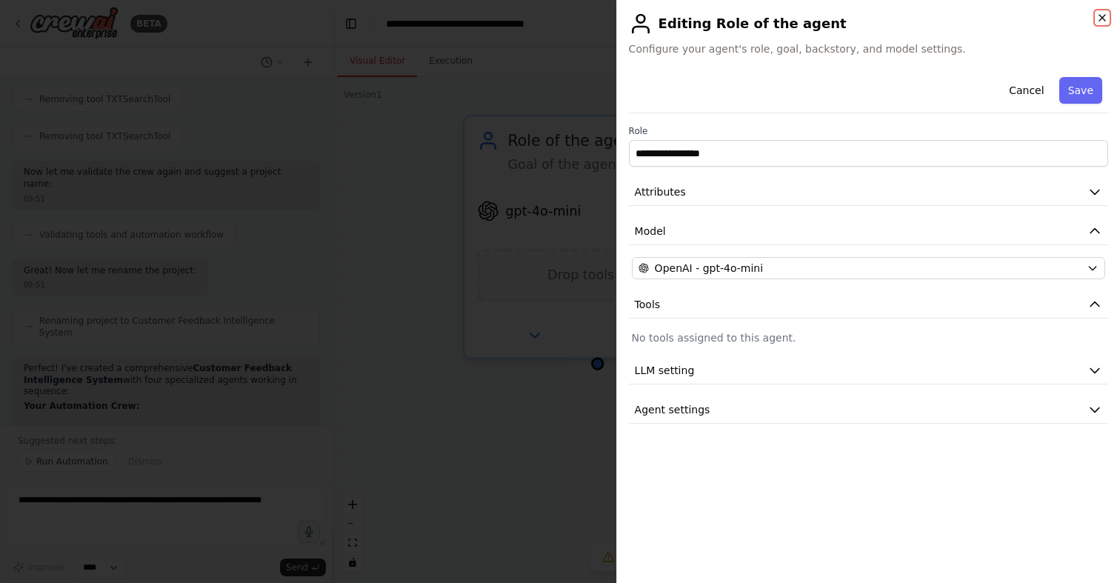
click at [1100, 19] on icon "button" at bounding box center [1102, 18] width 12 height 12
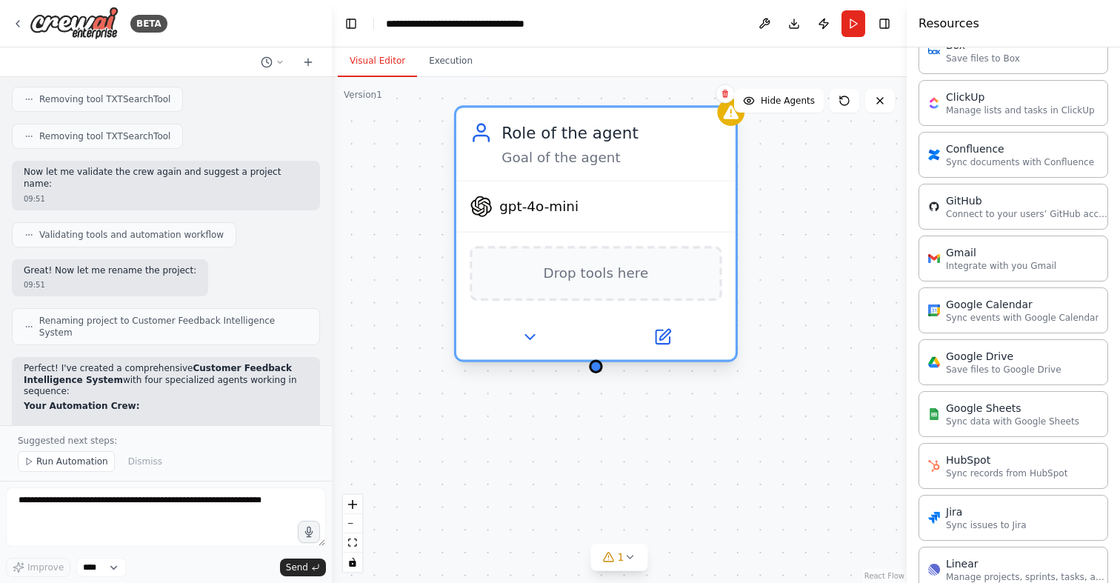
click at [543, 170] on div "Role of the agent Goal of the agent" at bounding box center [595, 143] width 279 height 73
click at [560, 150] on div "Goal of the agent" at bounding box center [611, 158] width 220 height 19
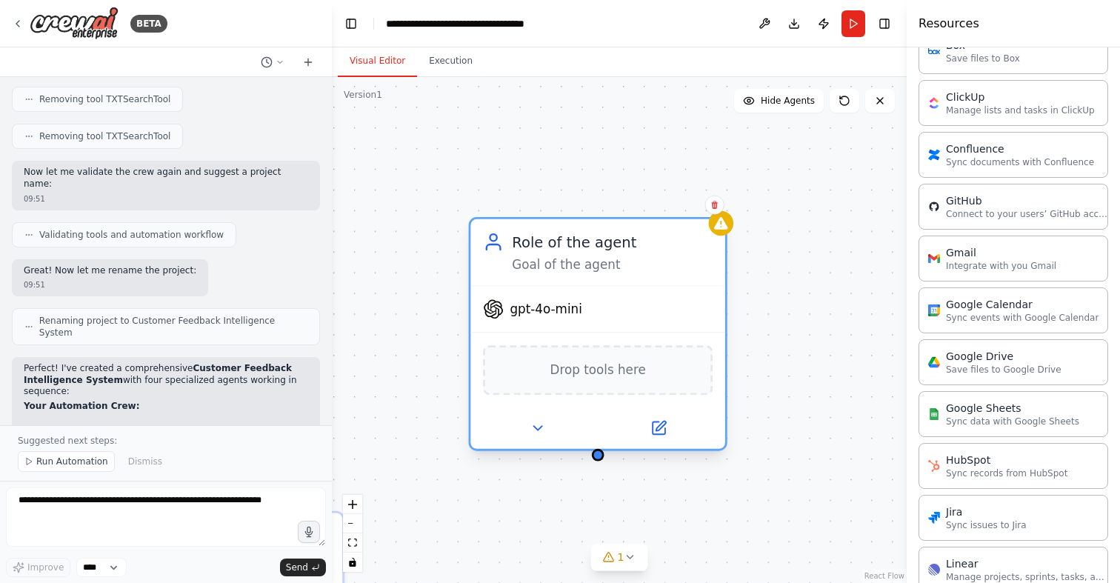
drag, startPoint x: 719, startPoint y: 152, endPoint x: 719, endPoint y: 256, distance: 103.7
click at [719, 256] on div "Role of the agent Goal of the agent" at bounding box center [597, 252] width 255 height 66
click at [548, 428] on button at bounding box center [537, 428] width 117 height 25
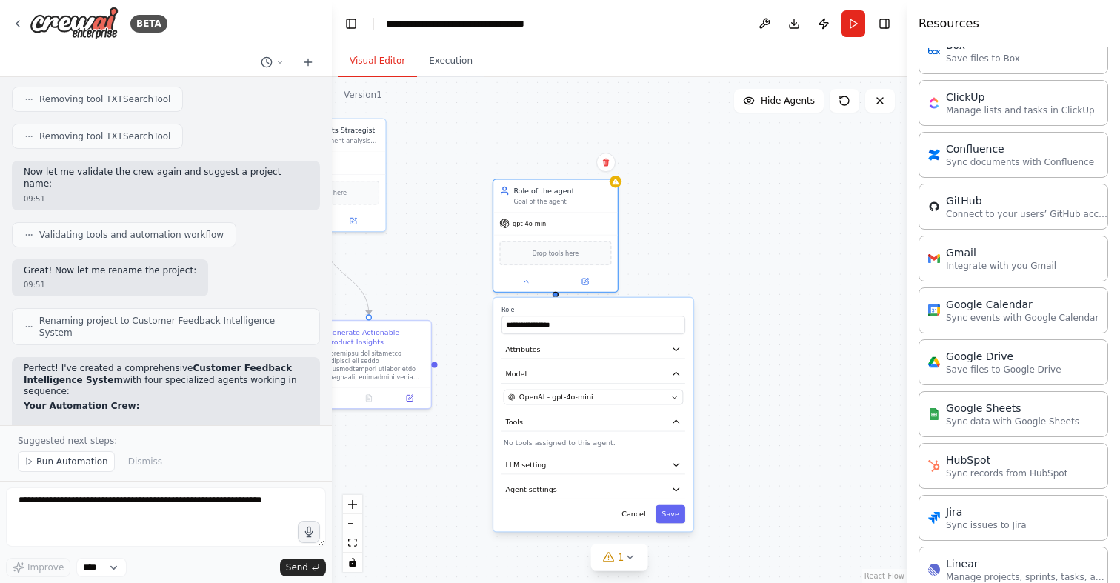
drag, startPoint x: 781, startPoint y: 469, endPoint x: 728, endPoint y: 308, distance: 169.1
click at [728, 308] on div ".deletable-edge-delete-btn { width: 20px; height: 20px; border: 0px solid #ffff…" at bounding box center [619, 330] width 575 height 506
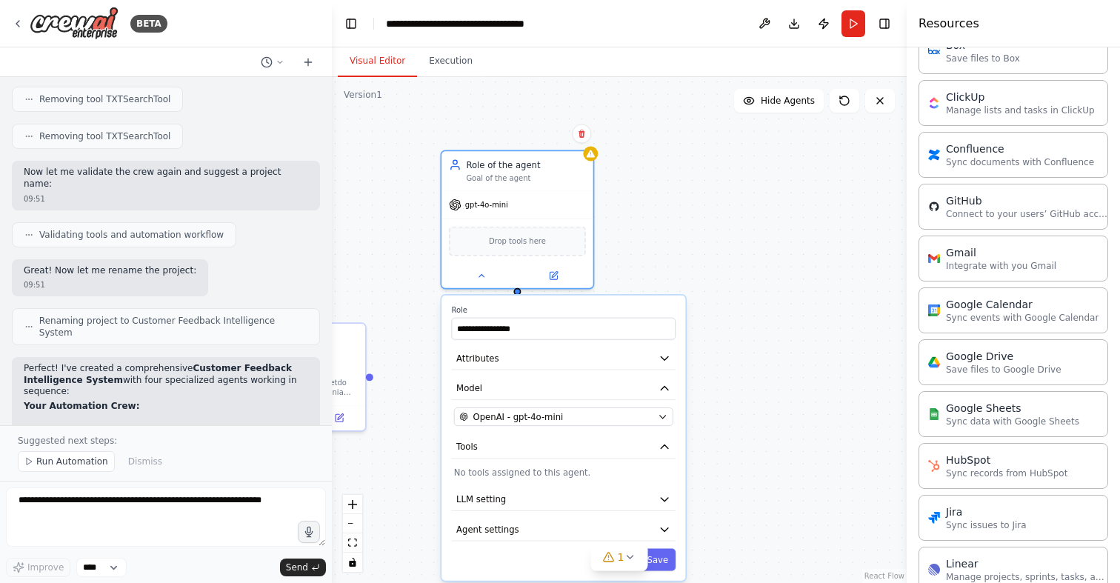
click at [662, 261] on div ".deletable-edge-delete-btn { width: 20px; height: 20px; border: 0px solid #ffff…" at bounding box center [619, 330] width 575 height 506
click at [476, 273] on icon at bounding box center [481, 273] width 10 height 10
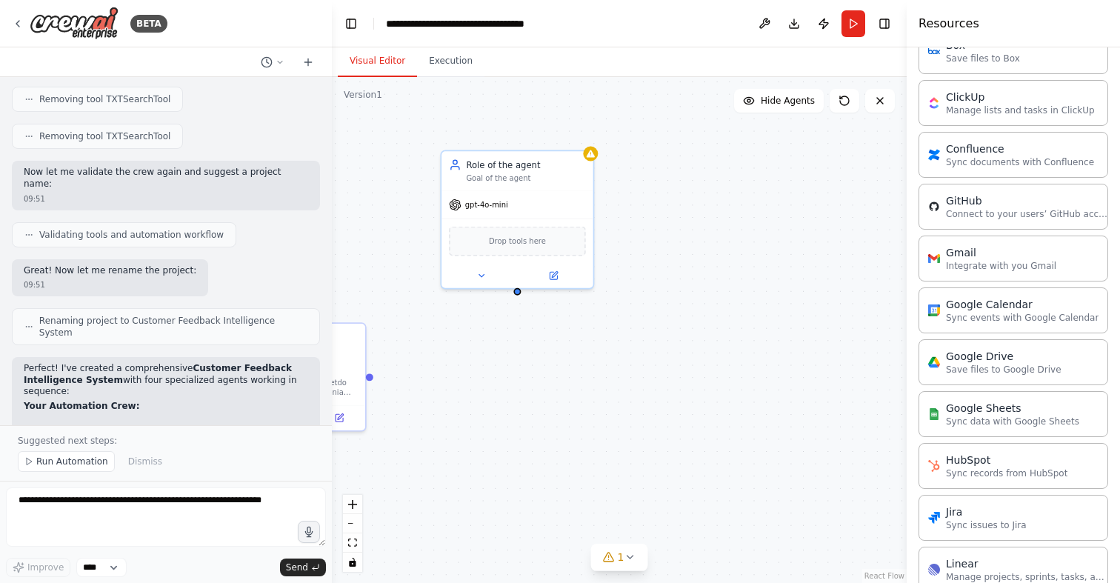
click at [687, 281] on div ".deletable-edge-delete-btn { width: 20px; height: 20px; border: 0px solid #ffff…" at bounding box center [619, 330] width 575 height 506
drag, startPoint x: 519, startPoint y: 291, endPoint x: 519, endPoint y: 310, distance: 18.5
click at [519, 310] on div ".deletable-edge-delete-btn { width: 20px; height: 20px; border: 0px solid #ffff…" at bounding box center [619, 330] width 575 height 506
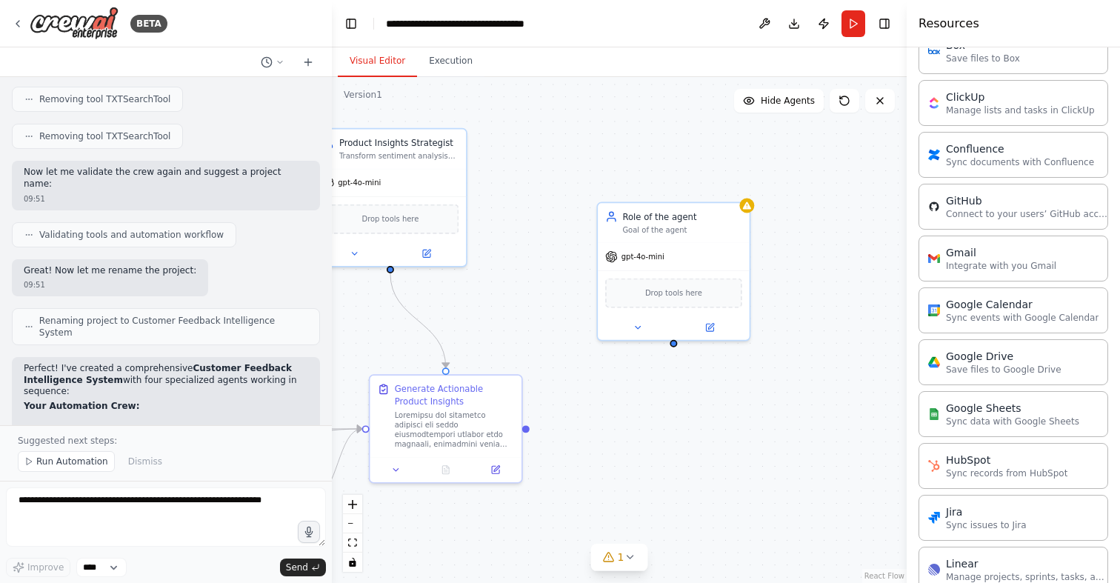
drag, startPoint x: 588, startPoint y: 432, endPoint x: 744, endPoint y: 484, distance: 164.7
click at [744, 484] on div ".deletable-edge-delete-btn { width: 20px; height: 20px; border: 0px solid #ffff…" at bounding box center [619, 330] width 575 height 506
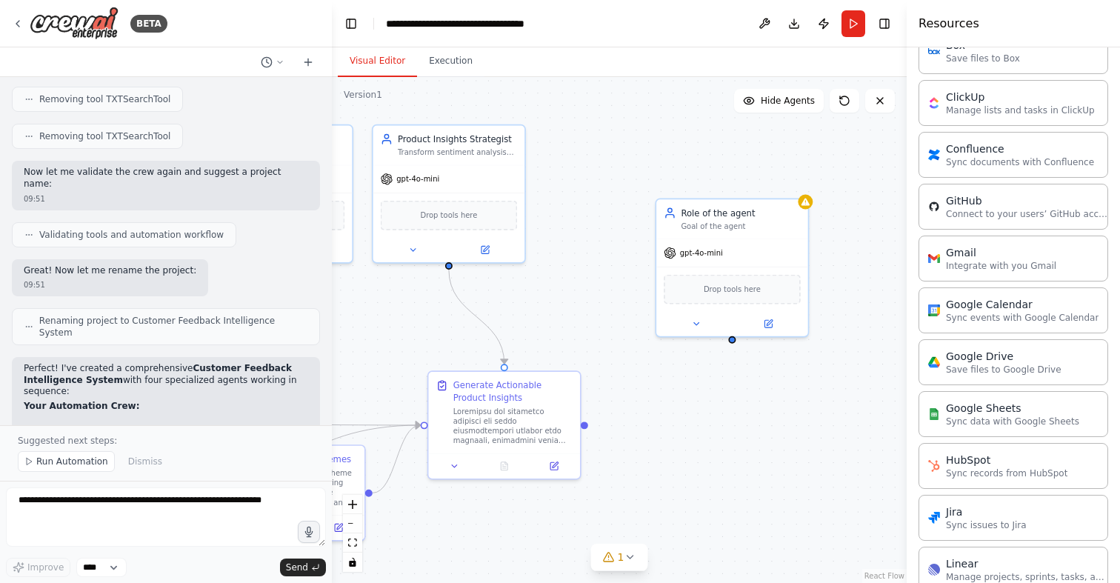
drag, startPoint x: 674, startPoint y: 347, endPoint x: 733, endPoint y: 344, distance: 58.6
click at [733, 344] on div ".deletable-edge-delete-btn { width: 20px; height: 20px; border: 0px solid #ffff…" at bounding box center [619, 330] width 575 height 506
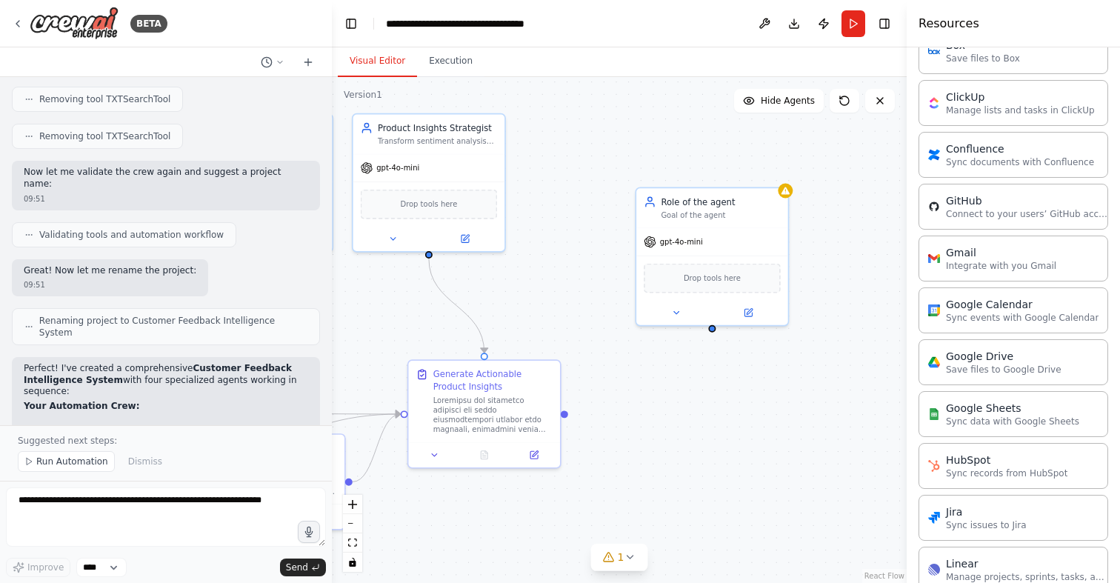
drag, startPoint x: 734, startPoint y: 352, endPoint x: 714, endPoint y: 335, distance: 26.3
click at [714, 335] on div ".deletable-edge-delete-btn { width: 20px; height: 20px; border: 0px solid #ffff…" at bounding box center [619, 330] width 575 height 506
drag, startPoint x: 713, startPoint y: 326, endPoint x: 486, endPoint y: 359, distance: 229.8
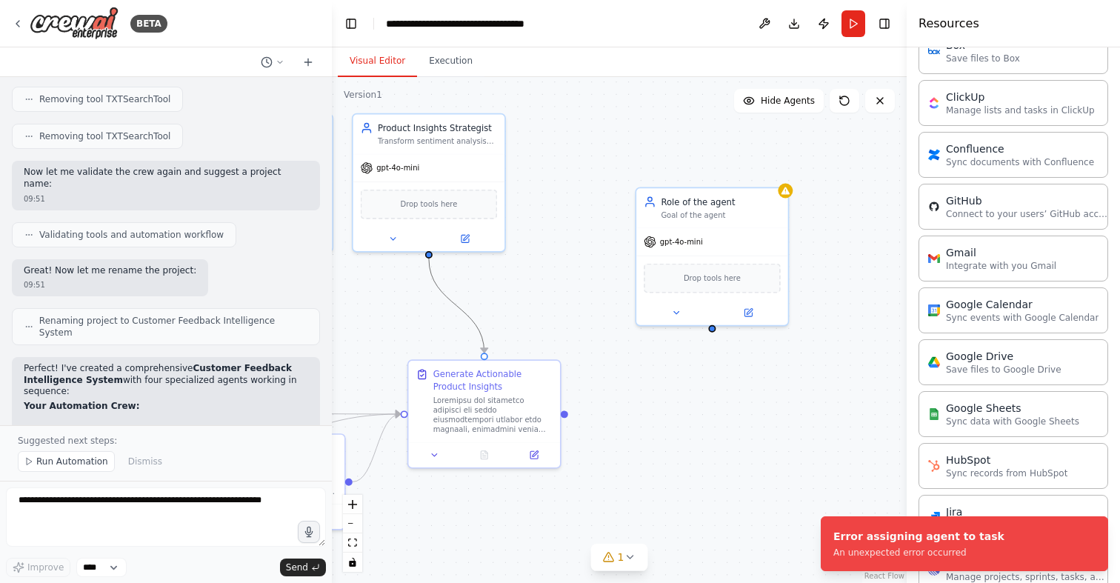
click at [469, 322] on icon "Edge from 66478d22-c4fe-4b2d-95ee-be2c4ad721f3 to abfc287a-6789-4c8e-aacc-49b05…" at bounding box center [457, 306] width 56 height 94
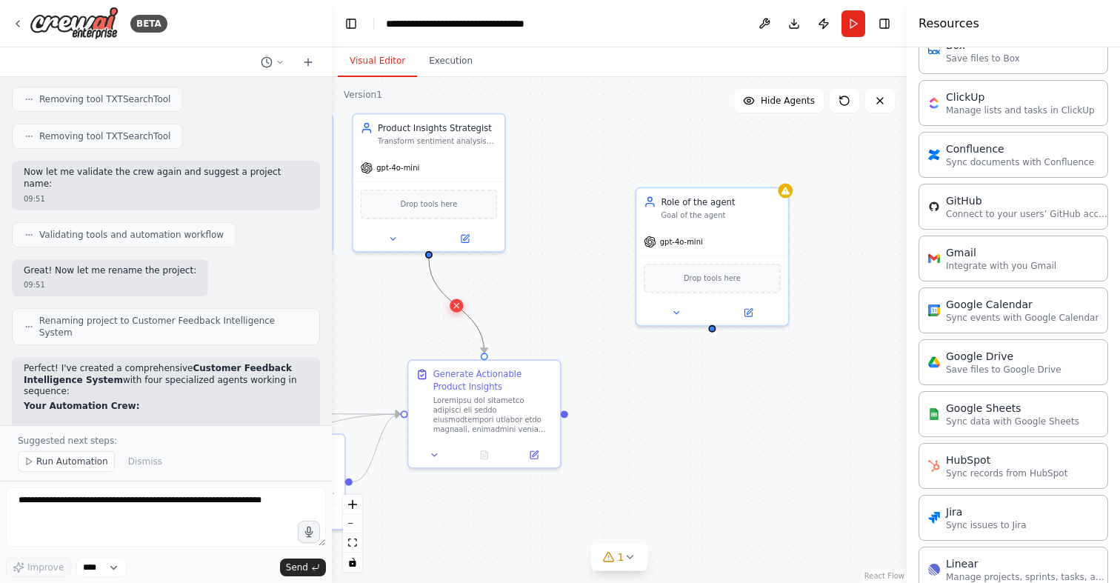
click at [457, 307] on icon at bounding box center [457, 305] width 10 height 11
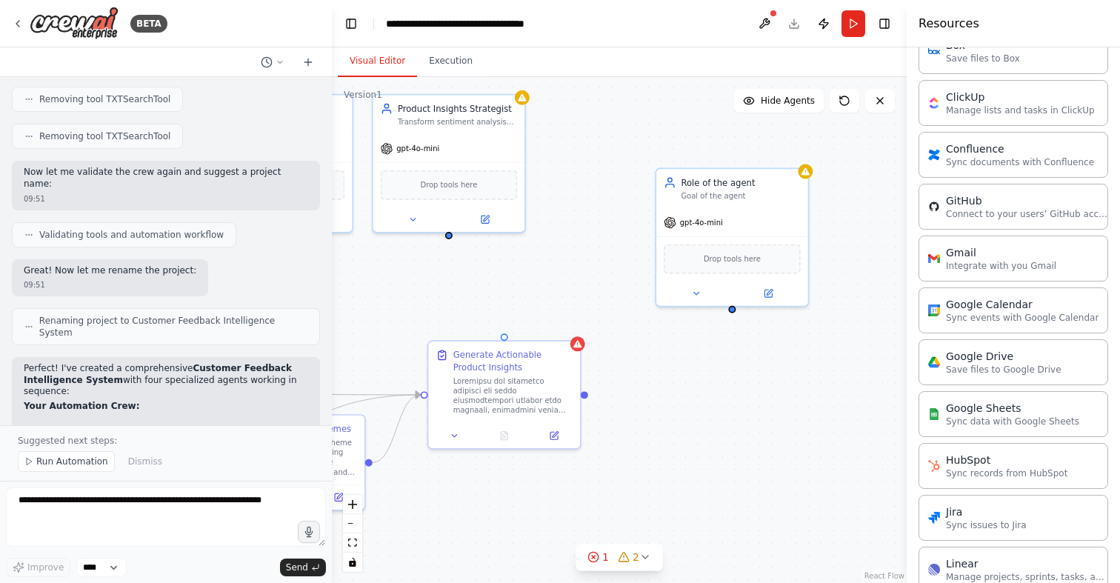
drag, startPoint x: 715, startPoint y: 333, endPoint x: 735, endPoint y: 313, distance: 27.8
click at [735, 313] on div ".deletable-edge-delete-btn { width: 20px; height: 20px; border: 0px solid #ffff…" at bounding box center [619, 330] width 575 height 506
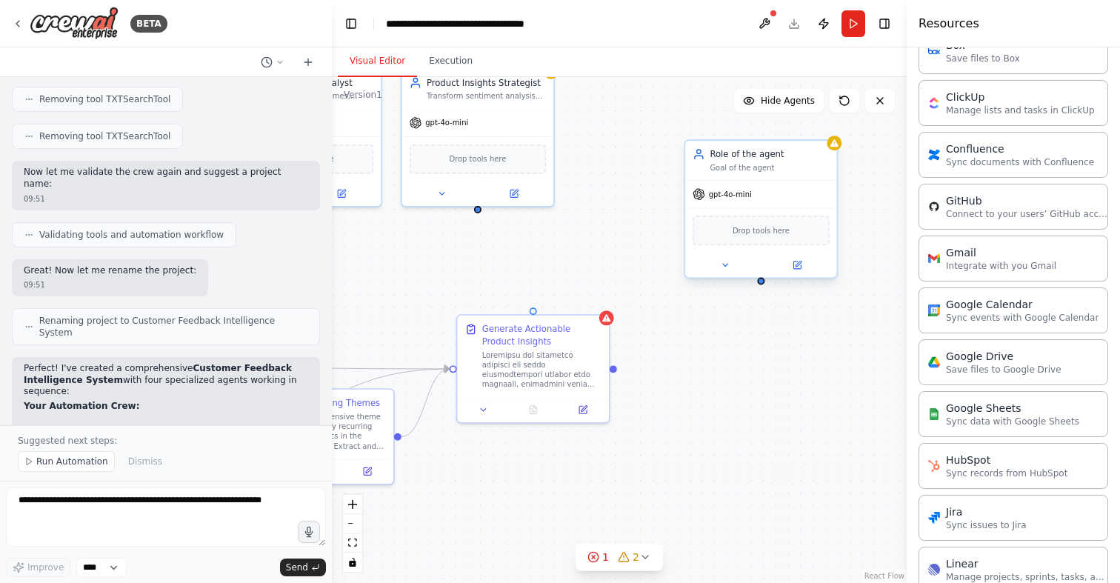
drag, startPoint x: 733, startPoint y: 311, endPoint x: 765, endPoint y: 293, distance: 36.5
click at [765, 293] on div ".deletable-edge-delete-btn { width: 20px; height: 20px; border: 0px solid #ffff…" at bounding box center [619, 330] width 575 height 506
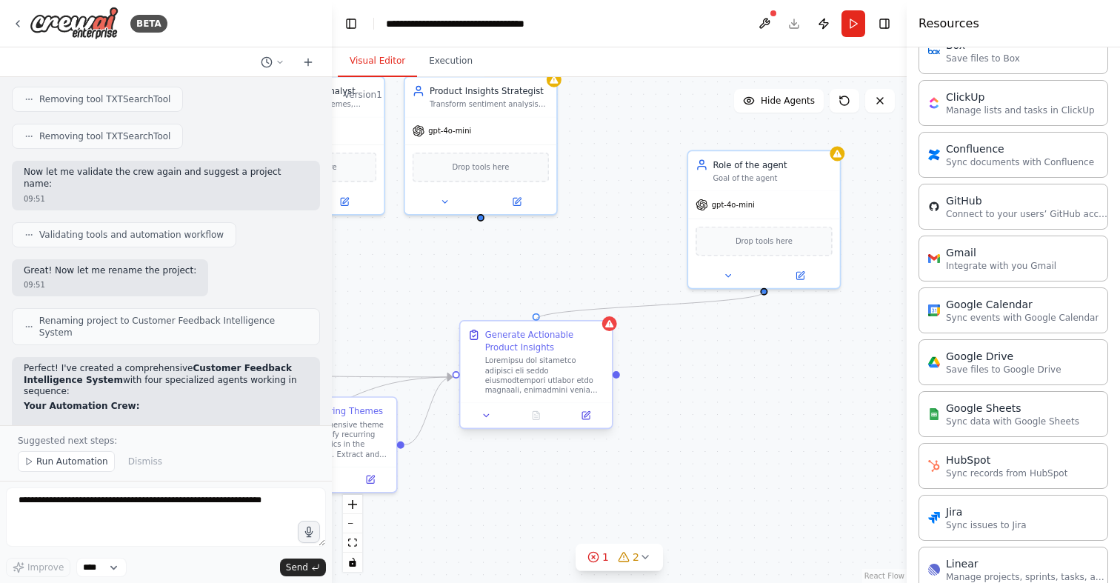
drag, startPoint x: 764, startPoint y: 290, endPoint x: 537, endPoint y: 322, distance: 229.7
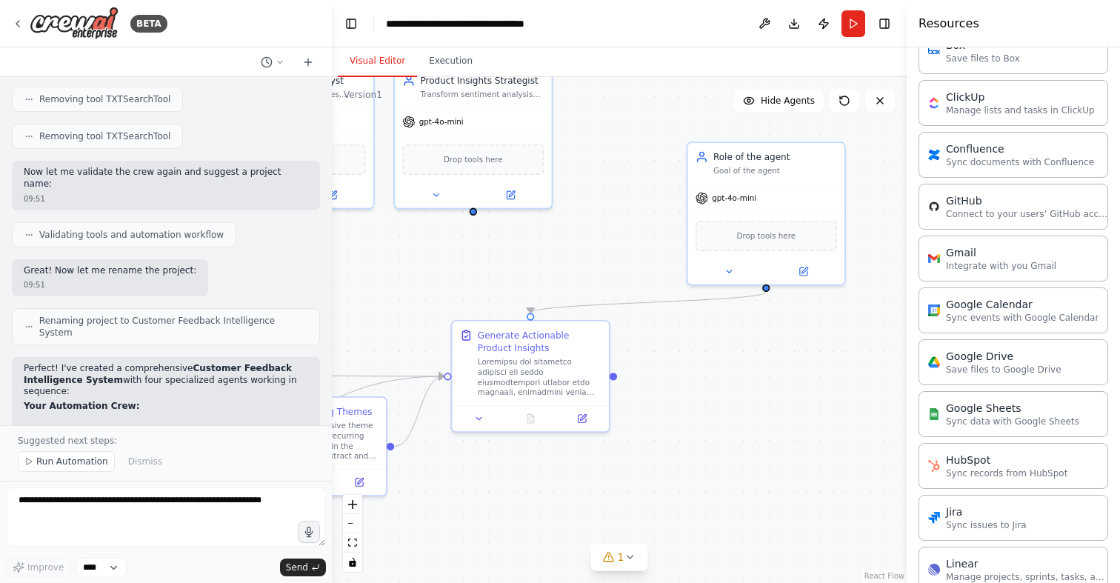
click at [552, 474] on div ".deletable-edge-delete-btn { width: 20px; height: 20px; border: 0px solid #ffff…" at bounding box center [619, 330] width 575 height 506
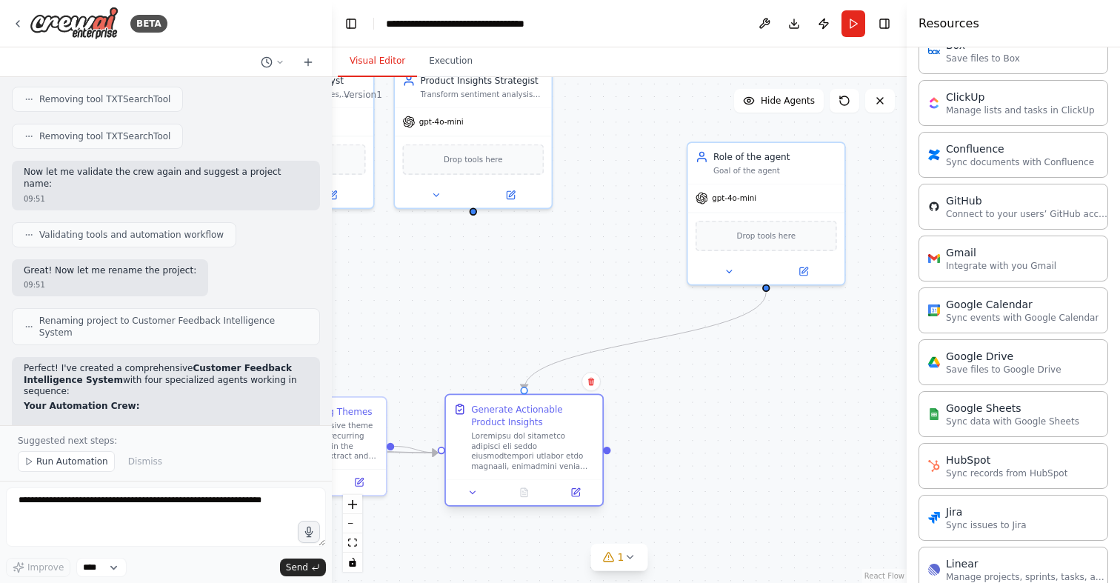
drag, startPoint x: 593, startPoint y: 332, endPoint x: 587, endPoint y: 408, distance: 76.5
click at [587, 408] on div "Generate Actionable Product Insights" at bounding box center [533, 415] width 124 height 25
click at [643, 341] on icon "Edge from 75f5ead9-7441-42f6-b5df-5b14044f412e to abfc287a-6789-4c8e-aacc-49b05…" at bounding box center [645, 341] width 242 height 98
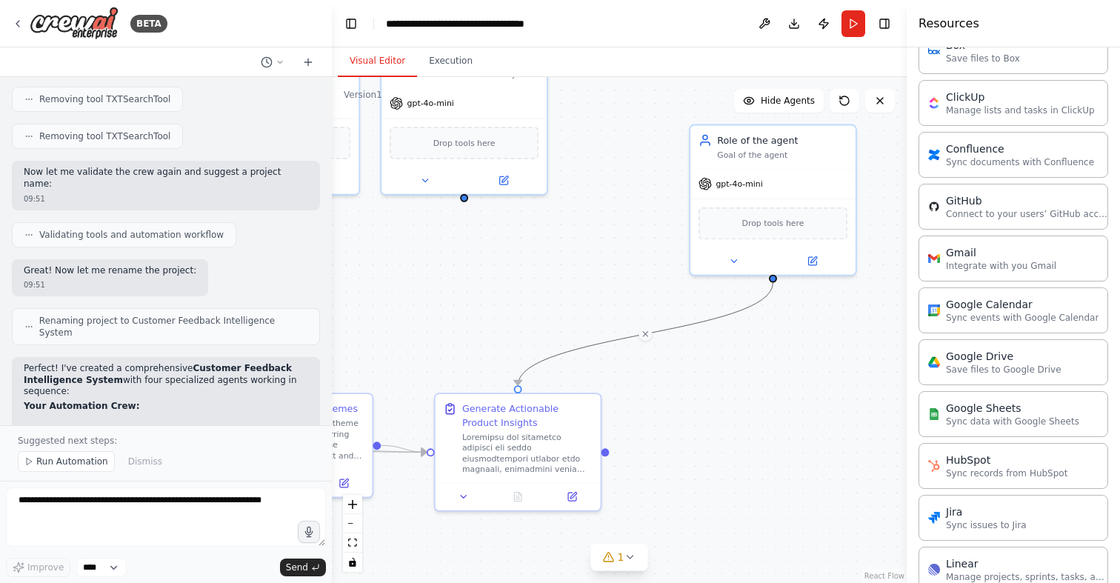
click at [677, 407] on div ".deletable-edge-delete-btn { width: 20px; height: 20px; border: 0px solid #ffff…" at bounding box center [619, 330] width 575 height 506
click at [654, 330] on icon "Edge from 75f5ead9-7441-42f6-b5df-5b14044f412e to abfc287a-6789-4c8e-aacc-49b05…" at bounding box center [645, 334] width 255 height 103
click at [649, 341] on div ".deletable-edge-delete-btn { width: 20px; height: 20px; border: 0px solid #ffff…" at bounding box center [619, 330] width 575 height 506
click at [713, 317] on icon "Edge from 75f5ead9-7441-42f6-b5df-5b14044f412e to abfc287a-6789-4c8e-aacc-49b05…" at bounding box center [645, 334] width 255 height 103
click at [648, 332] on icon at bounding box center [645, 334] width 10 height 12
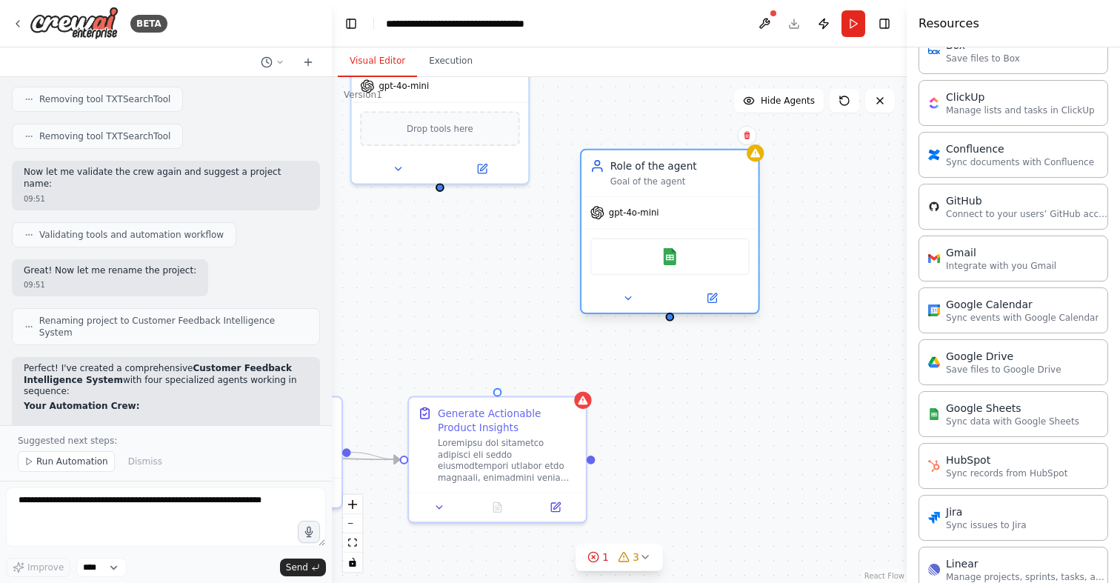
drag, startPoint x: 797, startPoint y: 172, endPoint x: 694, endPoint y: 220, distance: 113.7
click at [694, 220] on div "gpt-4o-mini" at bounding box center [669, 213] width 177 height 32
click at [715, 297] on icon at bounding box center [711, 298] width 9 height 9
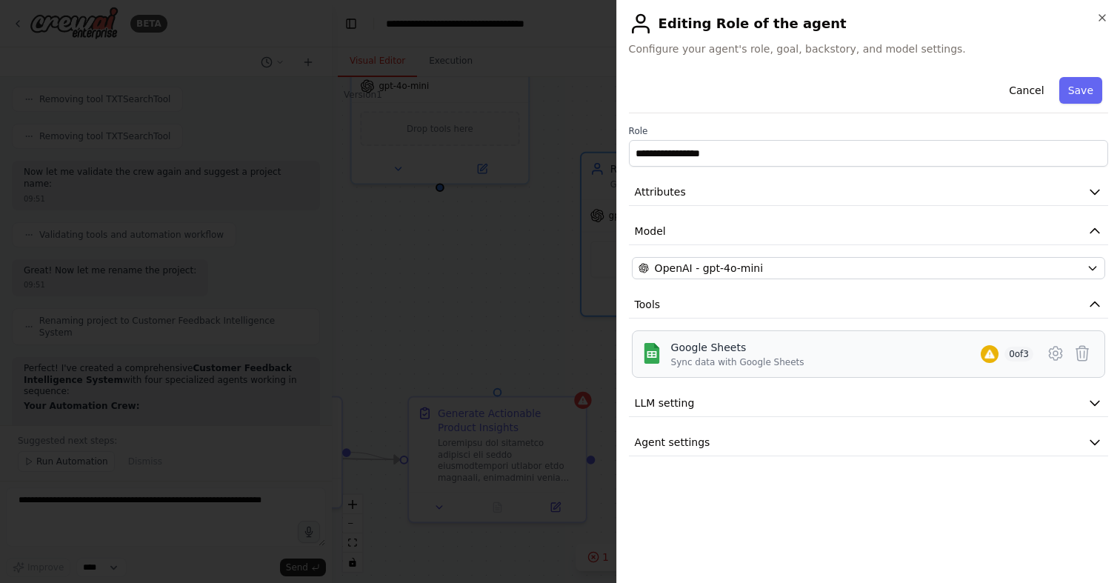
click at [713, 342] on div "Google Sheets" at bounding box center [737, 347] width 133 height 15
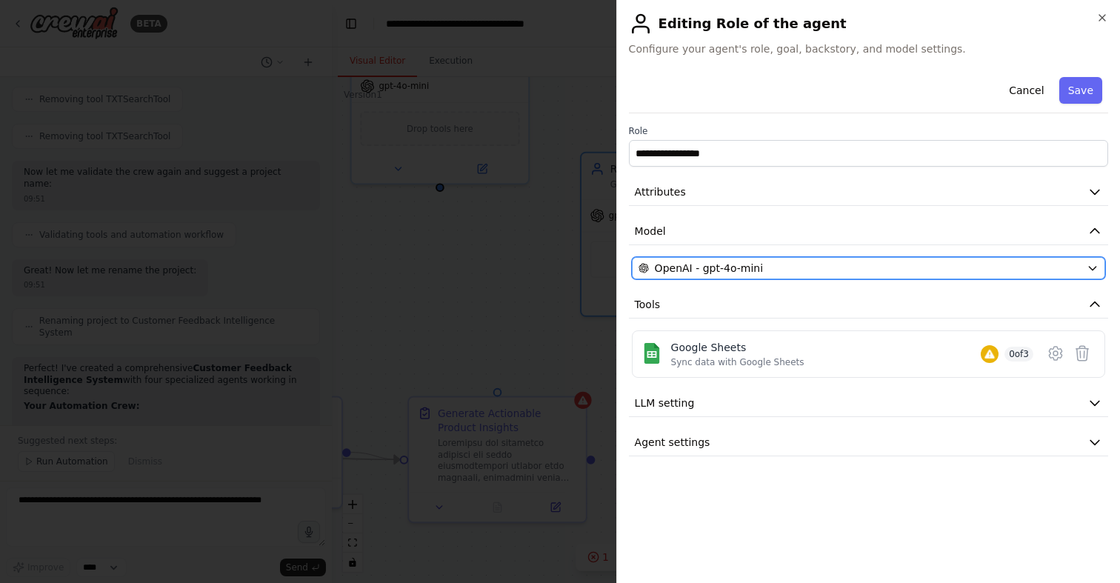
click at [713, 267] on span "OpenAI - gpt-4o-mini" at bounding box center [709, 268] width 108 height 15
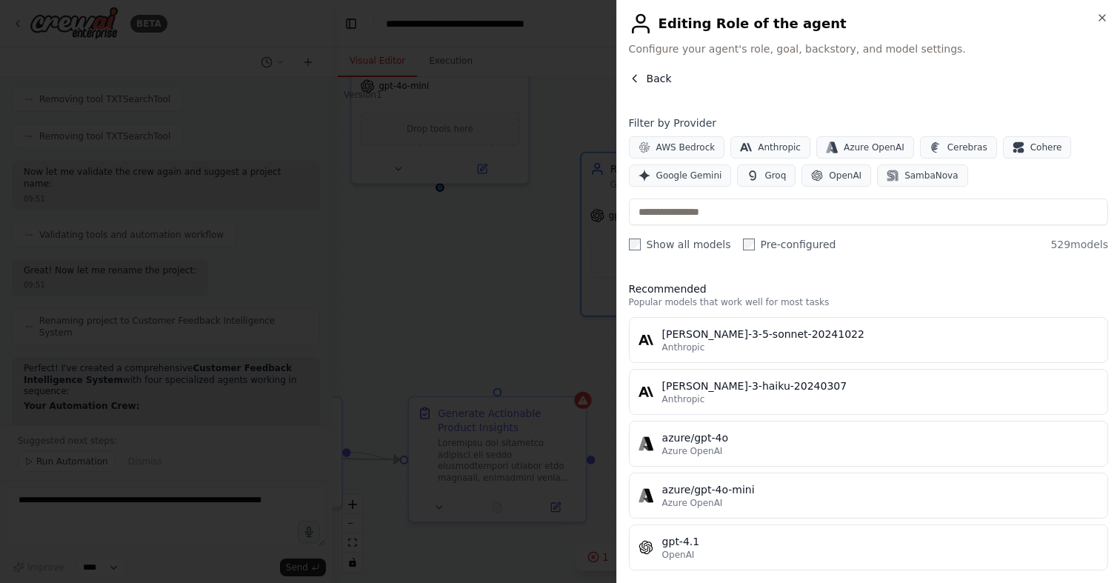
click at [633, 76] on icon "button" at bounding box center [635, 79] width 12 height 12
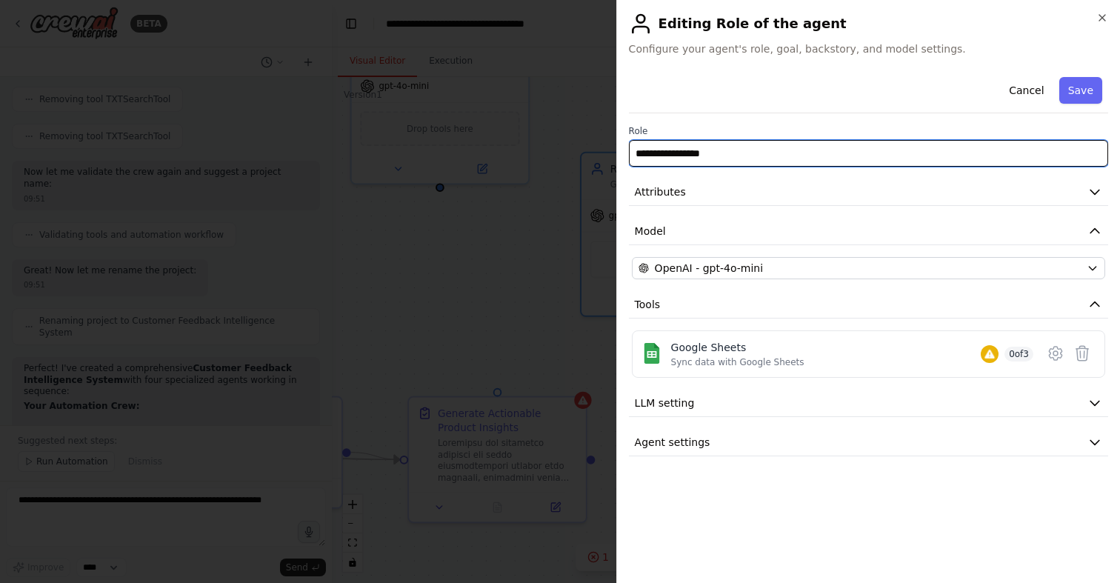
click at [693, 154] on input "**********" at bounding box center [868, 153] width 479 height 27
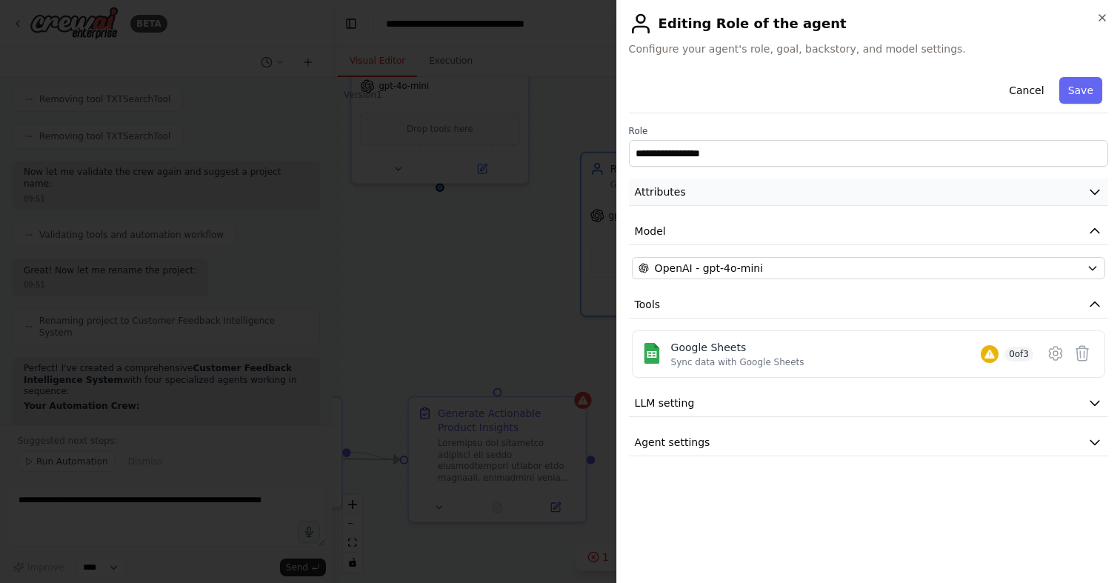
click at [667, 192] on span "Attributes" at bounding box center [660, 191] width 51 height 15
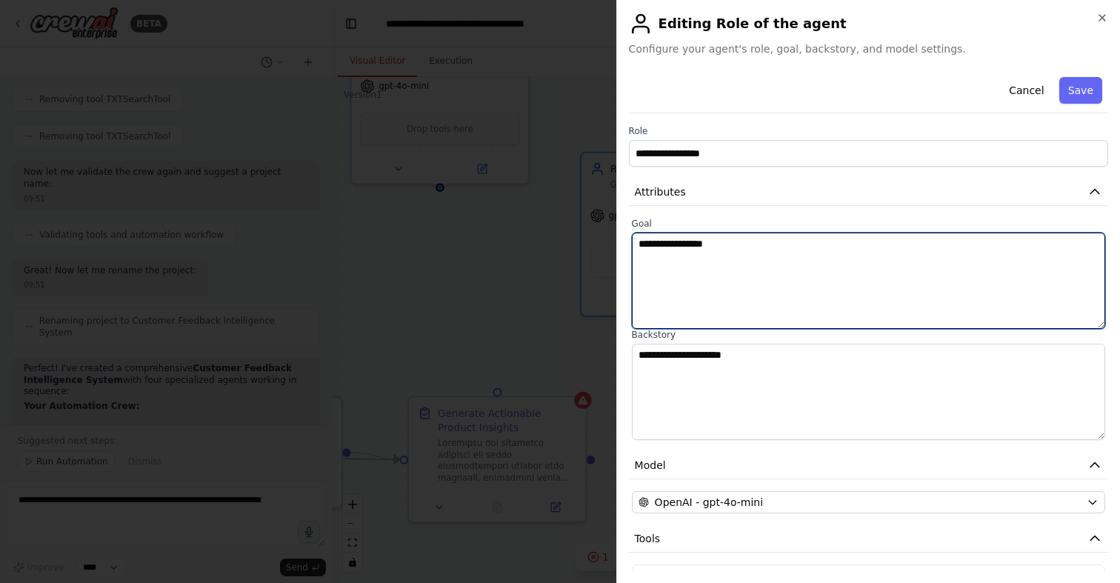
click at [682, 273] on textarea "**********" at bounding box center [868, 281] width 473 height 96
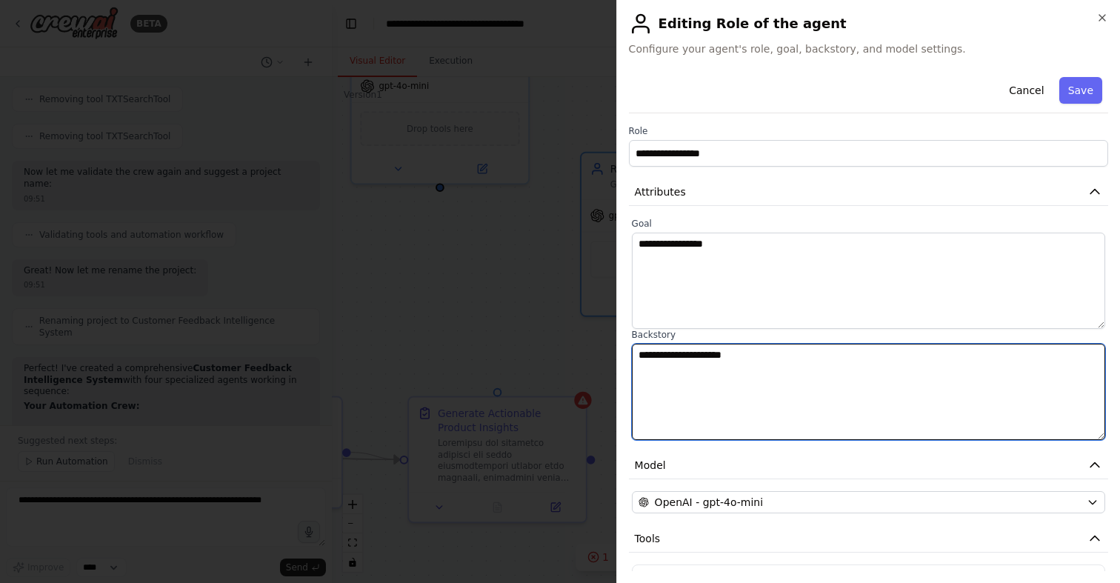
click at [696, 390] on textarea "**********" at bounding box center [868, 392] width 473 height 96
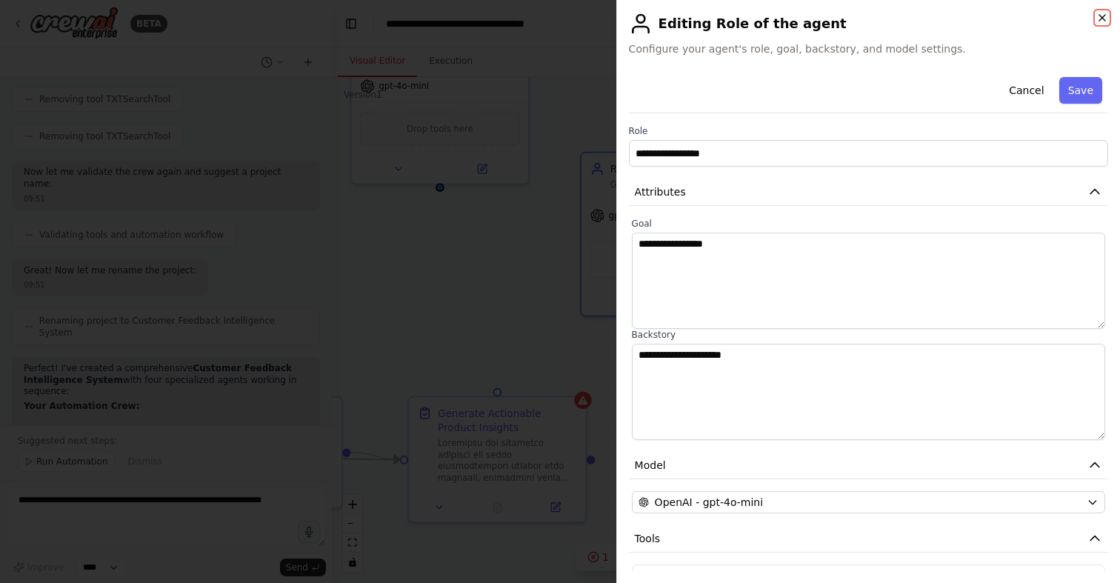
click at [1102, 13] on icon "button" at bounding box center [1102, 18] width 12 height 12
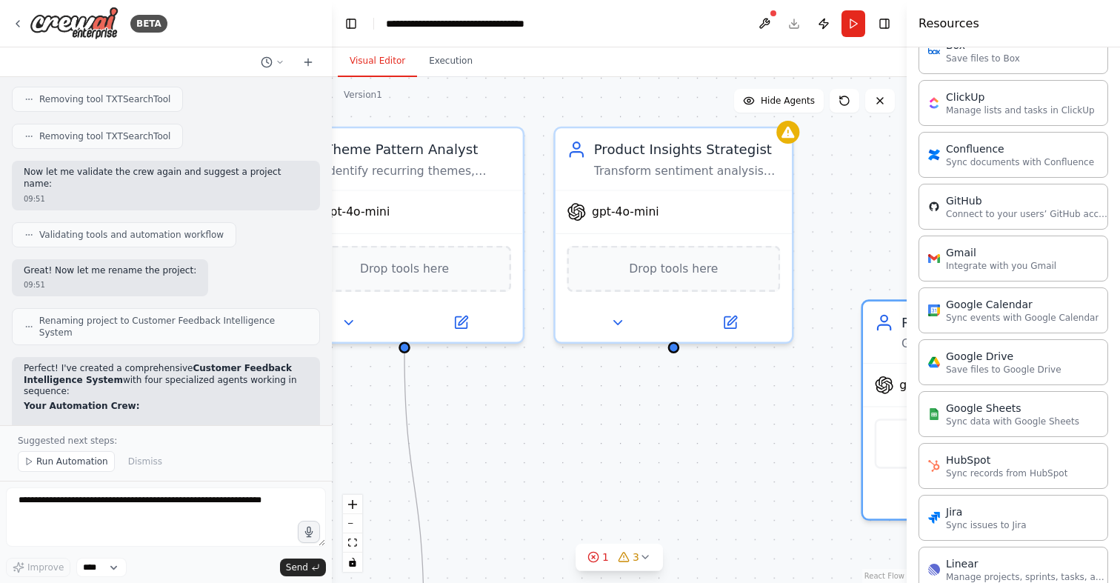
drag, startPoint x: 518, startPoint y: 308, endPoint x: 778, endPoint y: 509, distance: 328.5
click at [778, 509] on div ".deletable-edge-delete-btn { width: 20px; height: 20px; border: 0px solid #ffff…" at bounding box center [619, 330] width 575 height 506
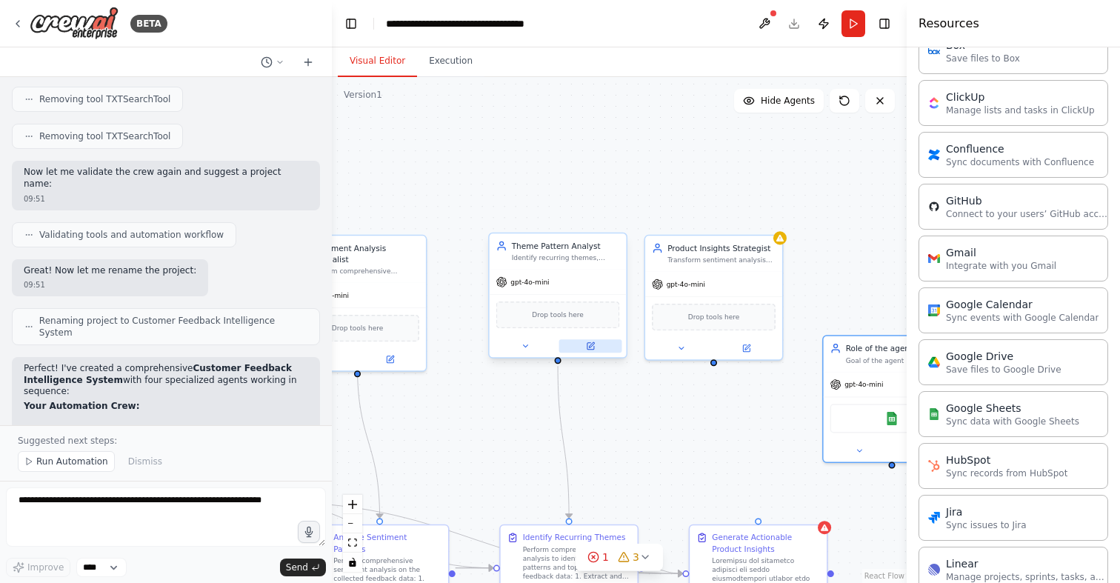
click at [589, 349] on icon at bounding box center [590, 346] width 7 height 7
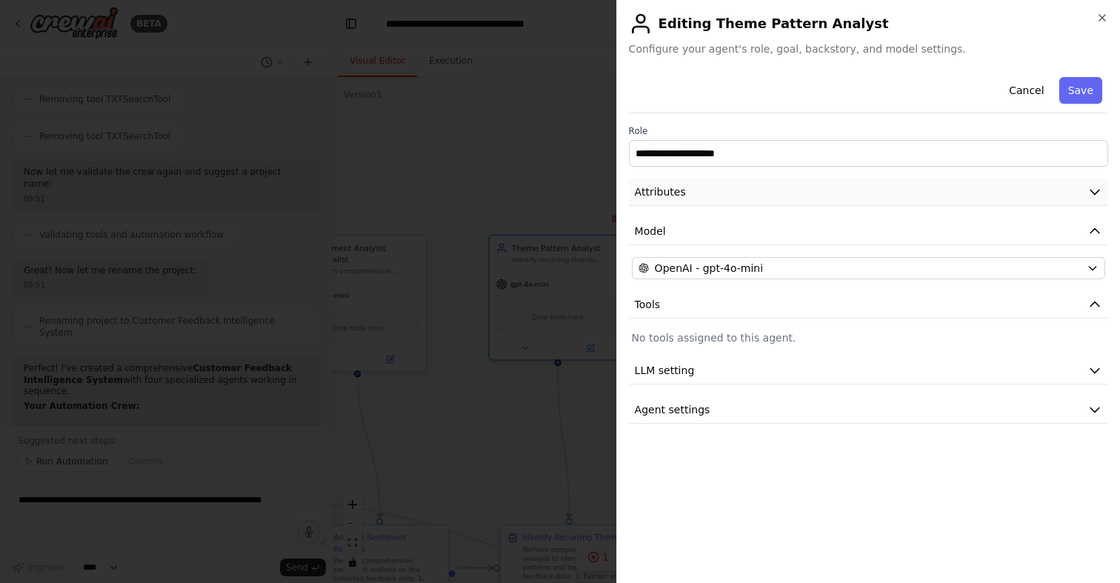
click at [716, 185] on button "Attributes" at bounding box center [868, 192] width 479 height 27
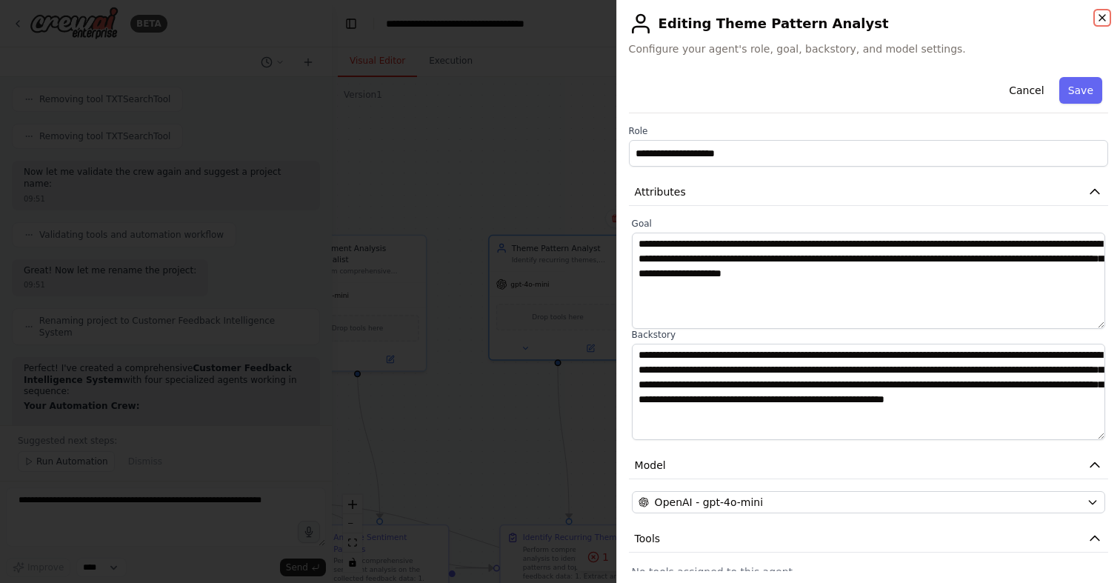
click at [1103, 13] on icon "button" at bounding box center [1102, 18] width 12 height 12
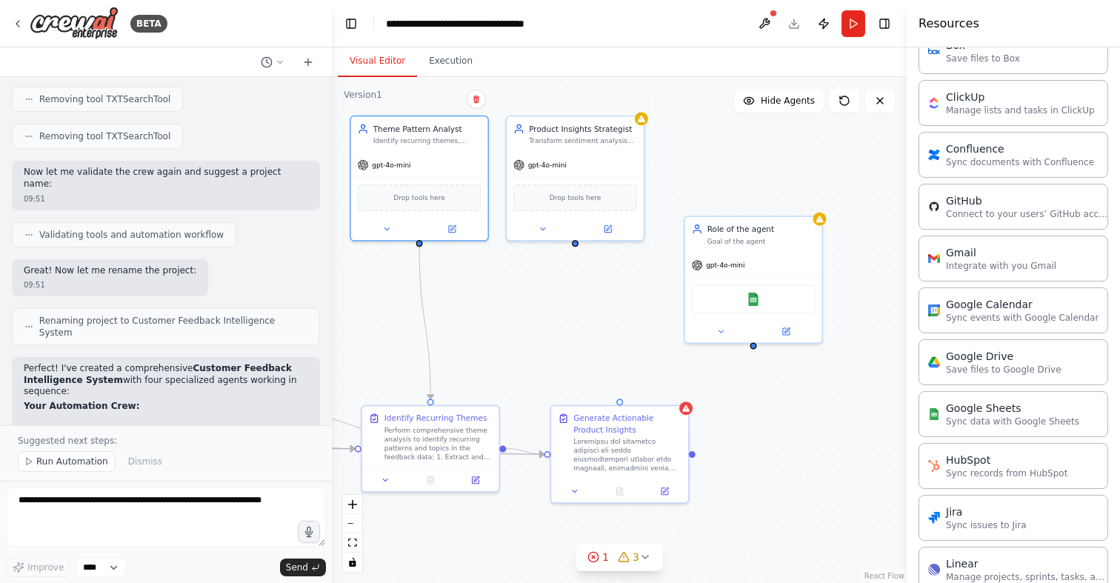
drag, startPoint x: 742, startPoint y: 404, endPoint x: 604, endPoint y: 286, distance: 182.3
click at [604, 286] on div ".deletable-edge-delete-btn { width: 20px; height: 20px; border: 0px solid #ffff…" at bounding box center [619, 330] width 575 height 506
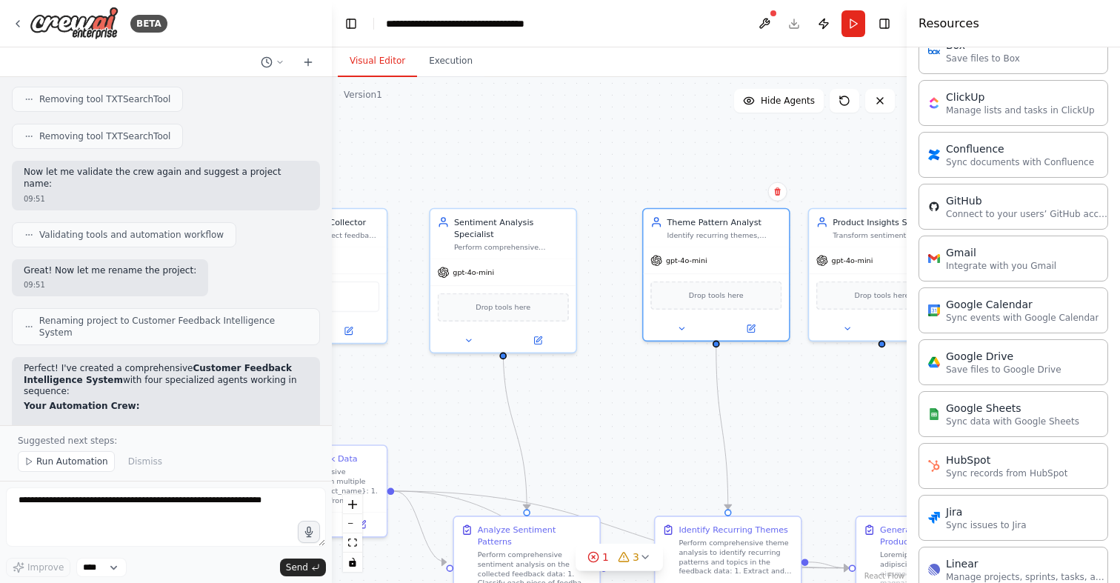
drag, startPoint x: 587, startPoint y: 342, endPoint x: 895, endPoint y: 448, distance: 325.2
click at [895, 448] on div ".deletable-edge-delete-btn { width: 20px; height: 20px; border: 0px solid #ffff…" at bounding box center [619, 330] width 575 height 506
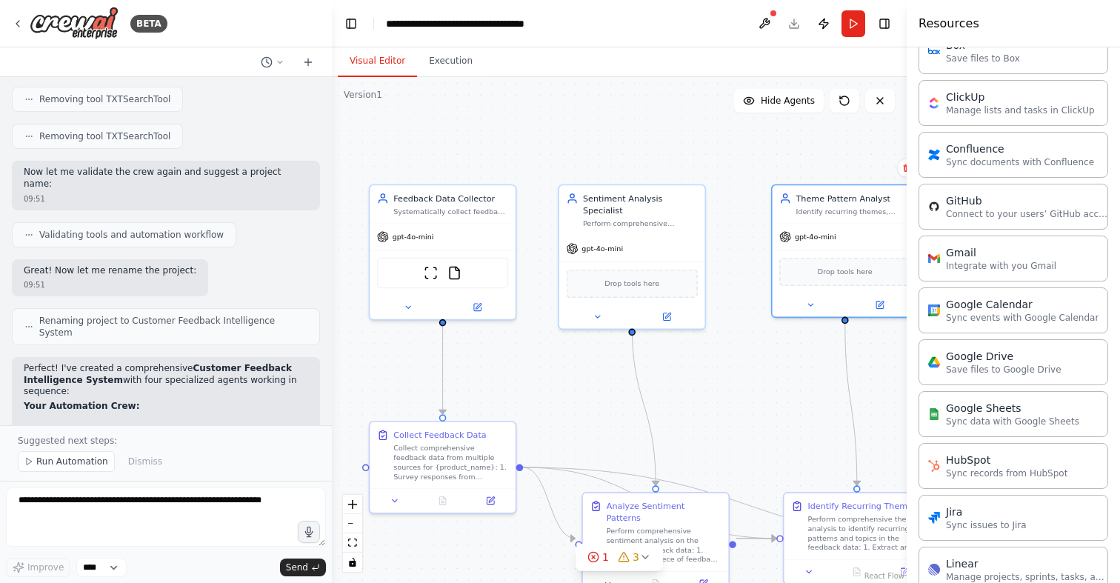
drag, startPoint x: 630, startPoint y: 438, endPoint x: 802, endPoint y: 419, distance: 172.1
click at [803, 419] on div ".deletable-edge-delete-btn { width: 20px; height: 20px; border: 0px solid #ffff…" at bounding box center [619, 330] width 575 height 506
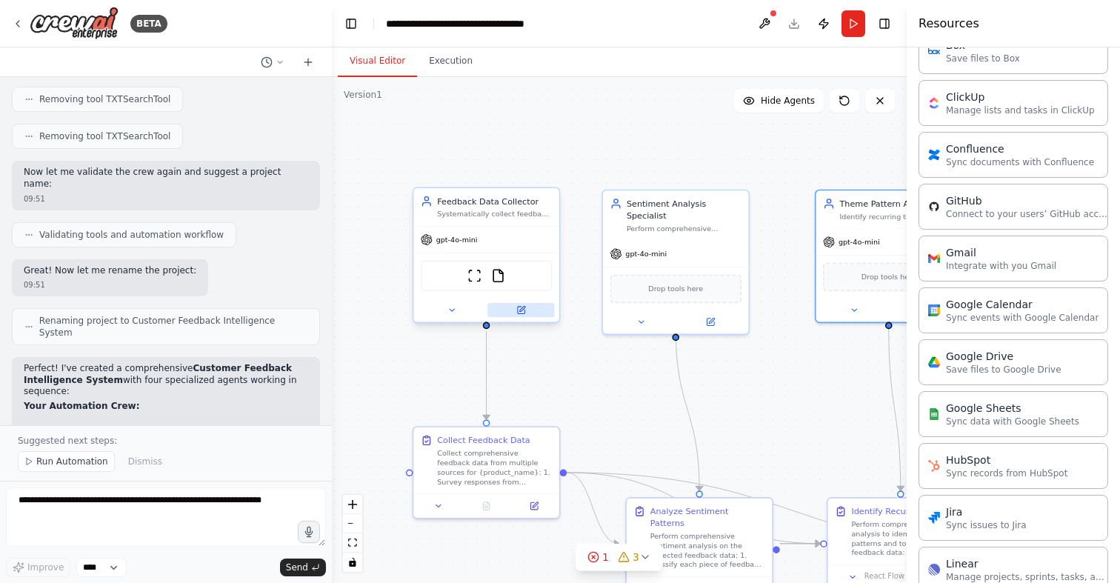
click at [518, 308] on icon at bounding box center [521, 310] width 7 height 7
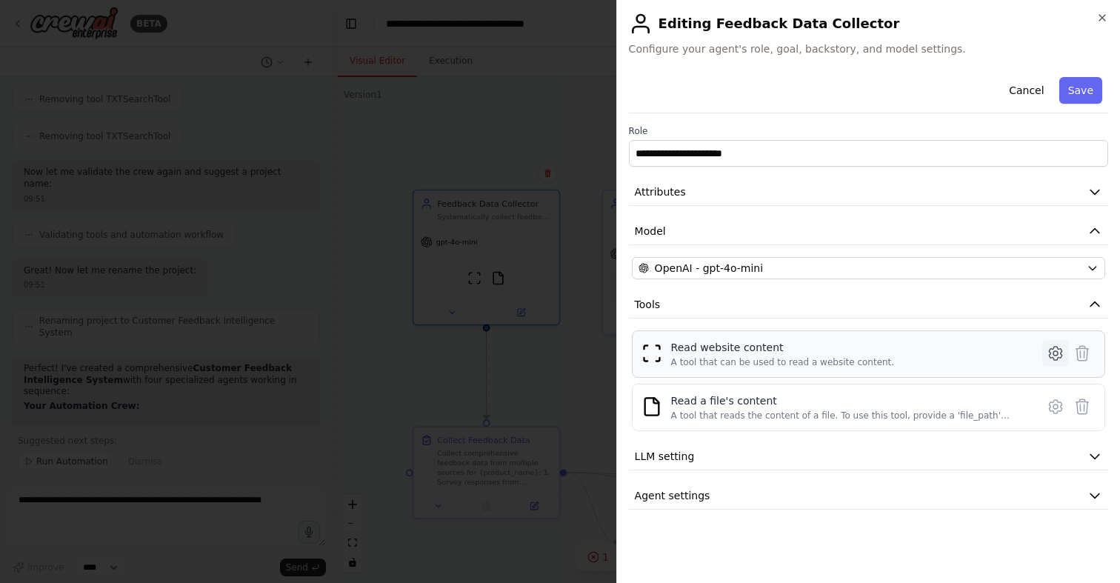
click at [1059, 351] on icon at bounding box center [1056, 353] width 18 height 18
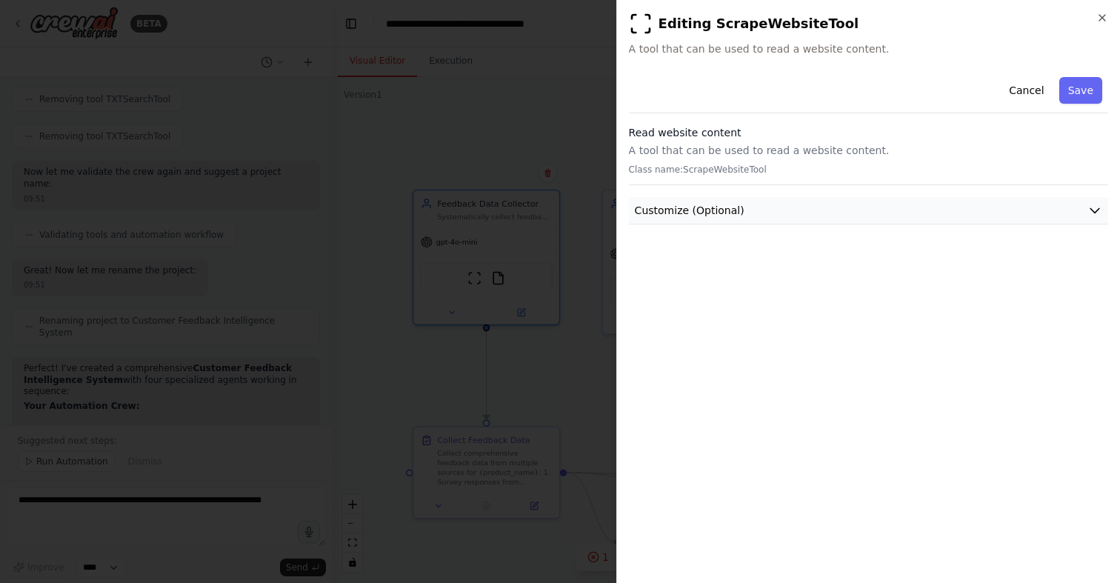
click at [739, 211] on button "Customize (Optional)" at bounding box center [868, 210] width 479 height 27
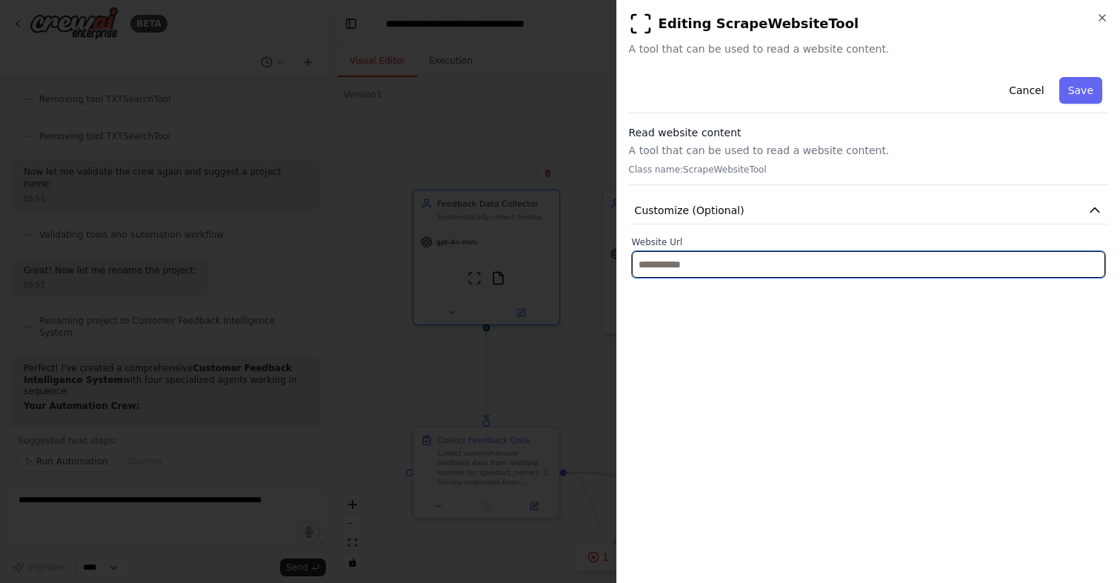
click at [703, 271] on input "text" at bounding box center [868, 264] width 473 height 27
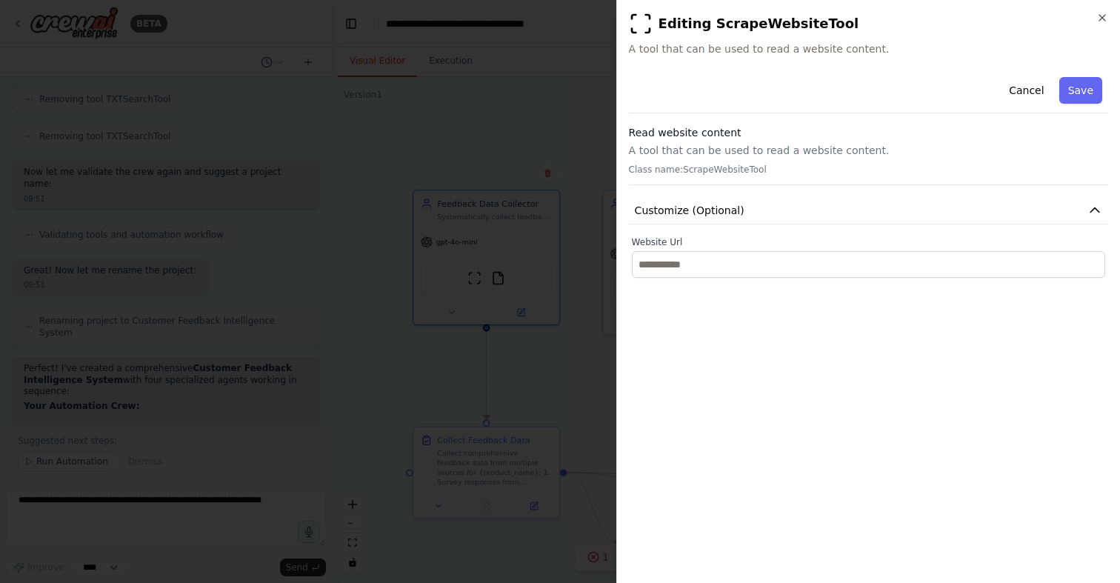
click at [721, 159] on div "Read website content A tool that can be used to read a website content. Class n…" at bounding box center [868, 155] width 479 height 60
click at [1032, 87] on button "Cancel" at bounding box center [1026, 90] width 53 height 27
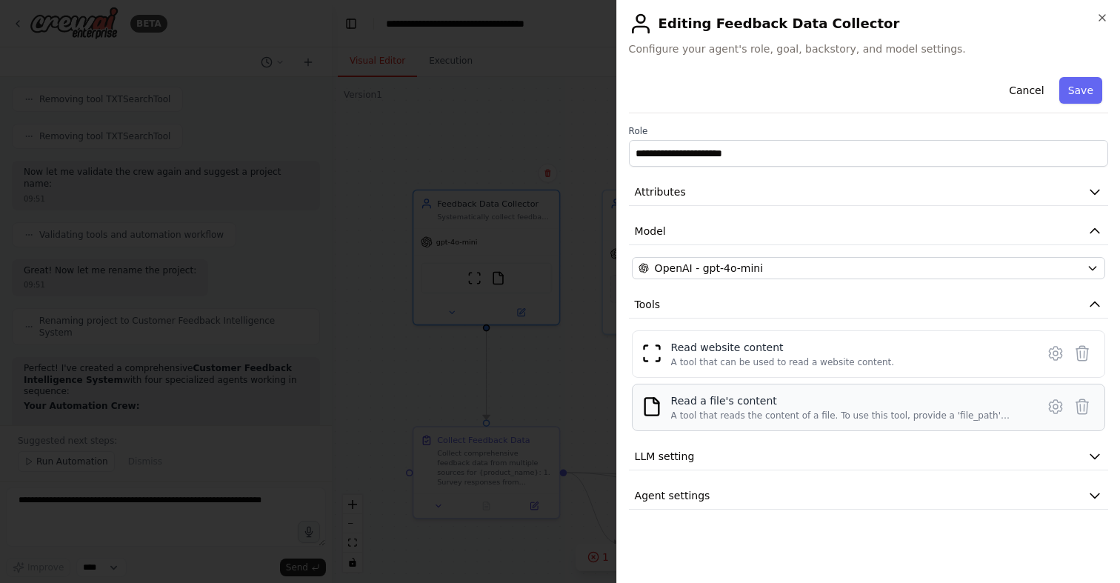
click at [874, 408] on div "Read a file's content A tool that reads the content of a file. To use this tool…" at bounding box center [849, 407] width 356 height 28
click at [1052, 401] on icon at bounding box center [1056, 407] width 18 height 18
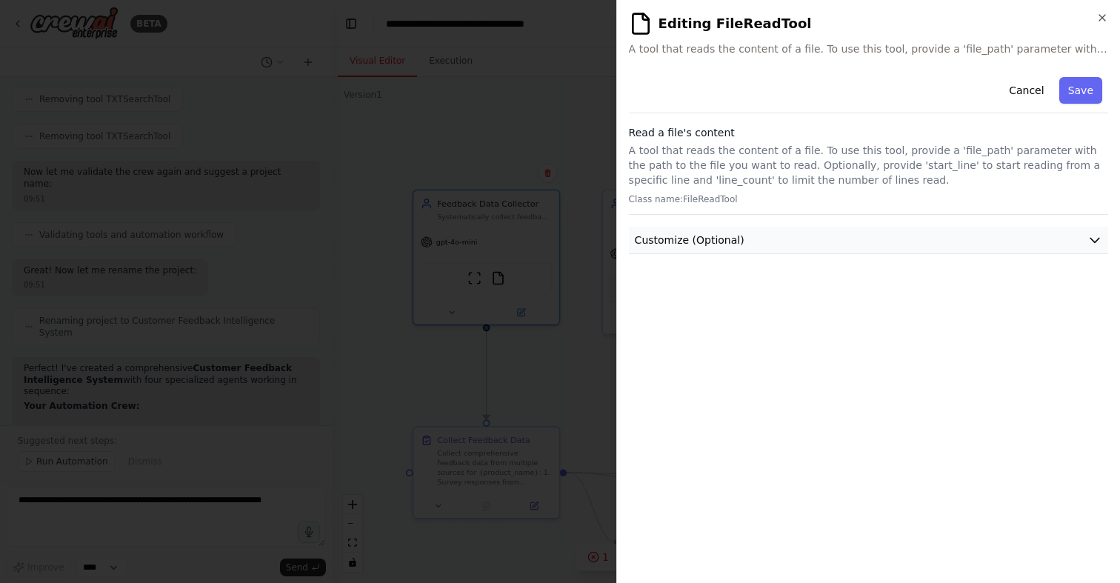
click at [758, 253] on button "Customize (Optional)" at bounding box center [868, 240] width 479 height 27
click at [1024, 84] on button "Cancel" at bounding box center [1026, 90] width 53 height 27
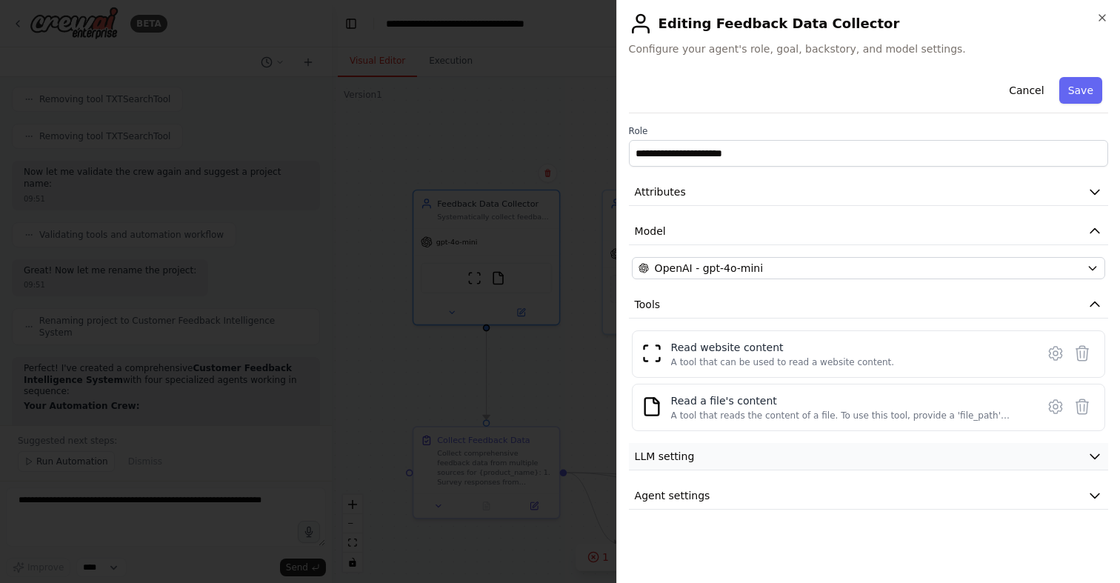
click at [656, 459] on span "LLM setting" at bounding box center [665, 456] width 60 height 15
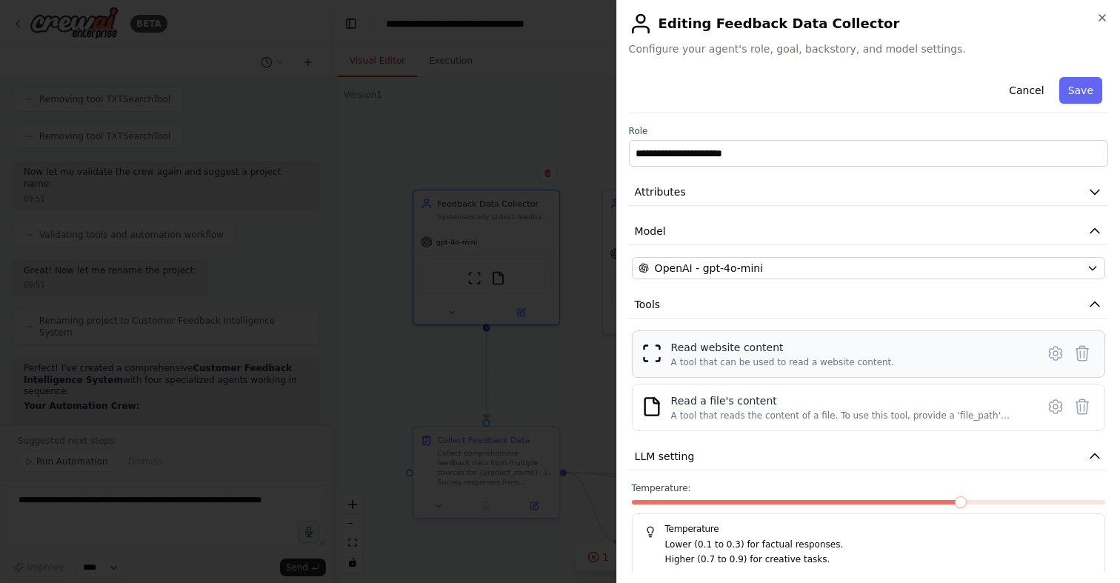
click at [729, 351] on div "Read website content" at bounding box center [783, 347] width 224 height 15
click at [1054, 356] on icon at bounding box center [1055, 353] width 4 height 4
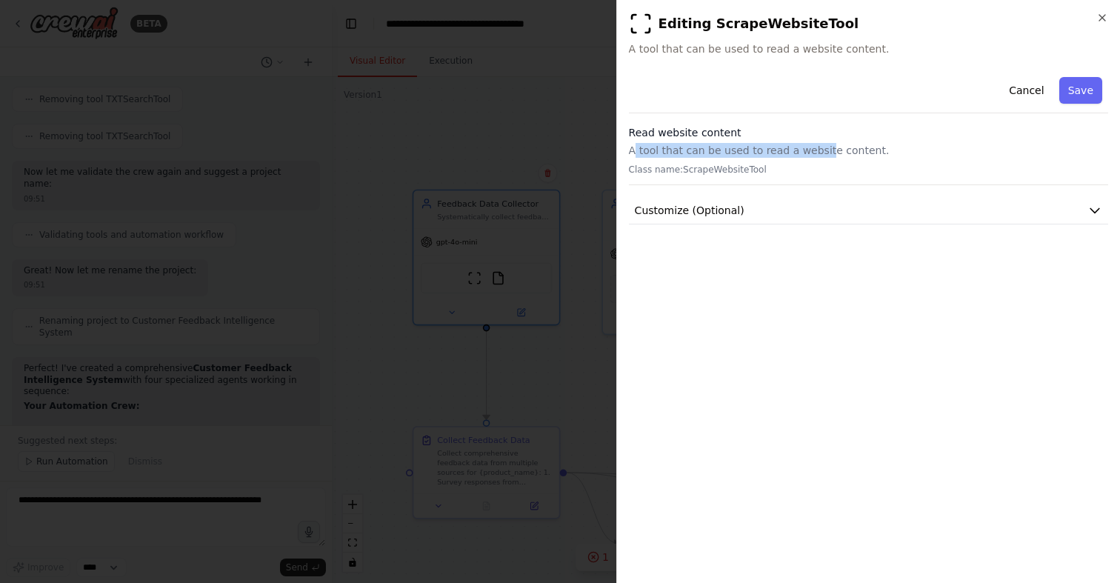
drag, startPoint x: 632, startPoint y: 156, endPoint x: 819, endPoint y: 157, distance: 186.7
click at [819, 157] on p "A tool that can be used to read a website content." at bounding box center [868, 150] width 479 height 15
click at [813, 261] on div "**********" at bounding box center [868, 321] width 479 height 500
drag, startPoint x: 687, startPoint y: 169, endPoint x: 809, endPoint y: 169, distance: 121.5
click at [809, 169] on p "Class name: ScrapeWebsiteTool" at bounding box center [868, 170] width 479 height 12
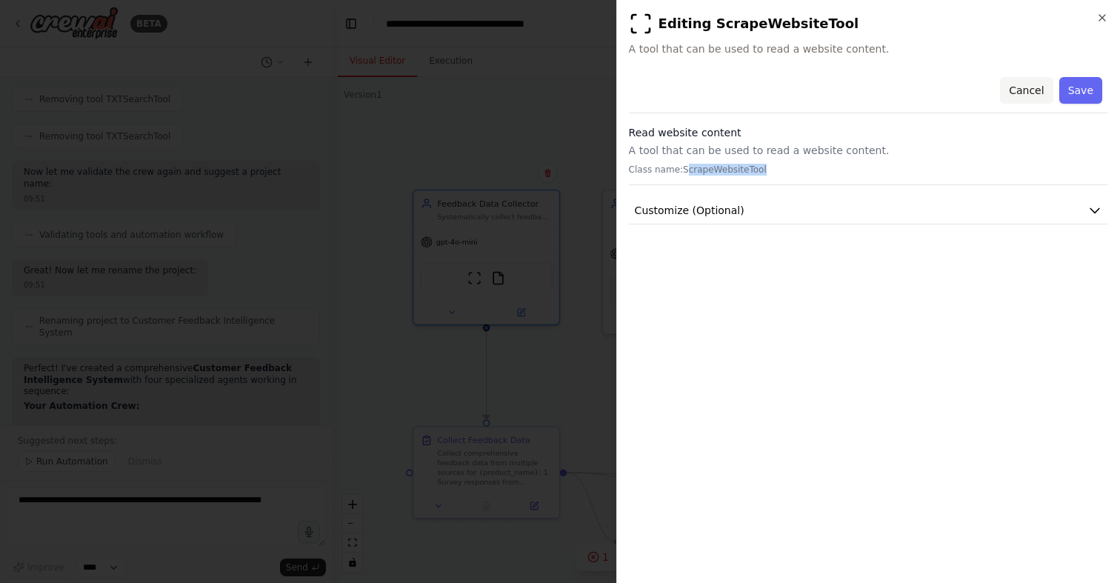
click at [1027, 84] on button "Cancel" at bounding box center [1026, 90] width 53 height 27
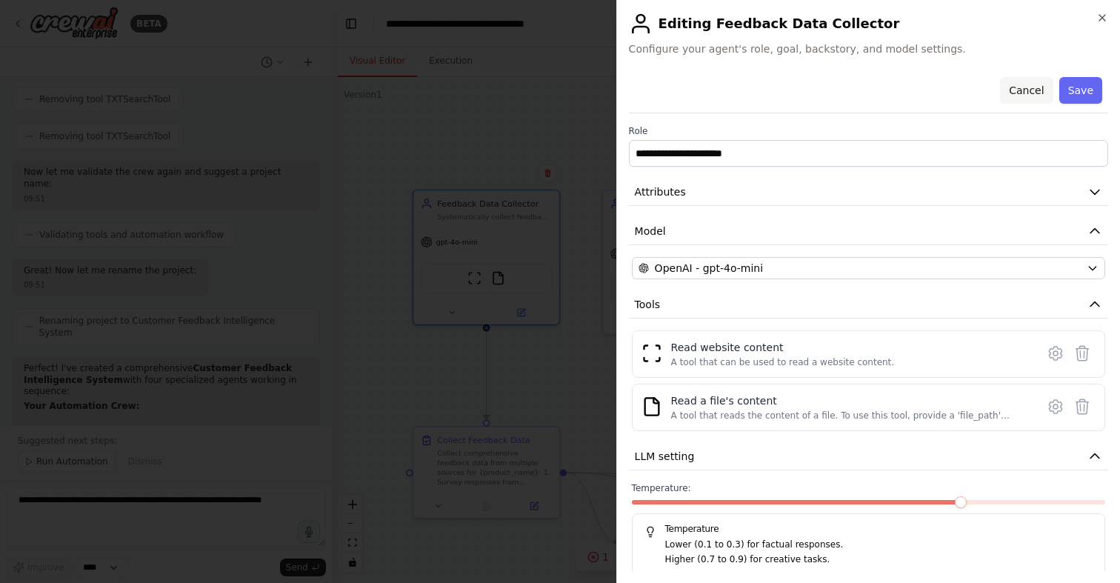
click at [1019, 86] on button "Cancel" at bounding box center [1026, 90] width 53 height 27
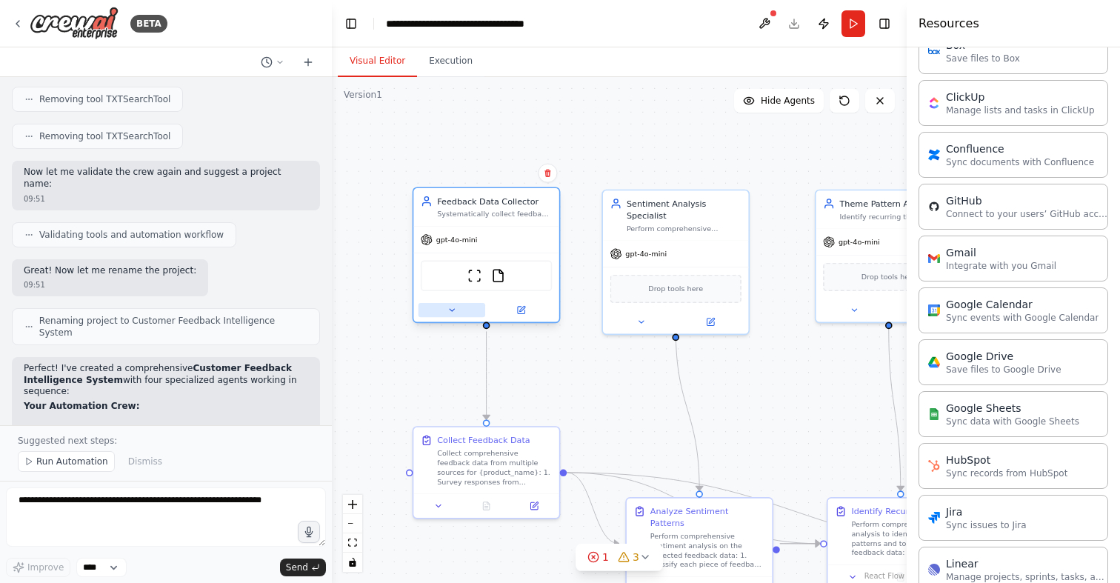
click at [453, 307] on icon at bounding box center [452, 310] width 10 height 10
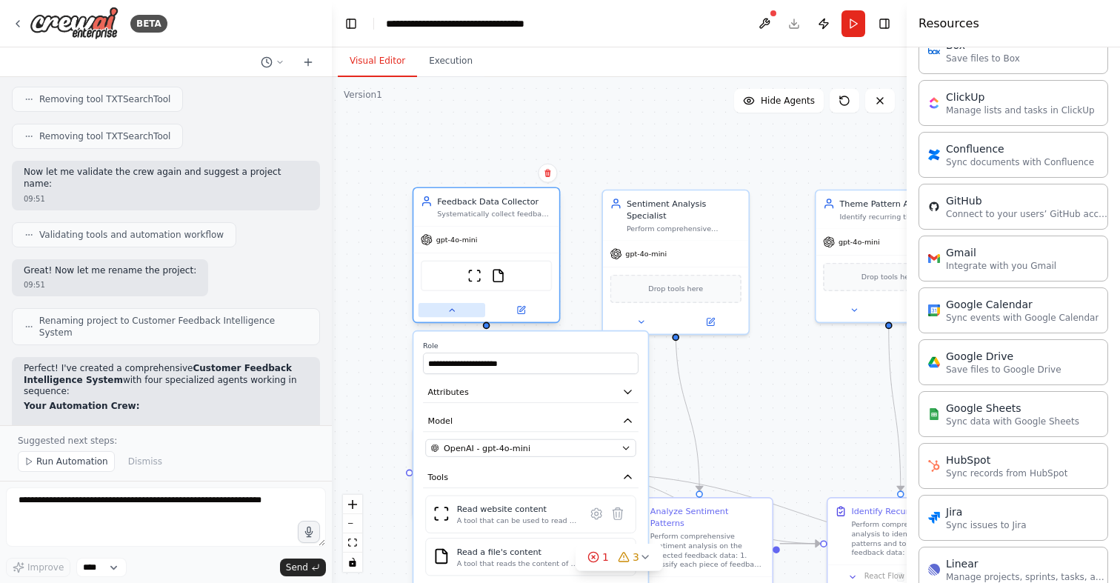
click at [453, 307] on icon at bounding box center [452, 310] width 10 height 10
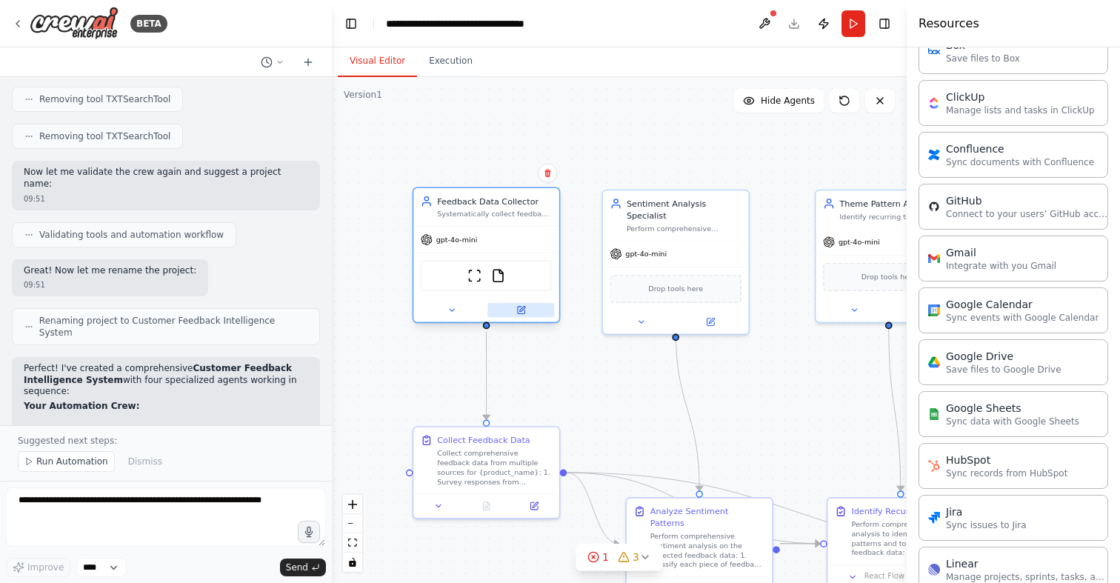
click at [526, 307] on button at bounding box center [520, 310] width 67 height 14
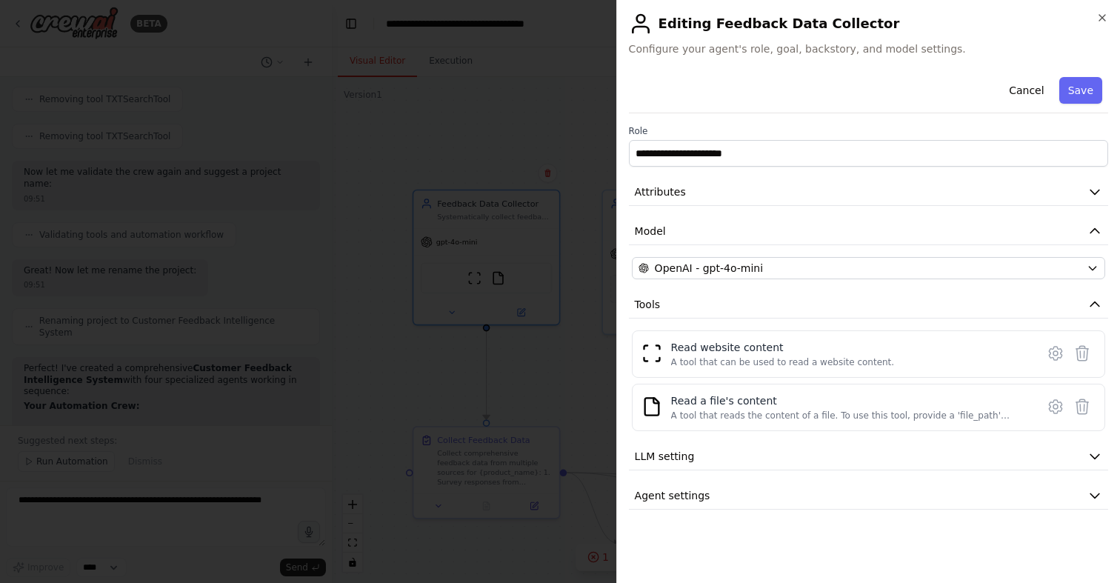
click at [547, 367] on div at bounding box center [560, 291] width 1120 height 583
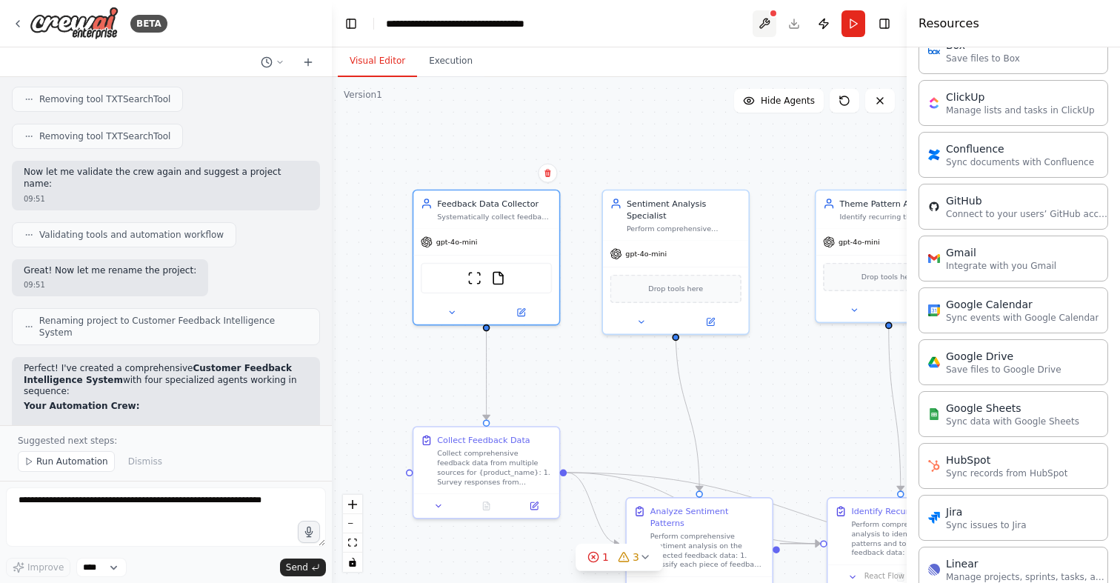
click at [766, 23] on button at bounding box center [765, 23] width 24 height 27
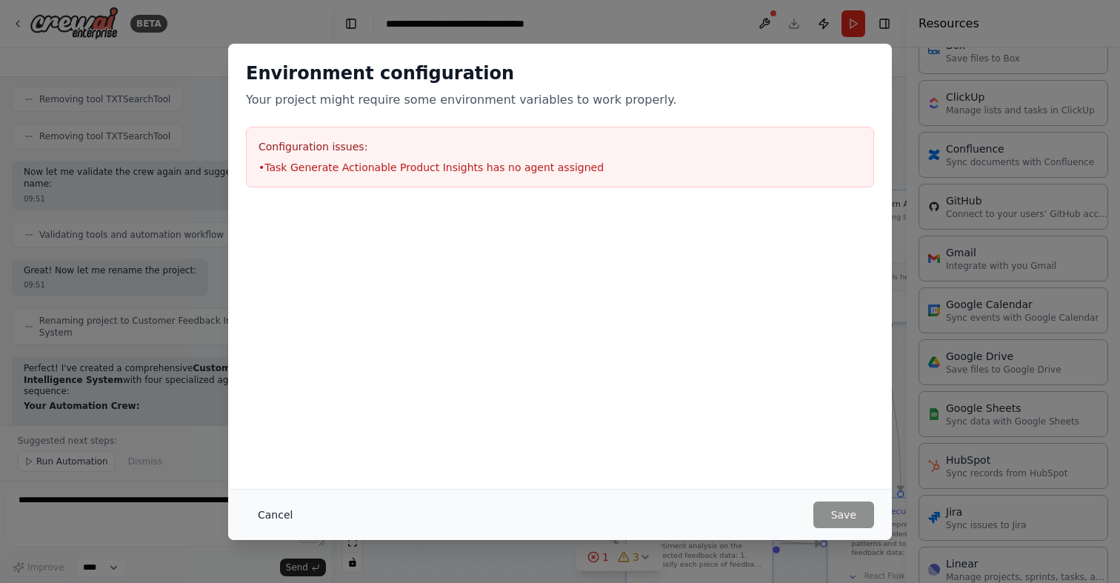
click at [277, 514] on button "Cancel" at bounding box center [275, 514] width 59 height 27
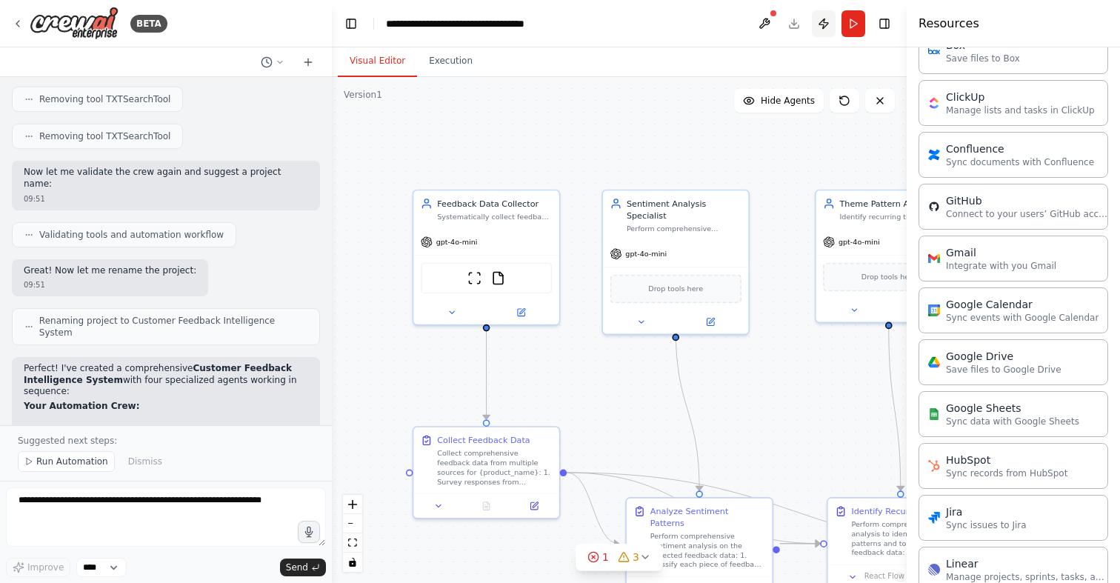
click at [821, 21] on button "Publish" at bounding box center [824, 23] width 24 height 27
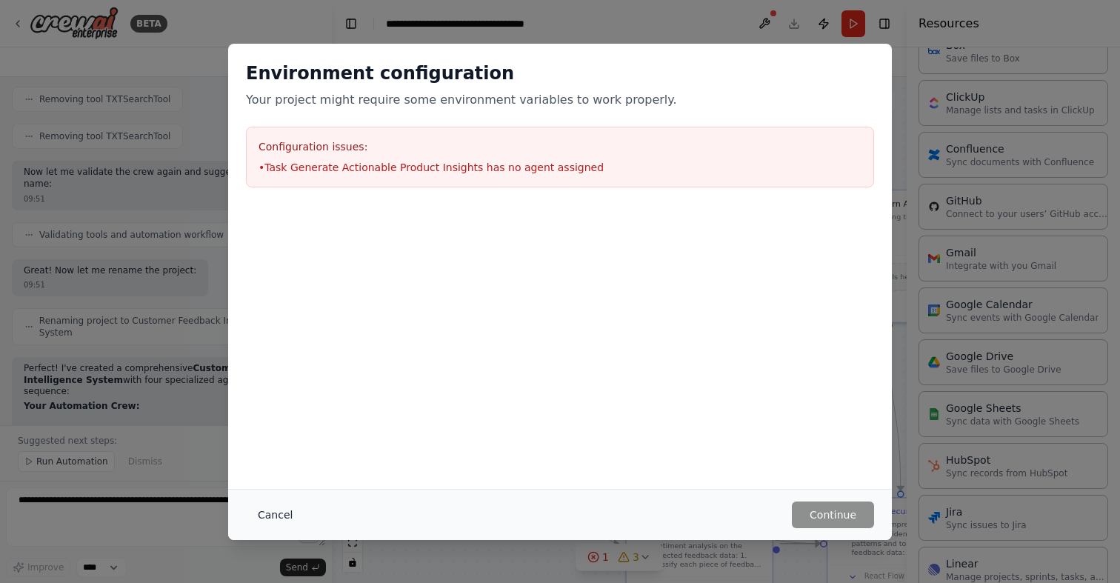
click at [285, 510] on button "Cancel" at bounding box center [275, 514] width 59 height 27
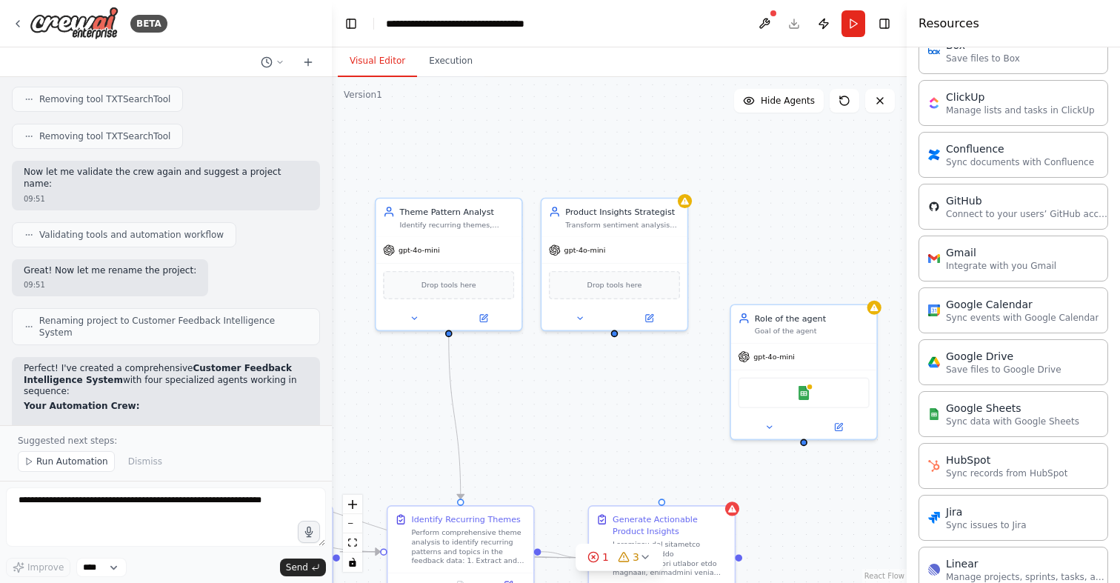
drag, startPoint x: 738, startPoint y: 344, endPoint x: 297, endPoint y: 352, distance: 440.8
click at [297, 352] on div "BETA Develop a crew that collects feedback from multiple sources (surveys, revi…" at bounding box center [560, 291] width 1120 height 583
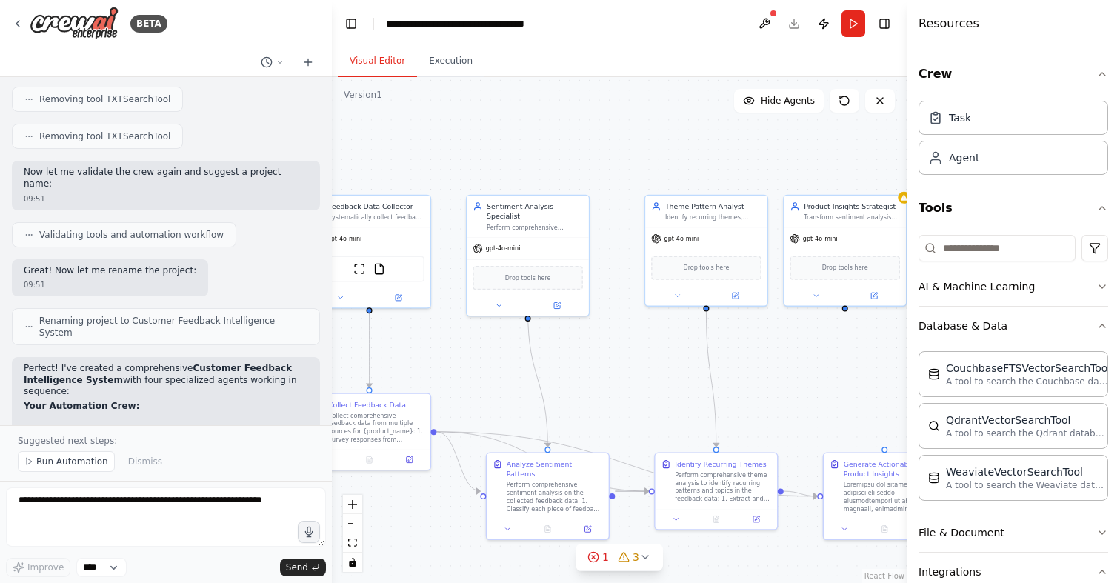
drag, startPoint x: 578, startPoint y: 445, endPoint x: 799, endPoint y: 427, distance: 221.5
click at [799, 427] on div ".deletable-edge-delete-btn { width: 20px; height: 20px; border: 0px solid #ffff…" at bounding box center [619, 330] width 575 height 506
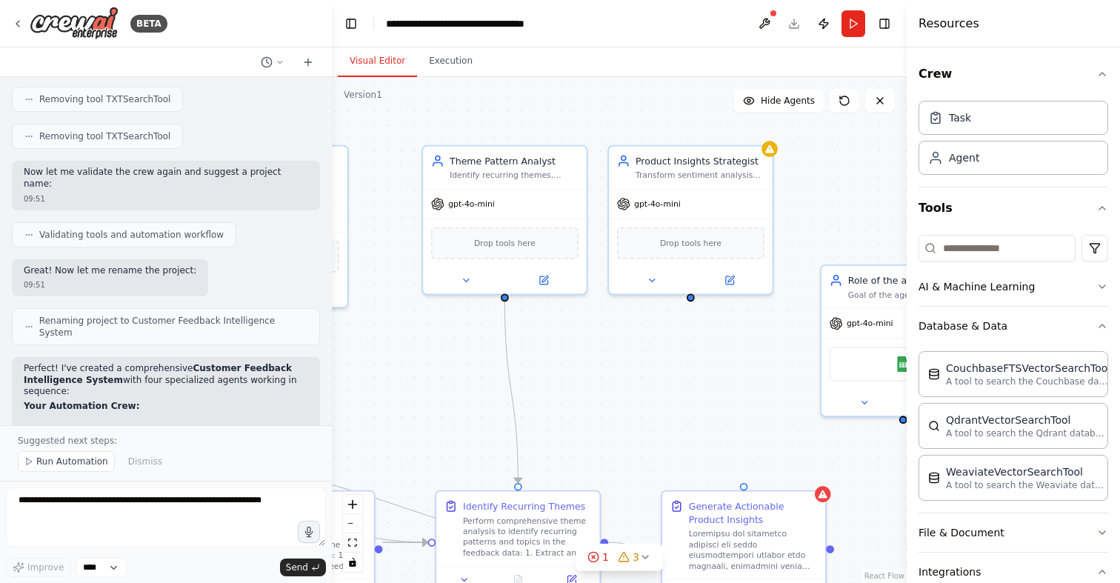
drag, startPoint x: 661, startPoint y: 372, endPoint x: 324, endPoint y: 353, distance: 337.6
click at [324, 354] on div "BETA Develop a crew that collects feedback from multiple sources (surveys, revi…" at bounding box center [560, 291] width 1120 height 583
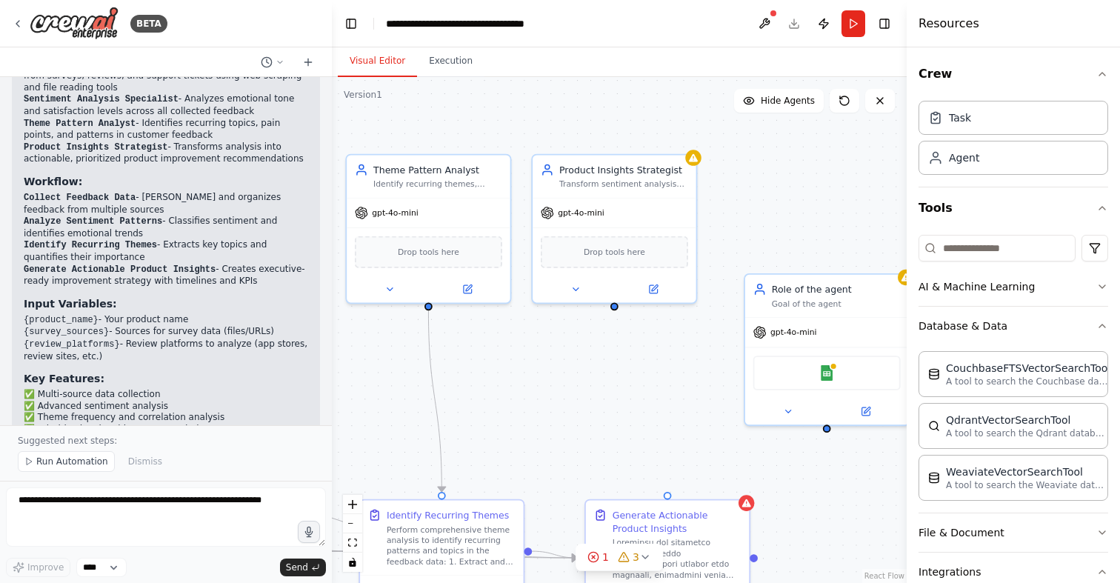
scroll to position [1694, 0]
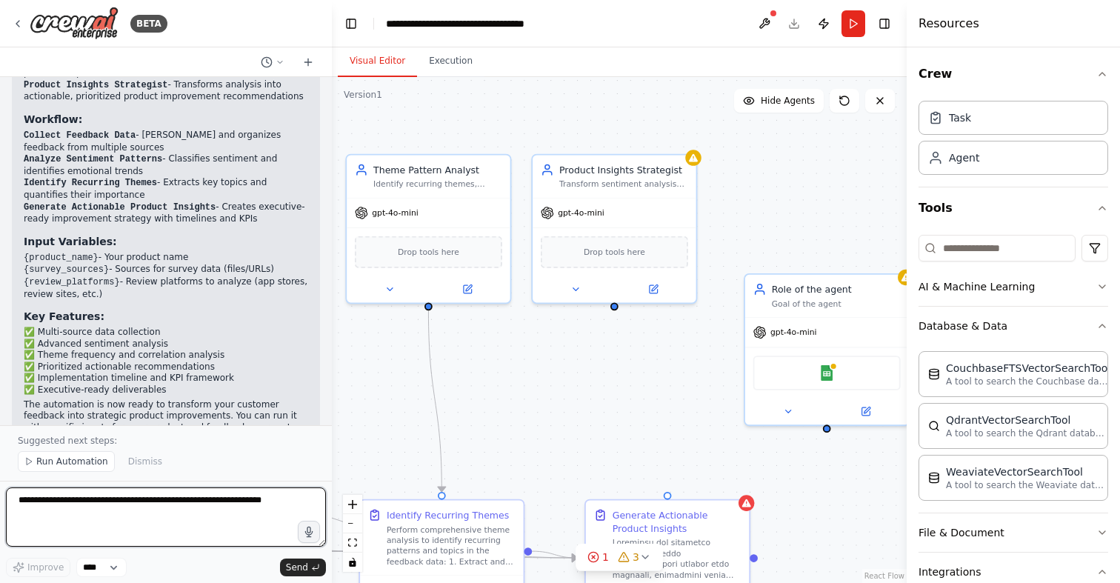
click at [55, 506] on textarea at bounding box center [166, 516] width 320 height 59
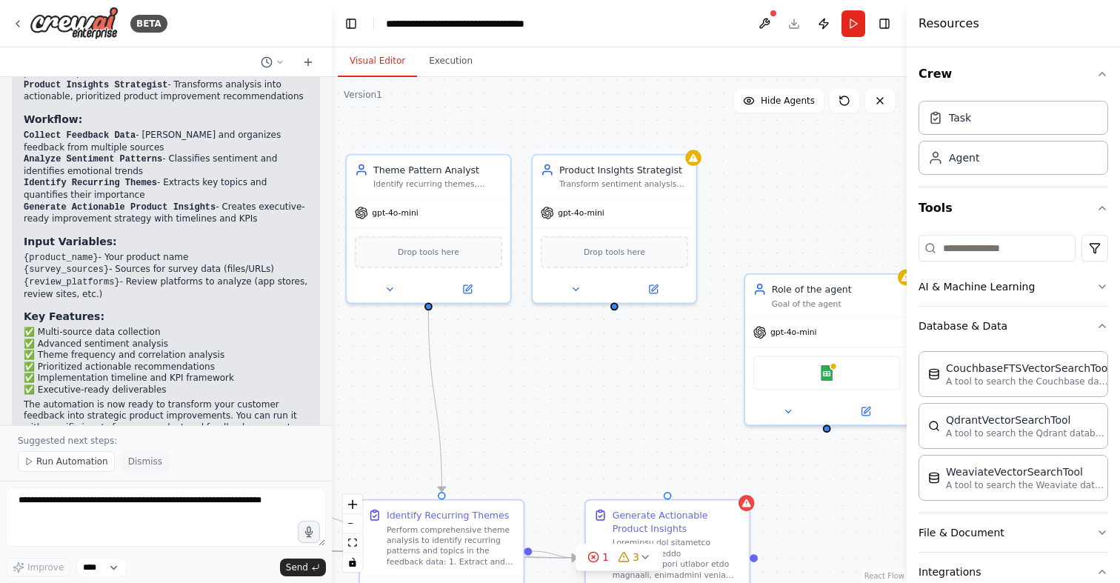
click at [136, 459] on span "Dismiss" at bounding box center [145, 462] width 34 height 12
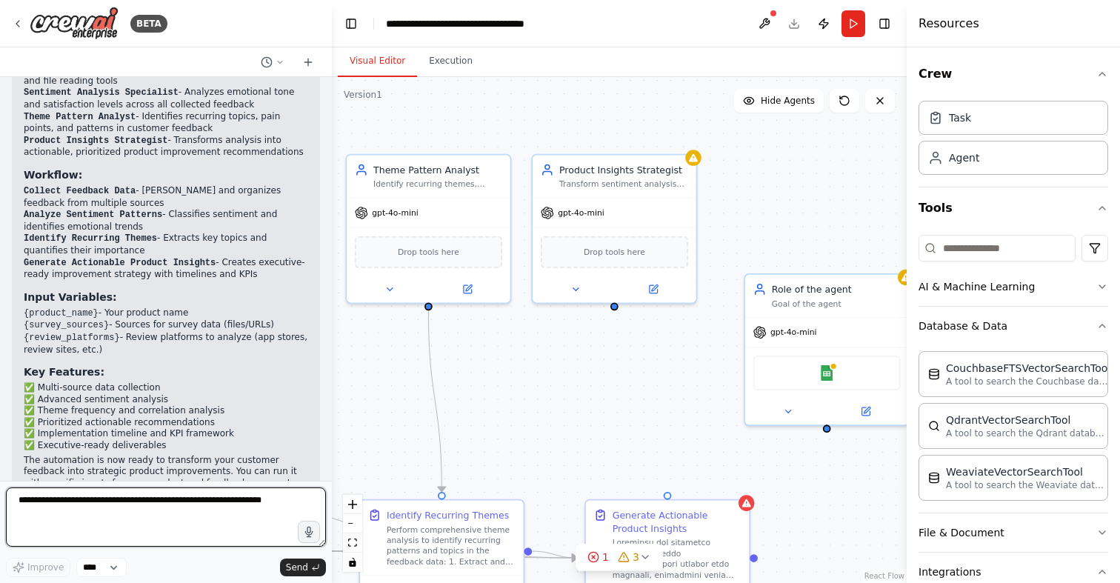
click at [66, 513] on textarea at bounding box center [166, 516] width 320 height 59
type textarea "**********"
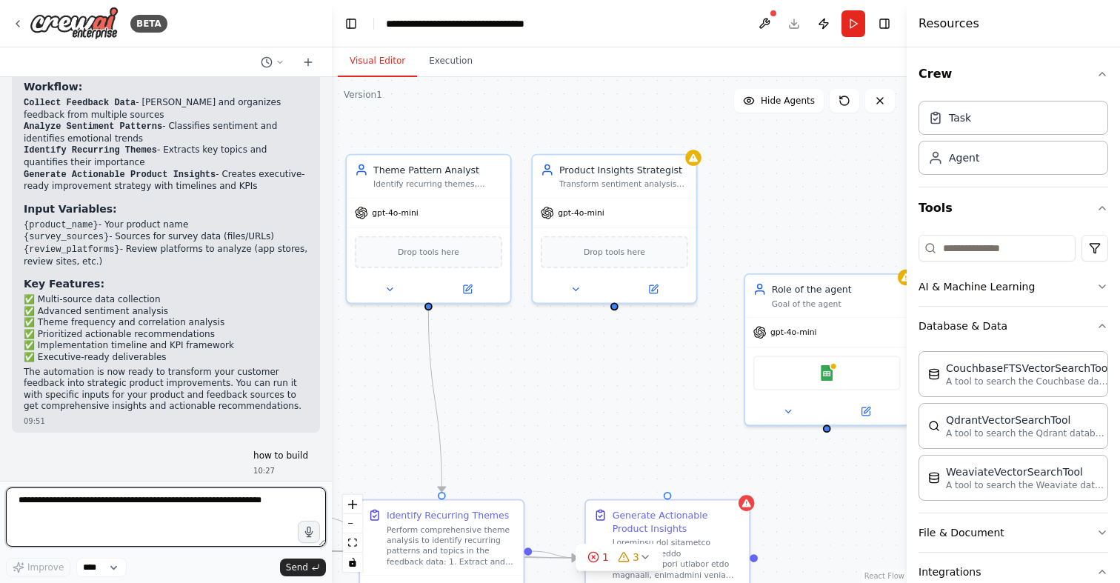
scroll to position [1764, 0]
